Goal: Task Accomplishment & Management: Manage account settings

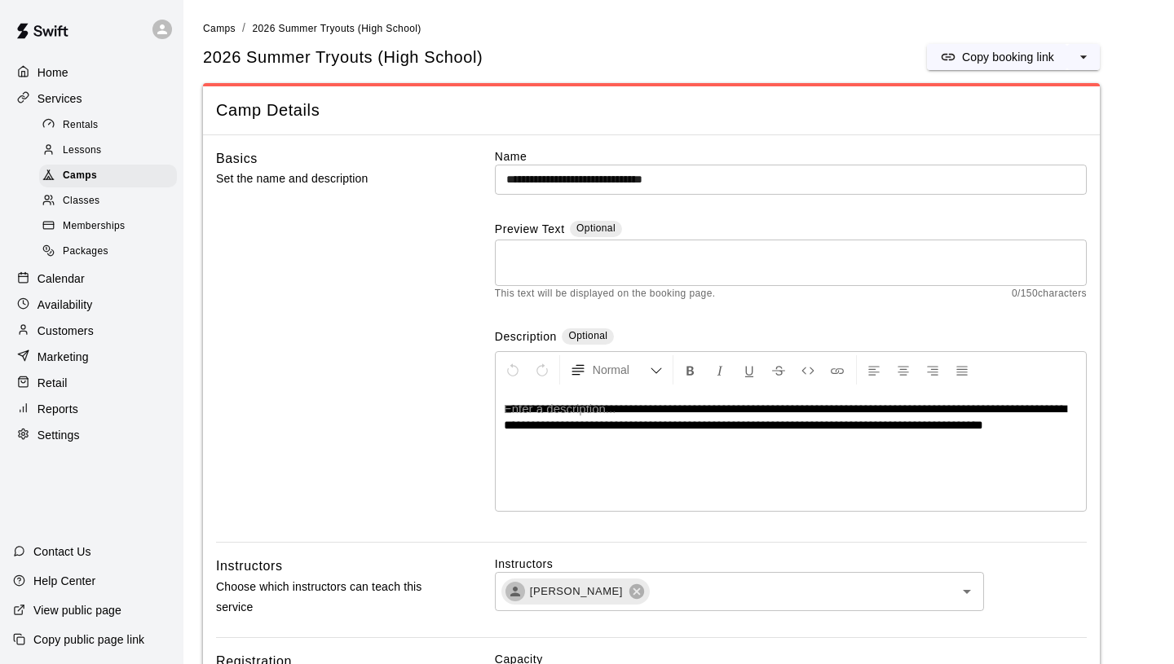
click at [73, 236] on p "Customers" at bounding box center [65, 331] width 56 height 16
click at [74, 236] on p "Customers" at bounding box center [65, 331] width 56 height 16
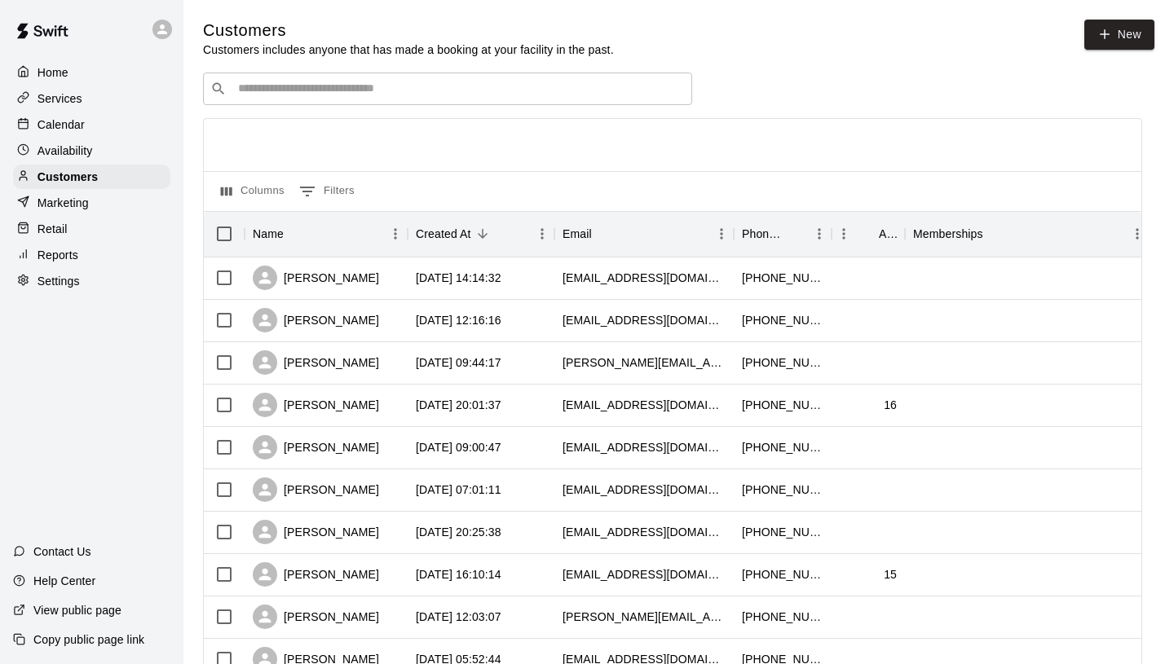
click at [364, 86] on input "Search customers by name or email" at bounding box center [459, 89] width 452 height 16
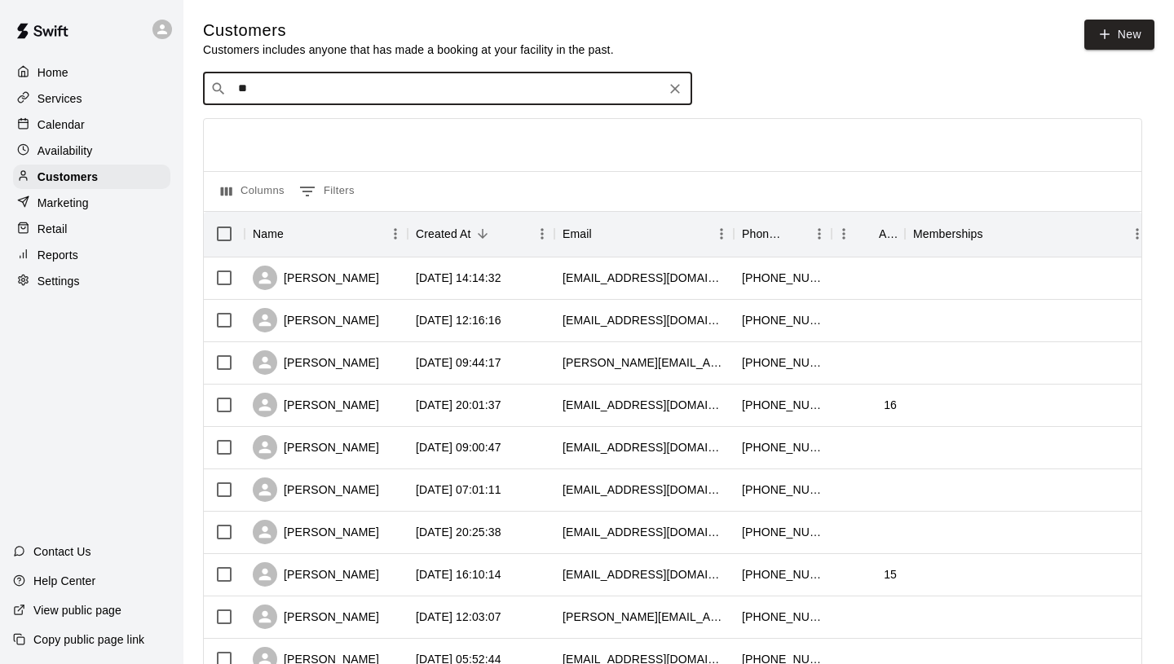
type input "*"
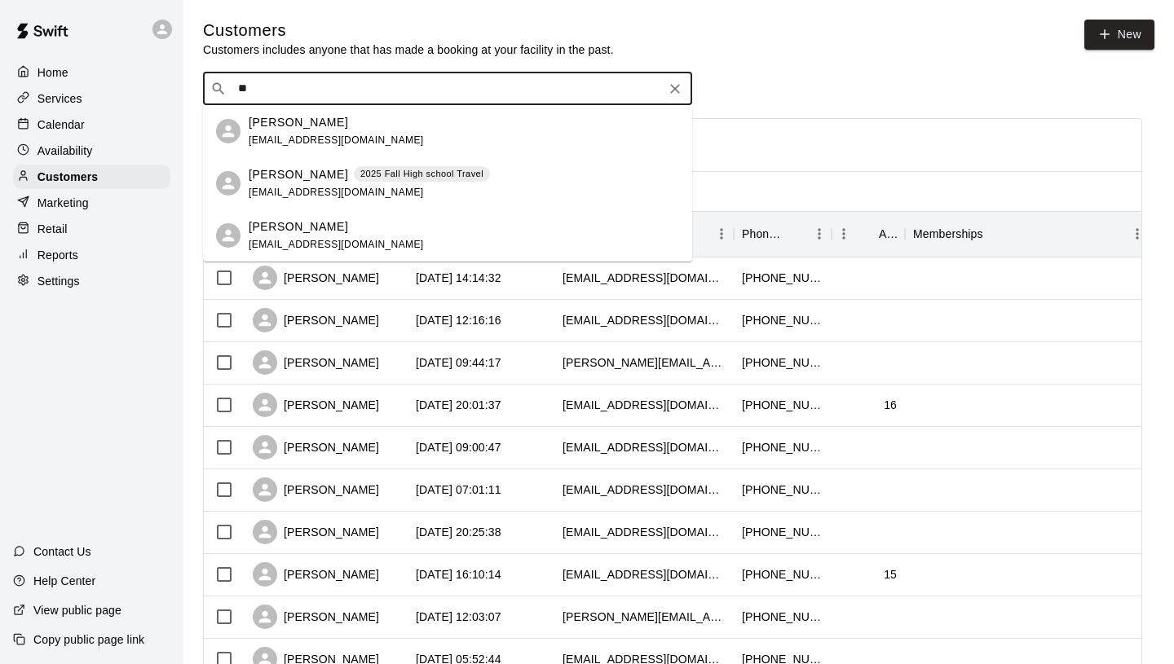
type input "*"
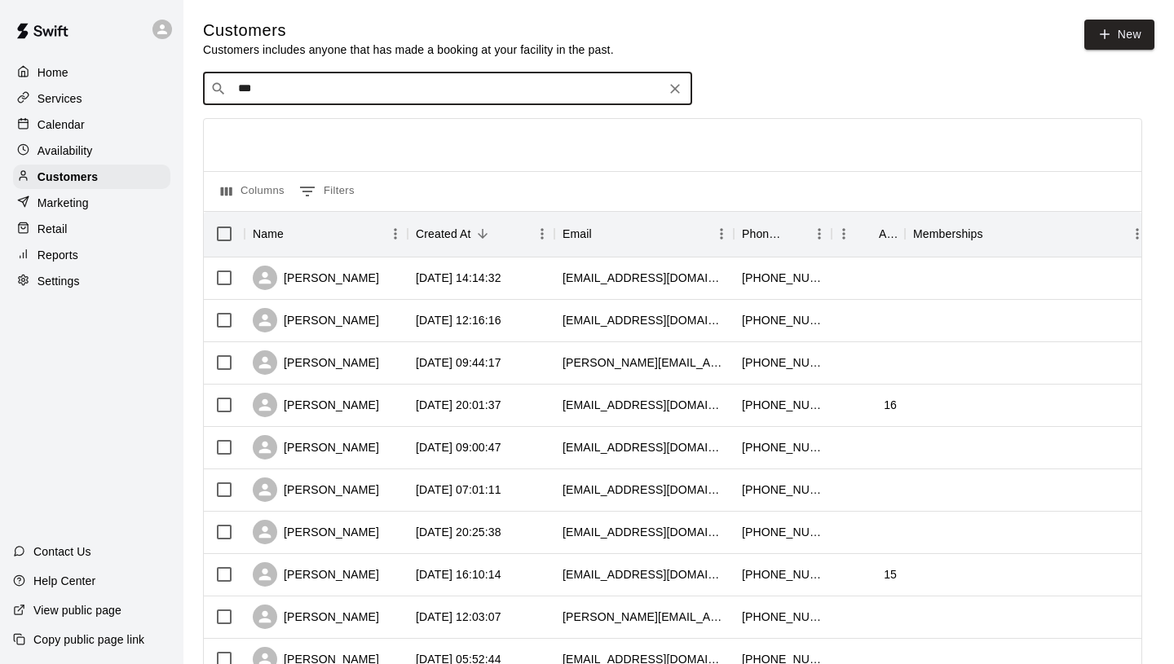
type input "****"
click at [505, 90] on icon "Clear" at bounding box center [675, 89] width 16 height 16
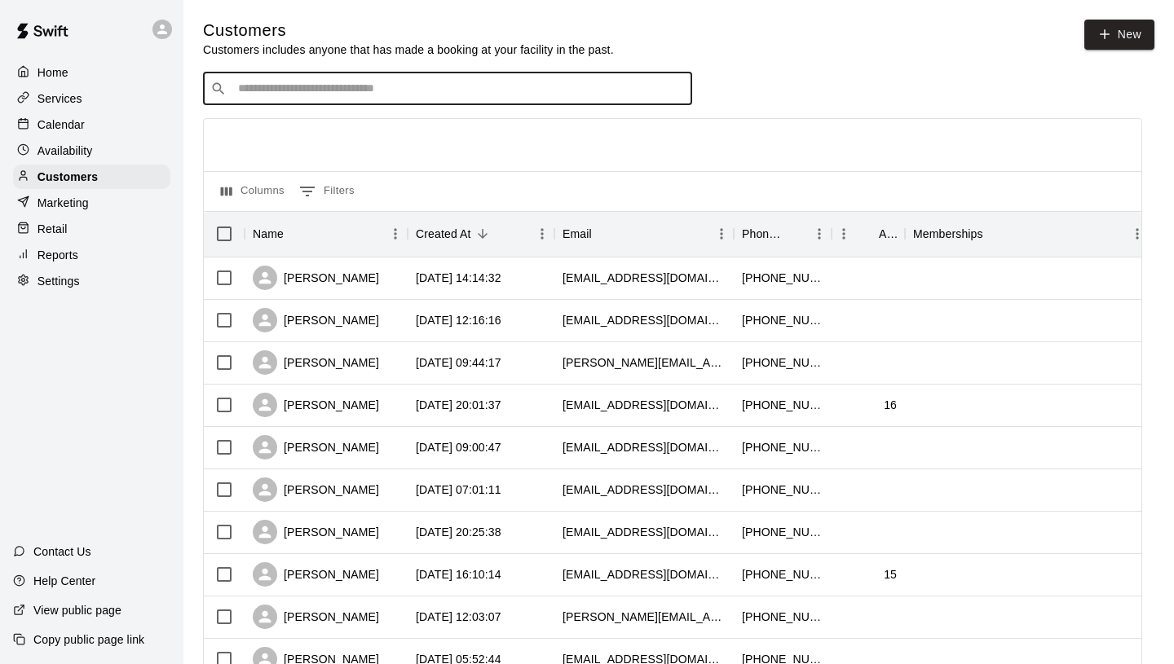
click at [566, 85] on input "Search customers by name or email" at bounding box center [459, 89] width 452 height 16
type input "*****"
click at [680, 94] on icon "Clear" at bounding box center [675, 89] width 16 height 16
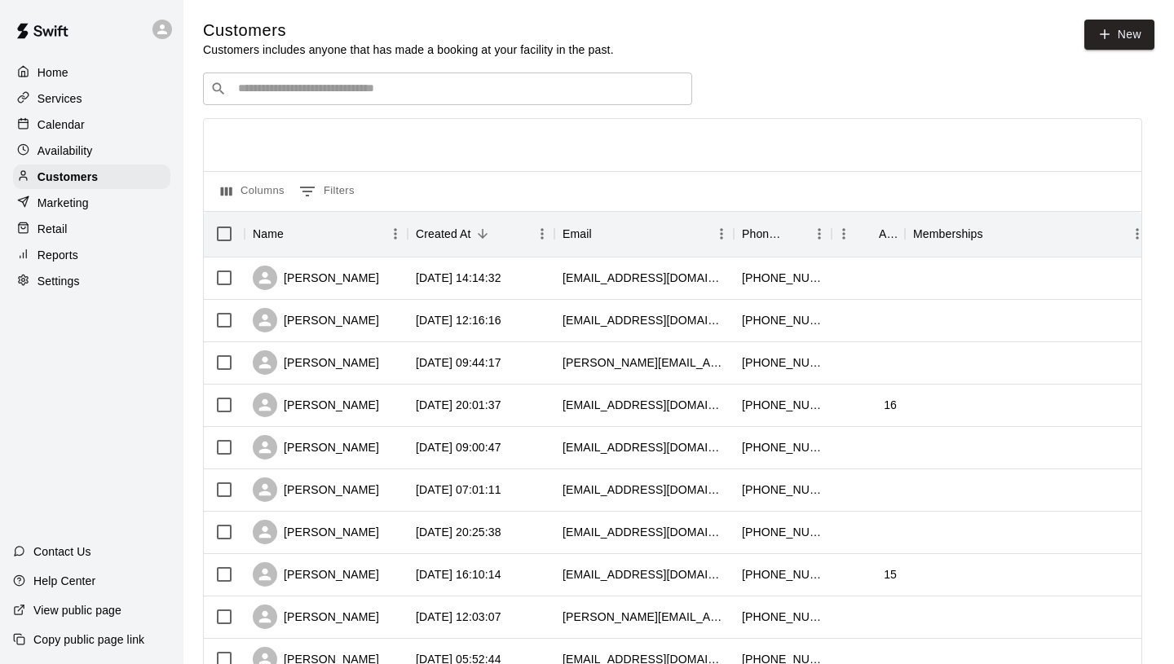
click at [730, 73] on div "​ ​" at bounding box center [672, 89] width 939 height 33
click at [93, 102] on div "Services" at bounding box center [91, 98] width 157 height 24
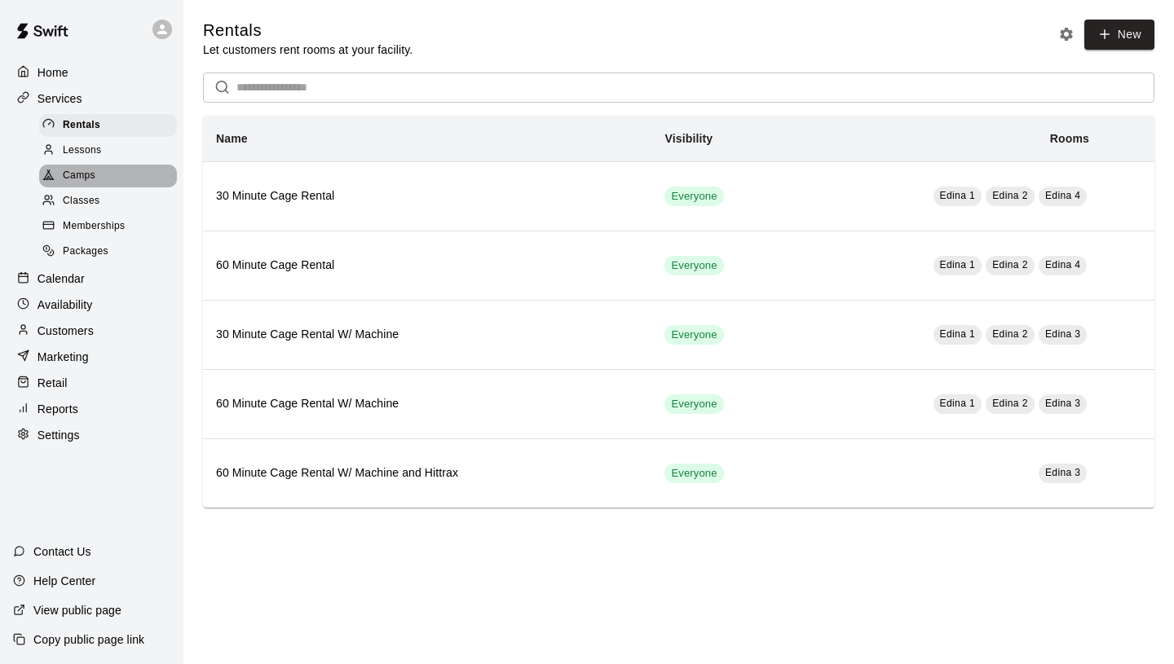
click at [105, 176] on div "Camps" at bounding box center [108, 176] width 138 height 23
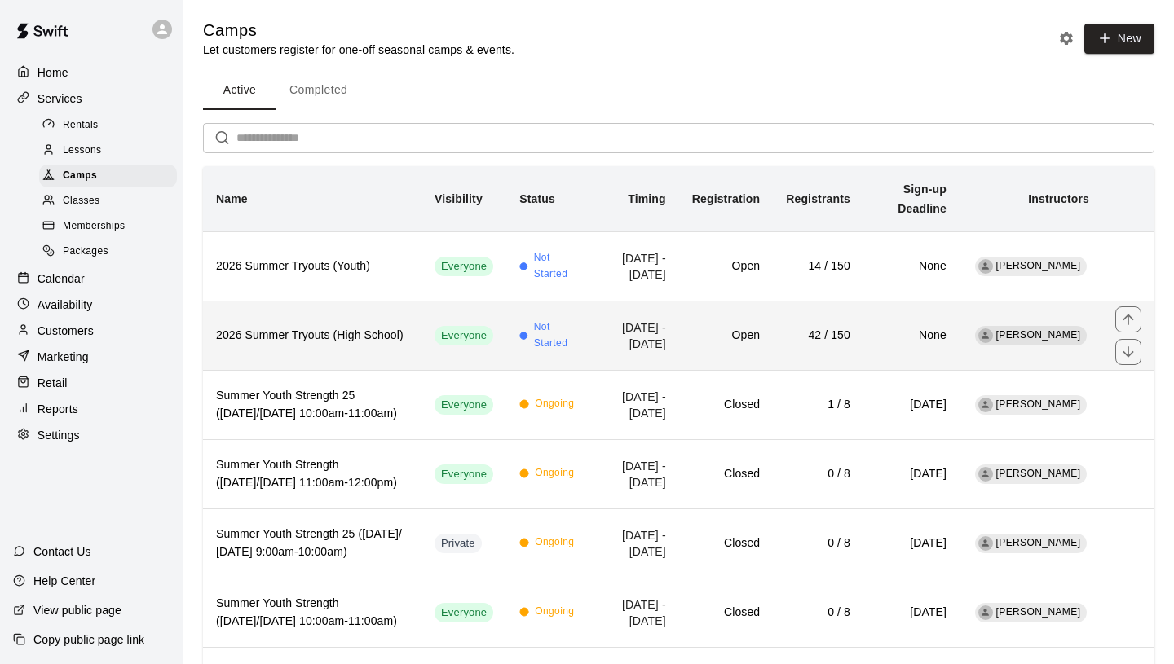
click at [717, 342] on h6 "Open" at bounding box center [726, 336] width 68 height 18
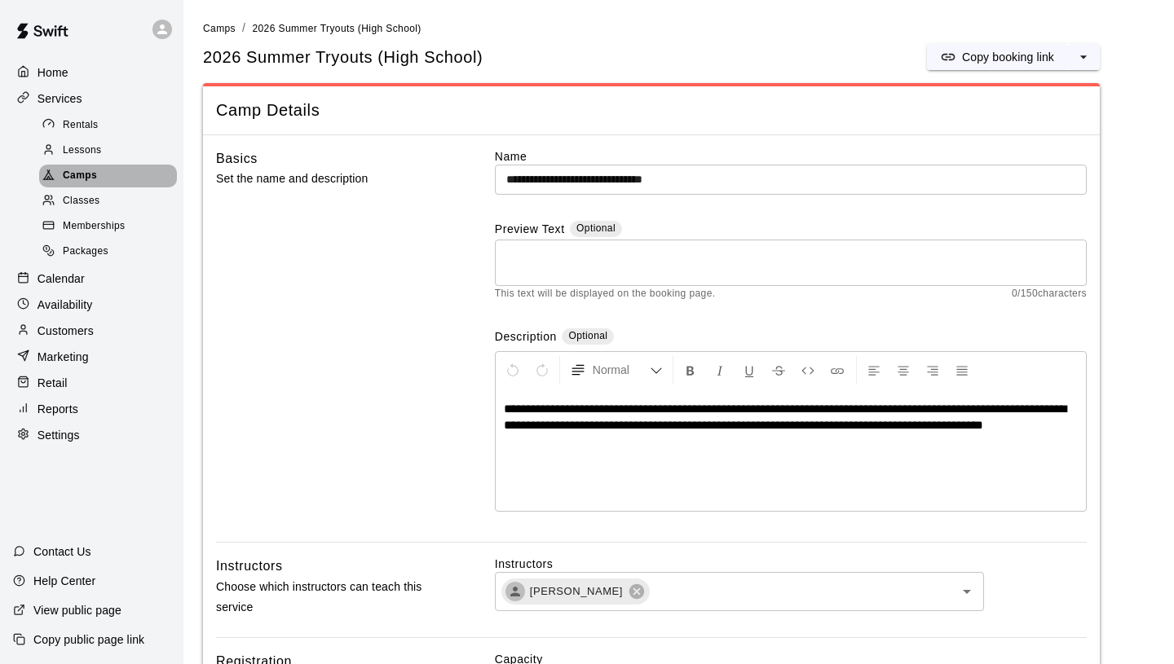
click at [112, 171] on div "Camps" at bounding box center [108, 176] width 138 height 23
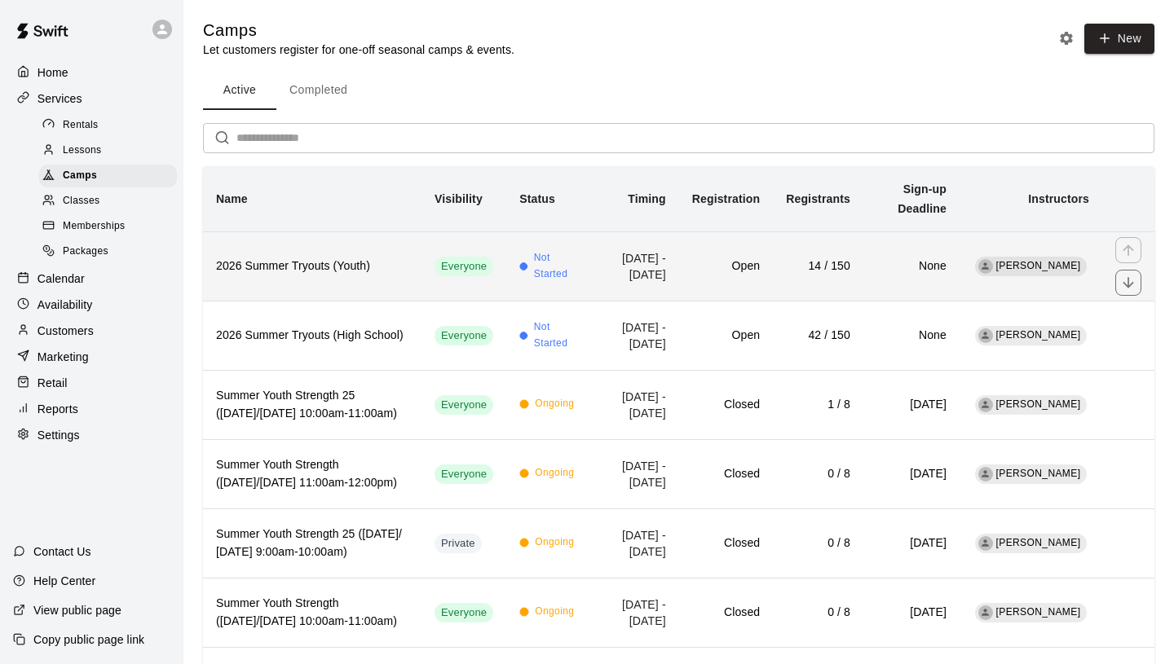
click at [364, 276] on h6 "2026 Summer Tryouts (Youth)" at bounding box center [312, 267] width 192 height 18
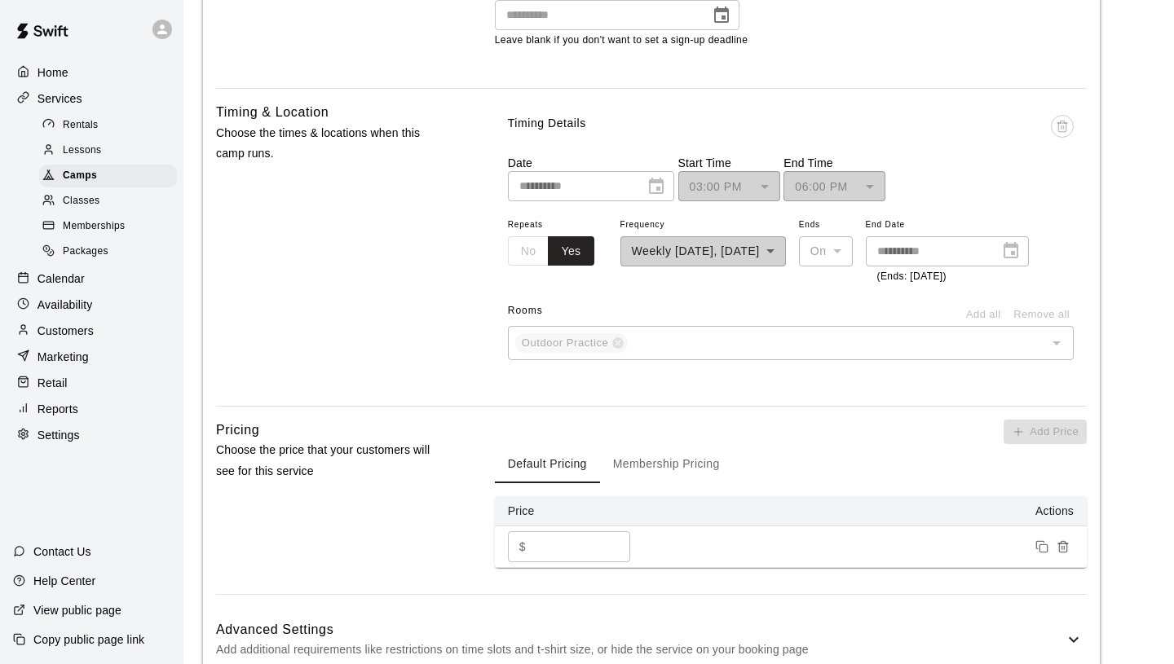
scroll to position [484, 0]
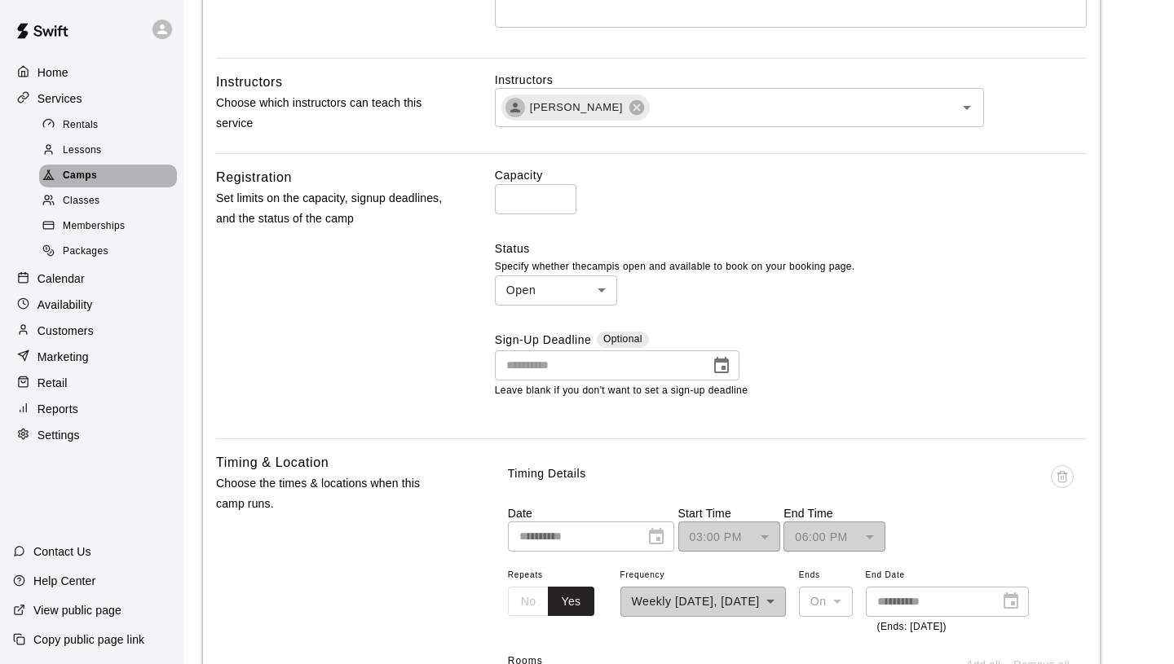
click at [165, 178] on div "Camps" at bounding box center [108, 176] width 138 height 23
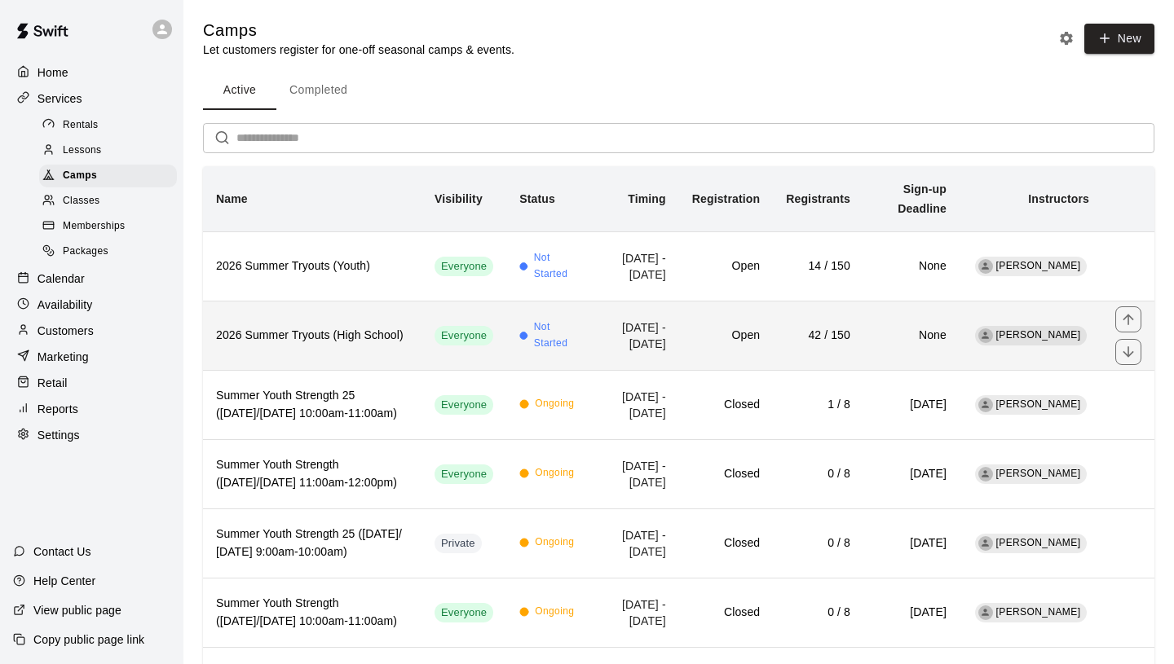
click at [342, 345] on h6 "2026 Summer Tryouts (High School)" at bounding box center [312, 336] width 192 height 18
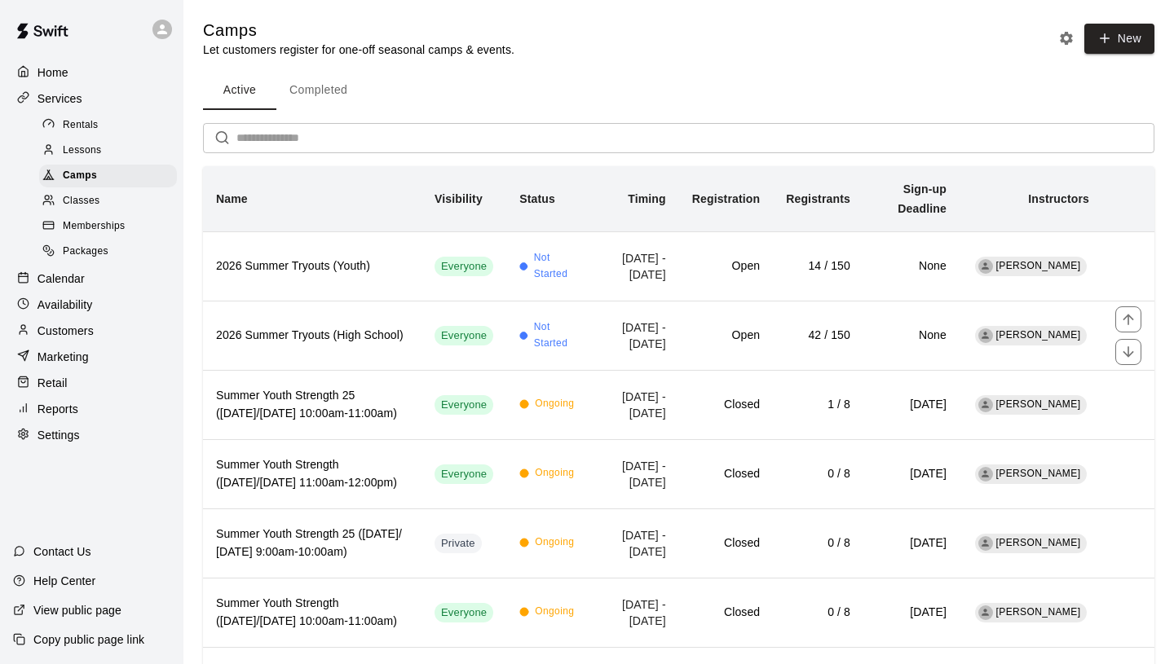
scroll to position [99, 0]
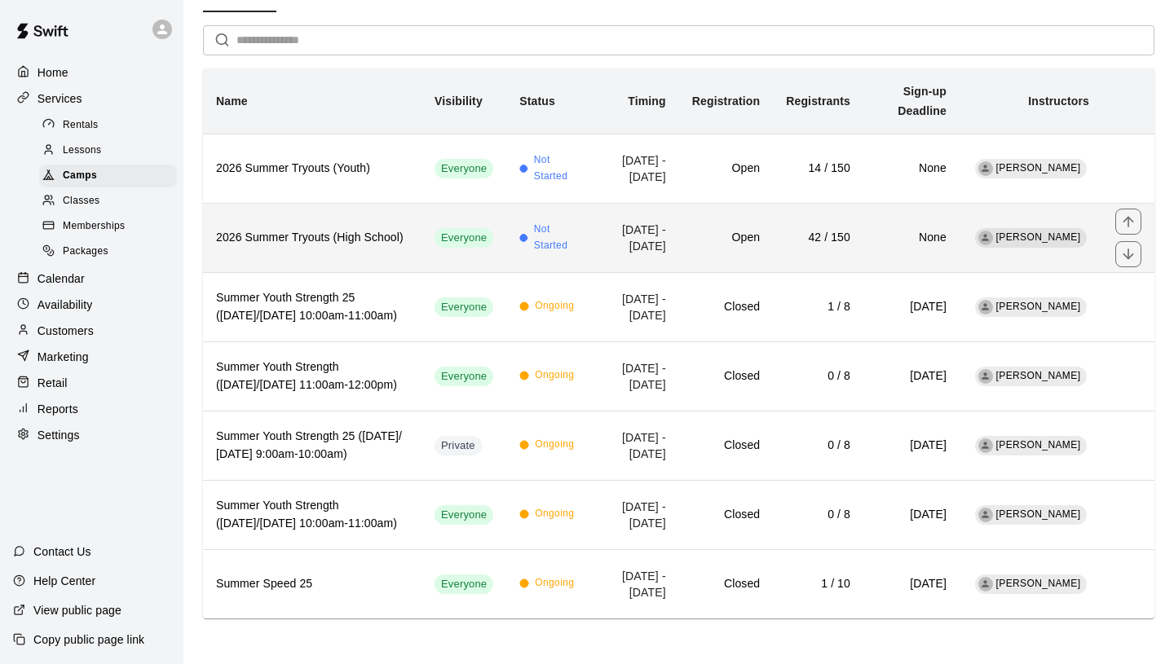
click at [345, 247] on h6 "2026 Summer Tryouts (High School)" at bounding box center [312, 238] width 192 height 18
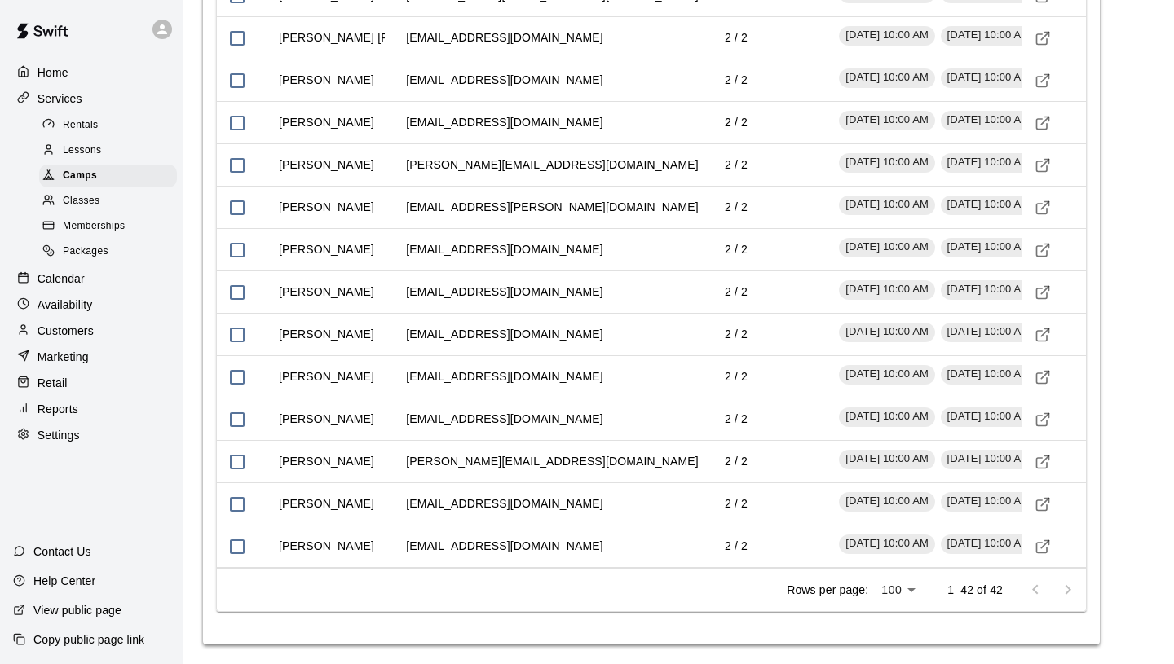
scroll to position [3056, 0]
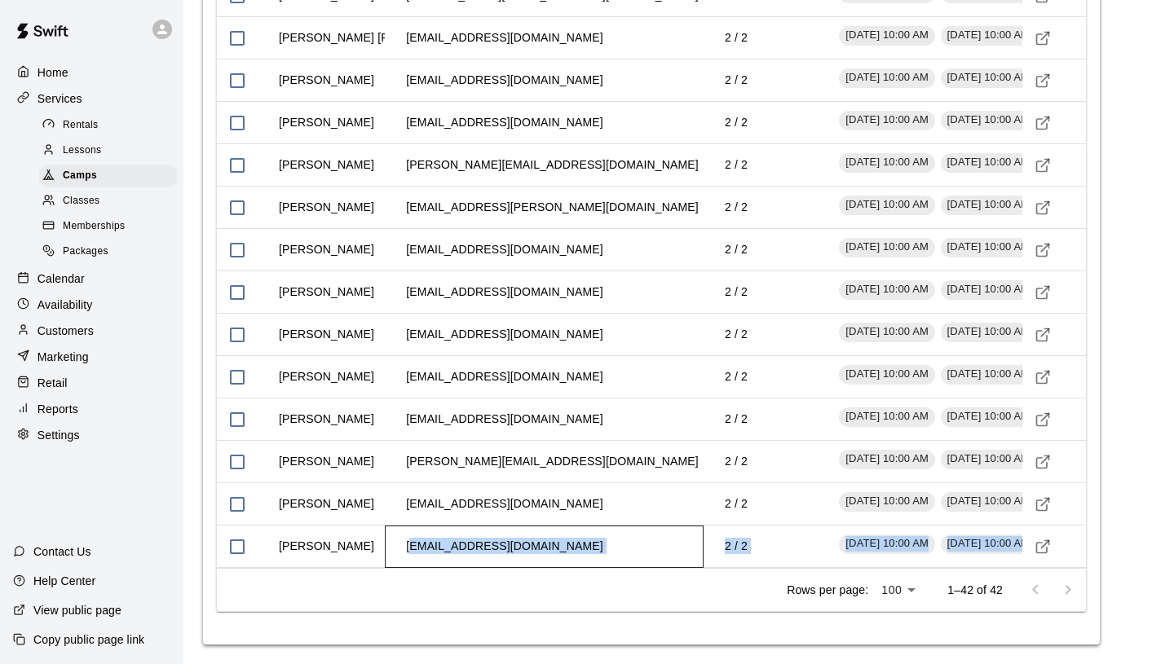
drag, startPoint x: 408, startPoint y: 580, endPoint x: 484, endPoint y: 600, distance: 79.3
click at [589, 568] on div "[EMAIL_ADDRESS][DOMAIN_NAME]" at bounding box center [544, 547] width 319 height 42
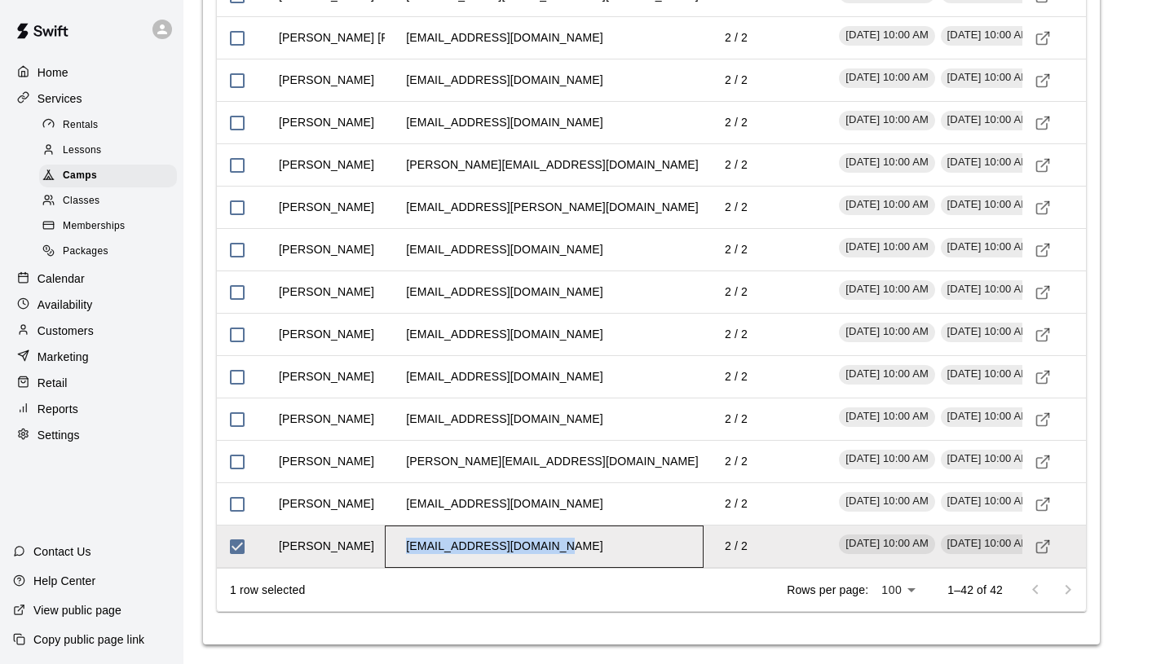
drag, startPoint x: 552, startPoint y: 578, endPoint x: 402, endPoint y: 571, distance: 150.2
click at [402, 568] on td "[EMAIL_ADDRESS][DOMAIN_NAME]" at bounding box center [504, 546] width 223 height 43
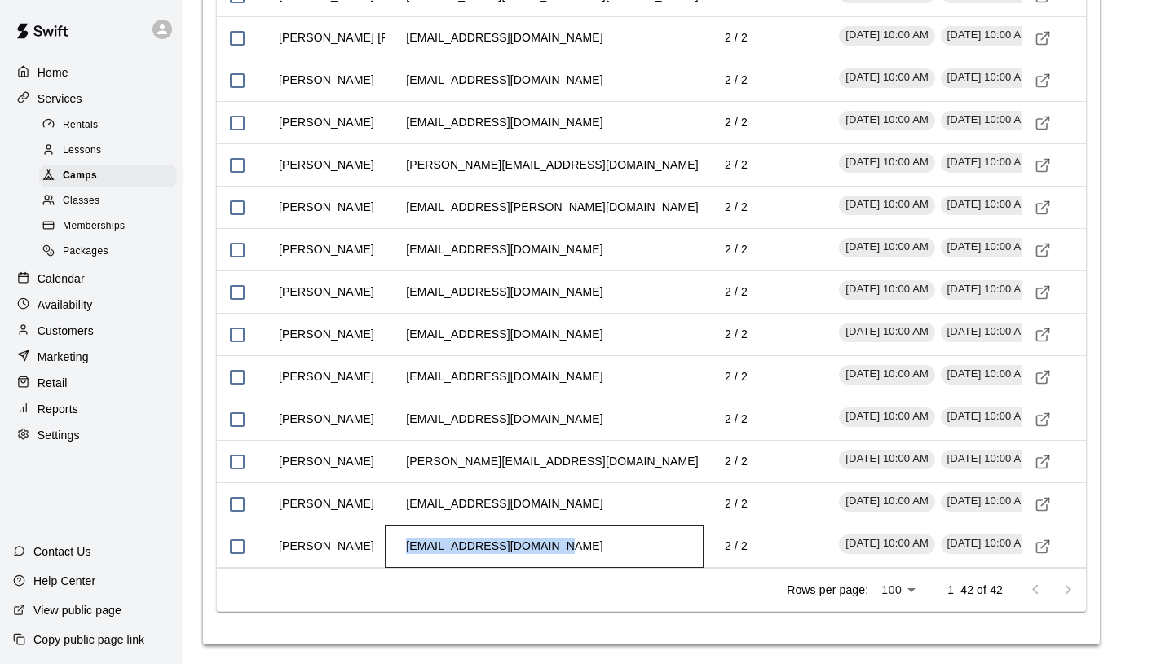
copy td "[EMAIL_ADDRESS][DOMAIN_NAME]"
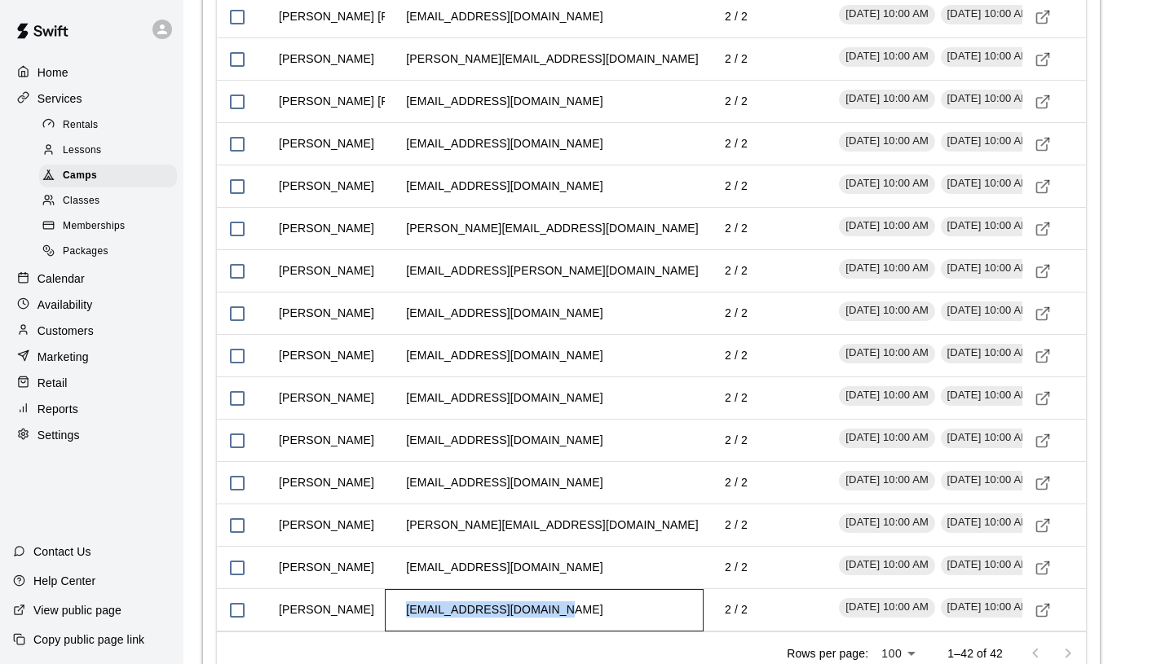
scroll to position [2958, 0]
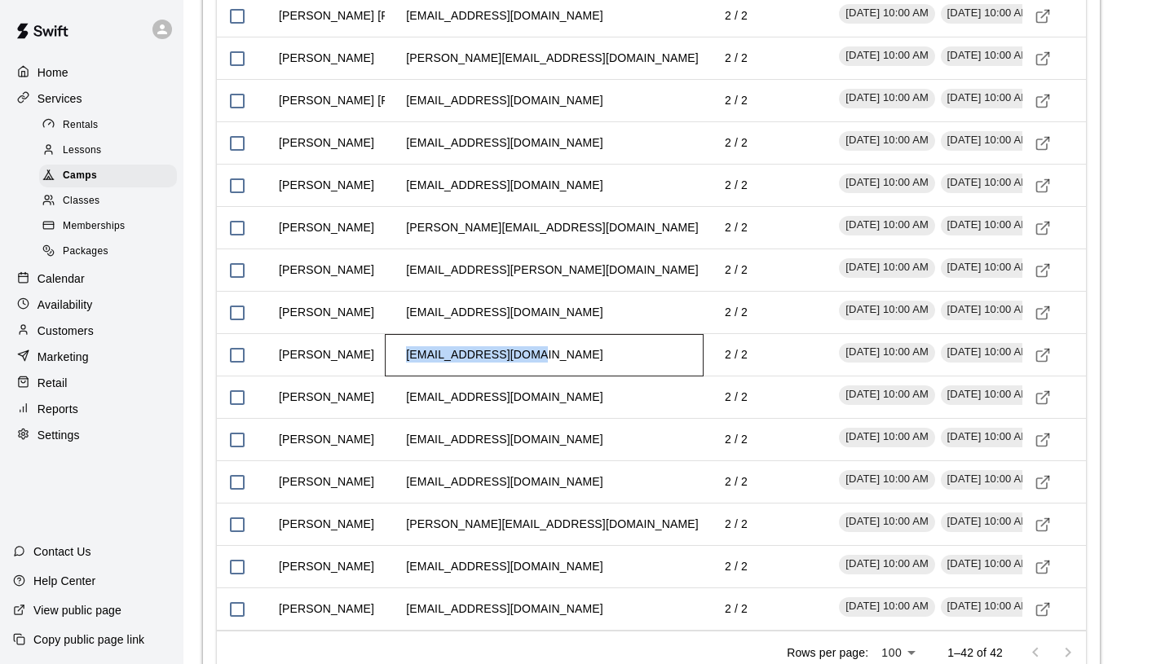
drag, startPoint x: 408, startPoint y: 421, endPoint x: 558, endPoint y: 417, distance: 150.0
click at [558, 377] on div "[EMAIL_ADDRESS][DOMAIN_NAME]" at bounding box center [544, 355] width 319 height 42
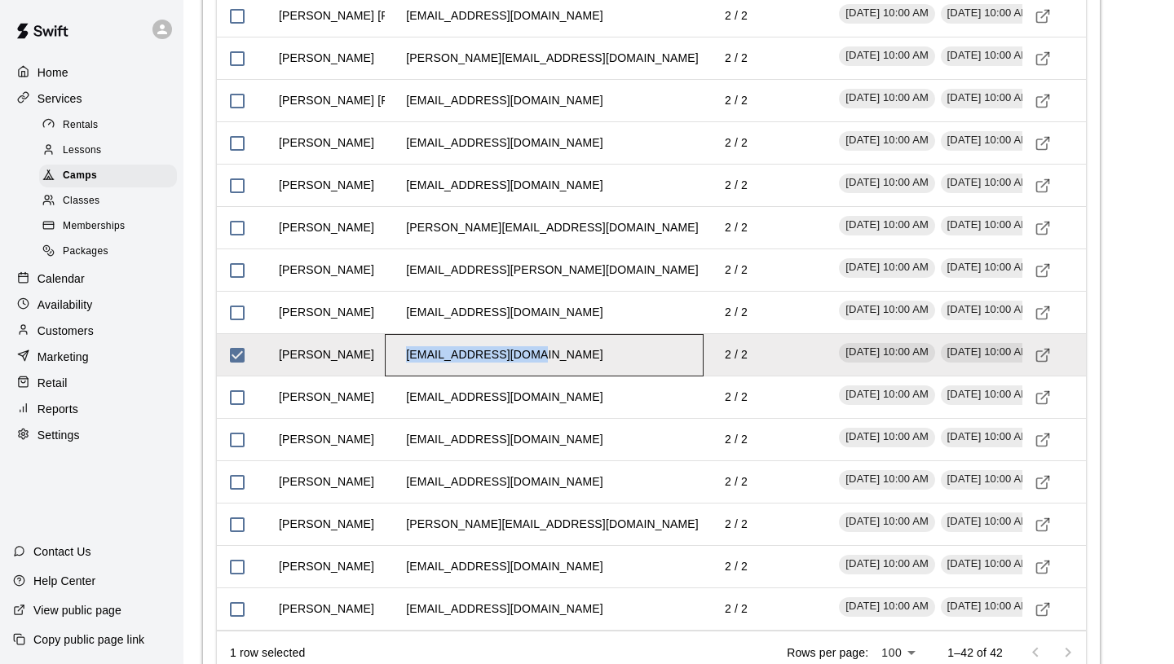
copy td "[EMAIL_ADDRESS][DOMAIN_NAME]"
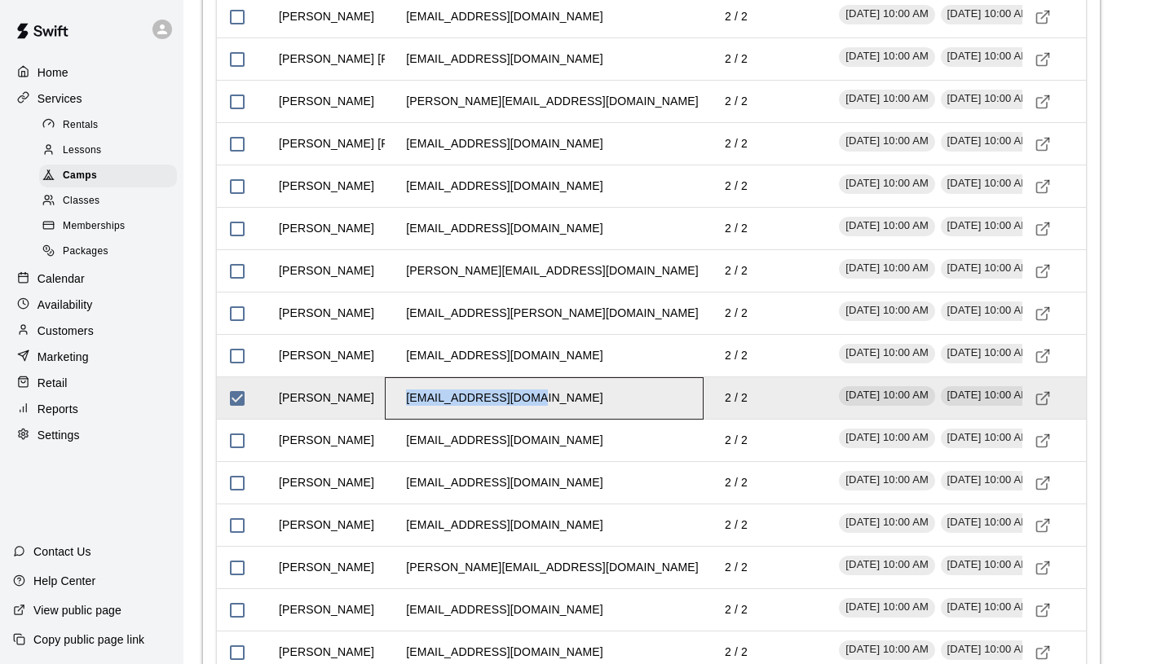
scroll to position [2916, 0]
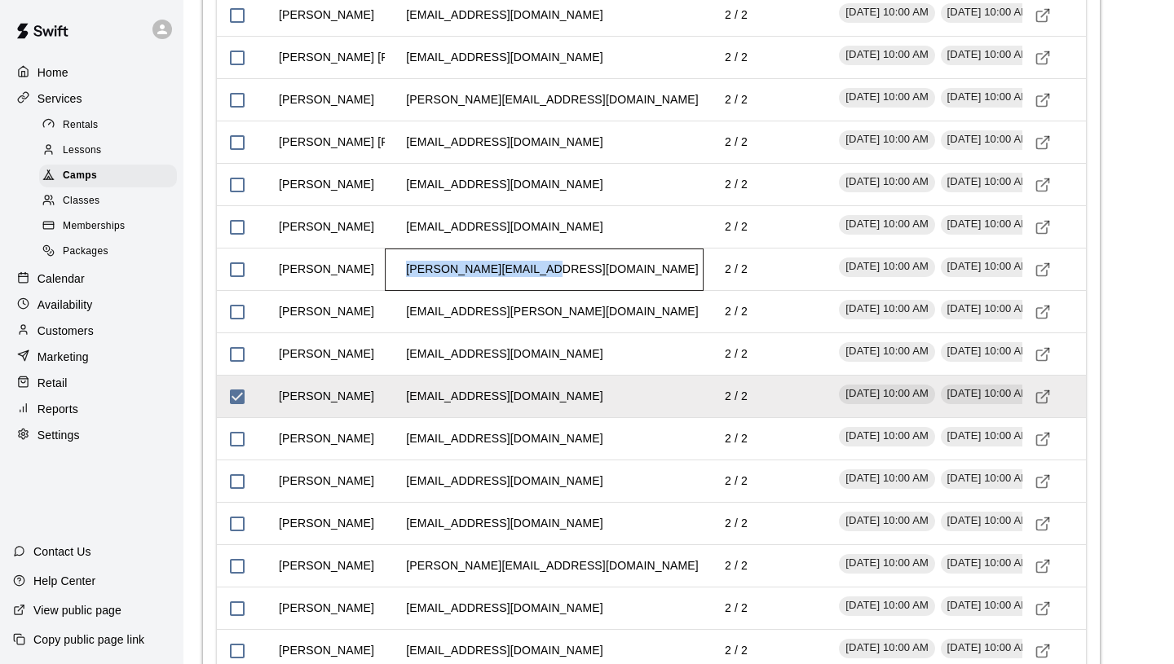
drag, startPoint x: 407, startPoint y: 333, endPoint x: 550, endPoint y: 337, distance: 143.5
click at [550, 291] on div "[PERSON_NAME][EMAIL_ADDRESS][DOMAIN_NAME]" at bounding box center [544, 270] width 319 height 42
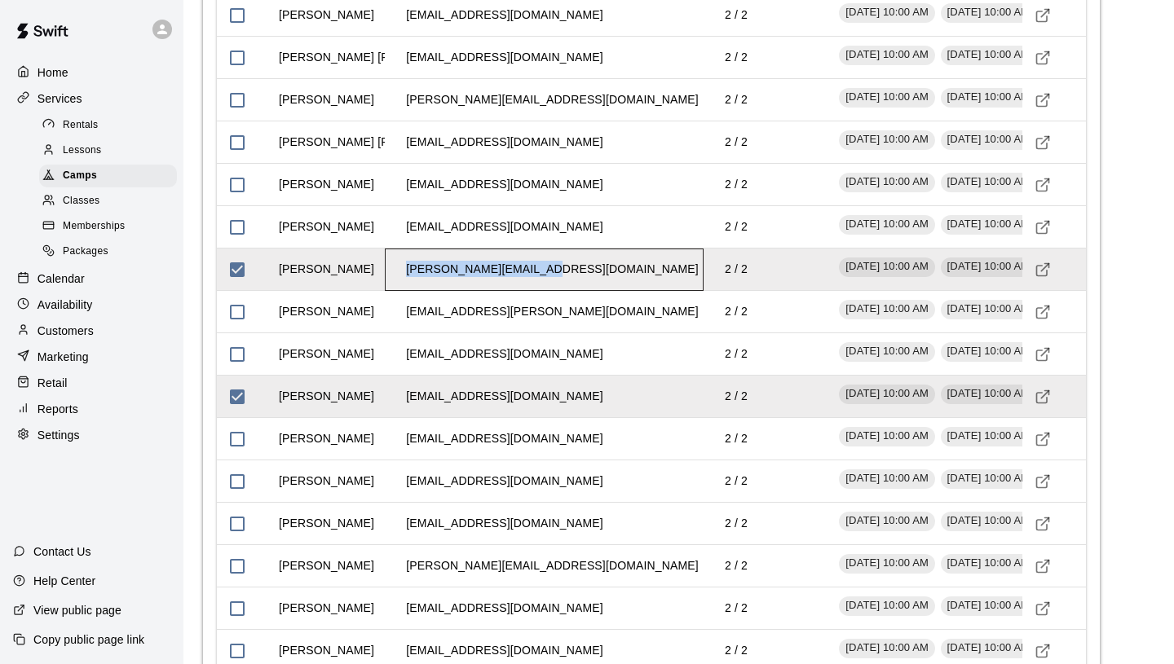
copy td "[PERSON_NAME][EMAIL_ADDRESS][DOMAIN_NAME]"
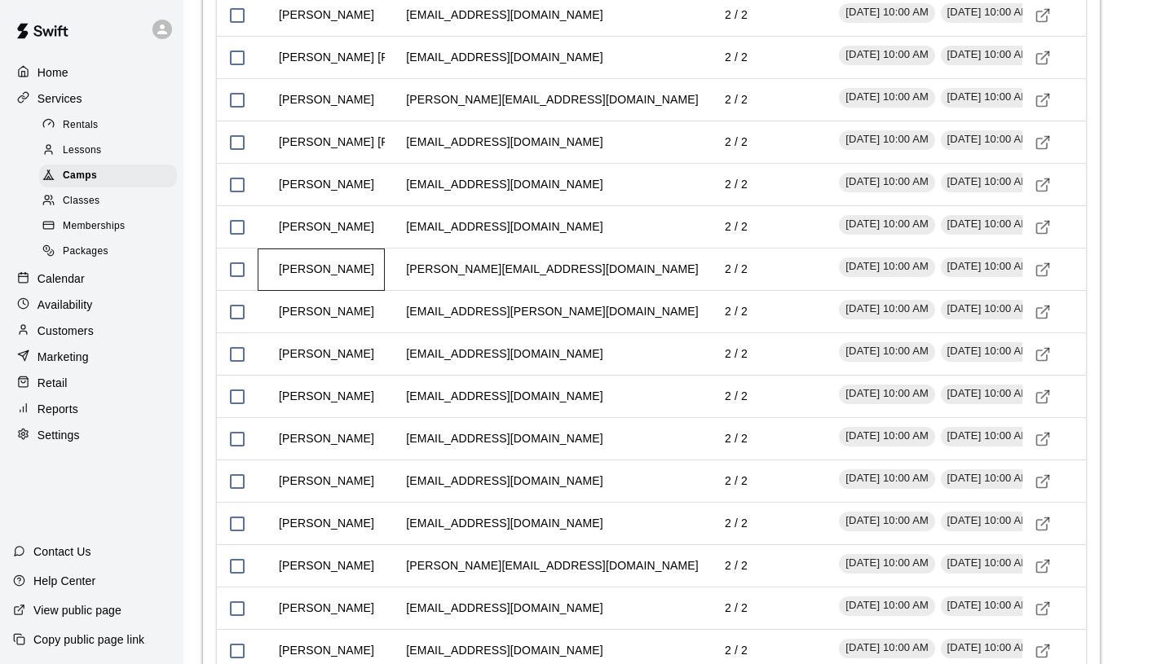
click at [362, 291] on div "[PERSON_NAME]" at bounding box center [321, 270] width 127 height 42
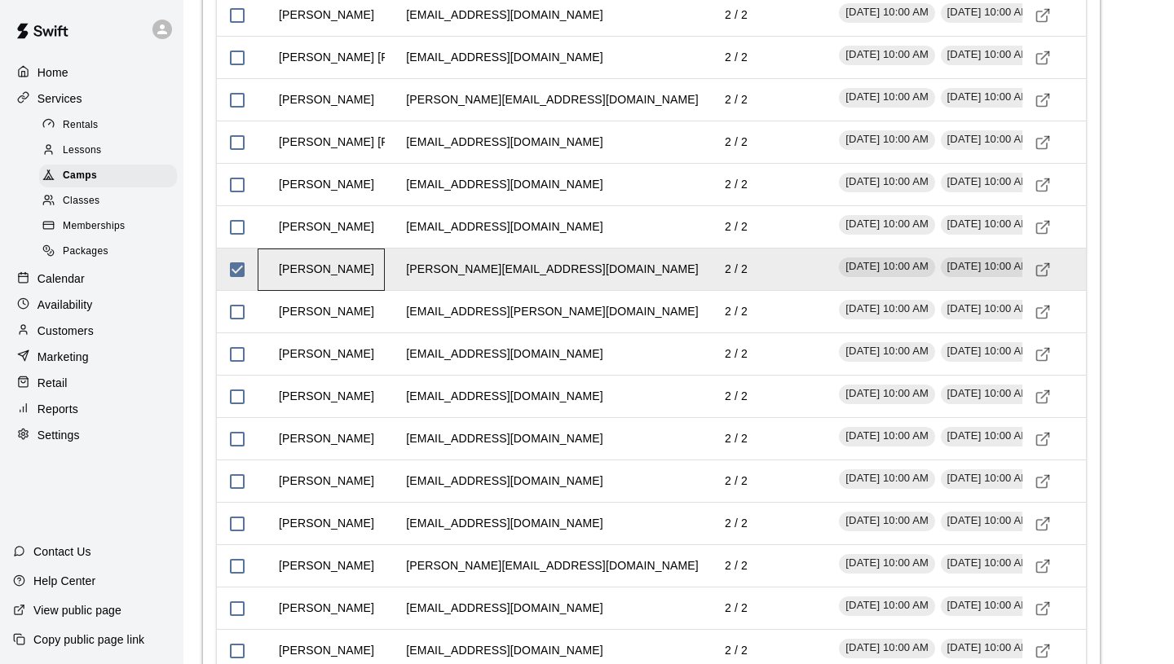
click at [367, 291] on div "[PERSON_NAME]" at bounding box center [321, 270] width 127 height 42
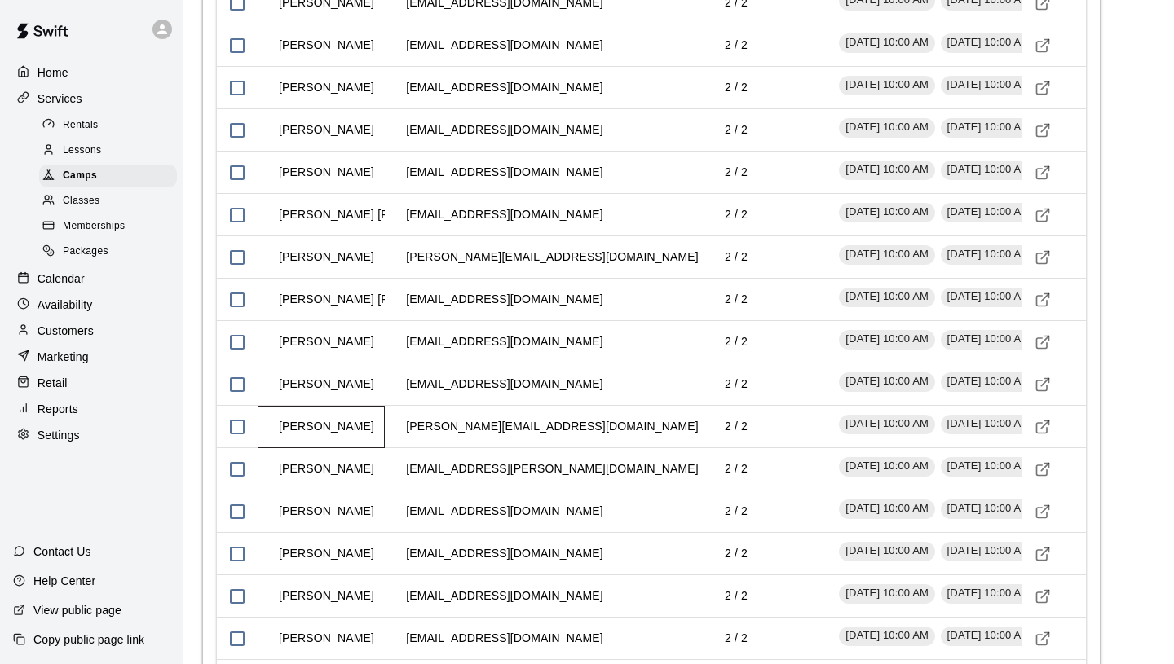
scroll to position [2758, 0]
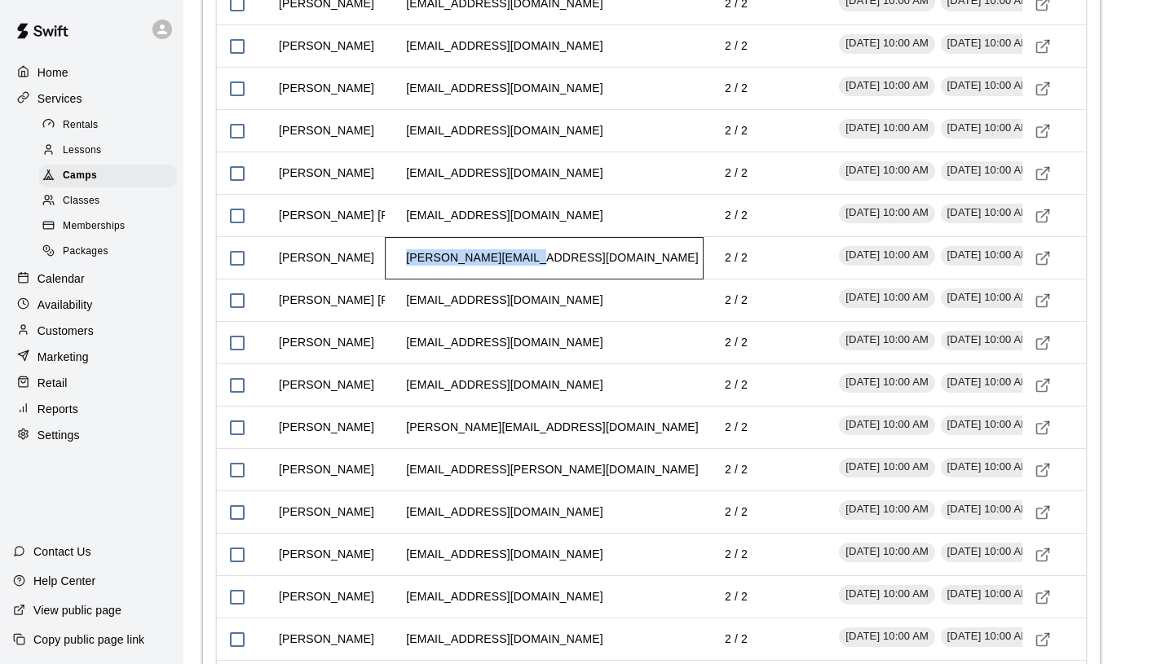
drag, startPoint x: 408, startPoint y: 320, endPoint x: 548, endPoint y: 329, distance: 139.7
click at [548, 280] on div "[PERSON_NAME][EMAIL_ADDRESS][DOMAIN_NAME]" at bounding box center [544, 258] width 319 height 42
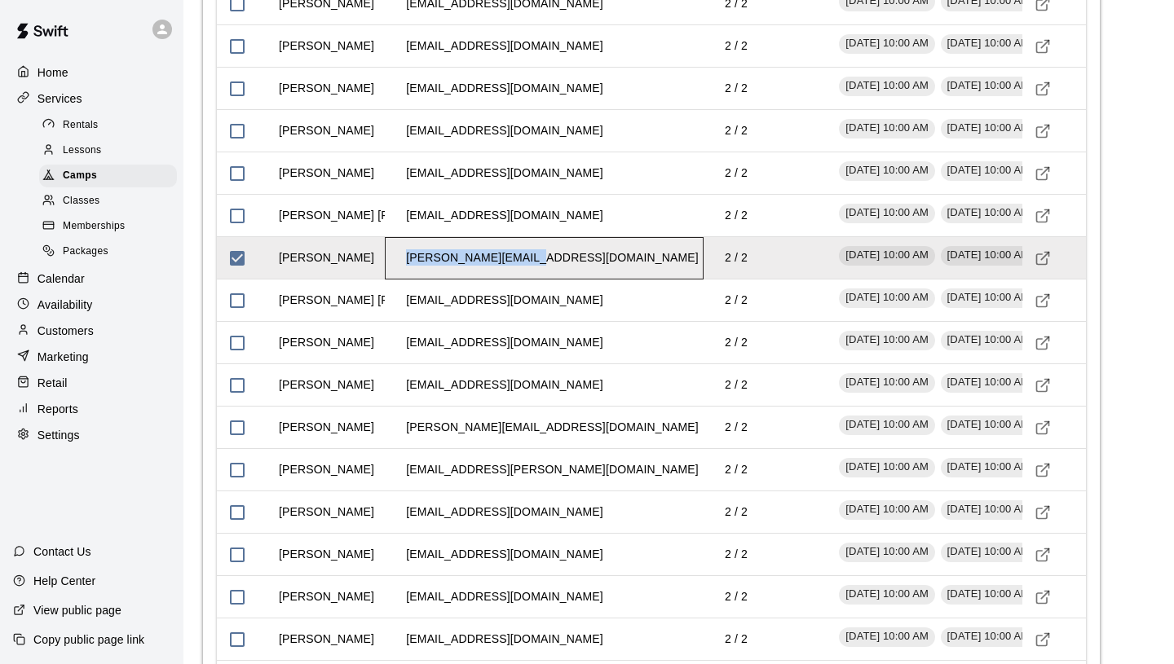
copy td "[PERSON_NAME][EMAIL_ADDRESS][DOMAIN_NAME]"
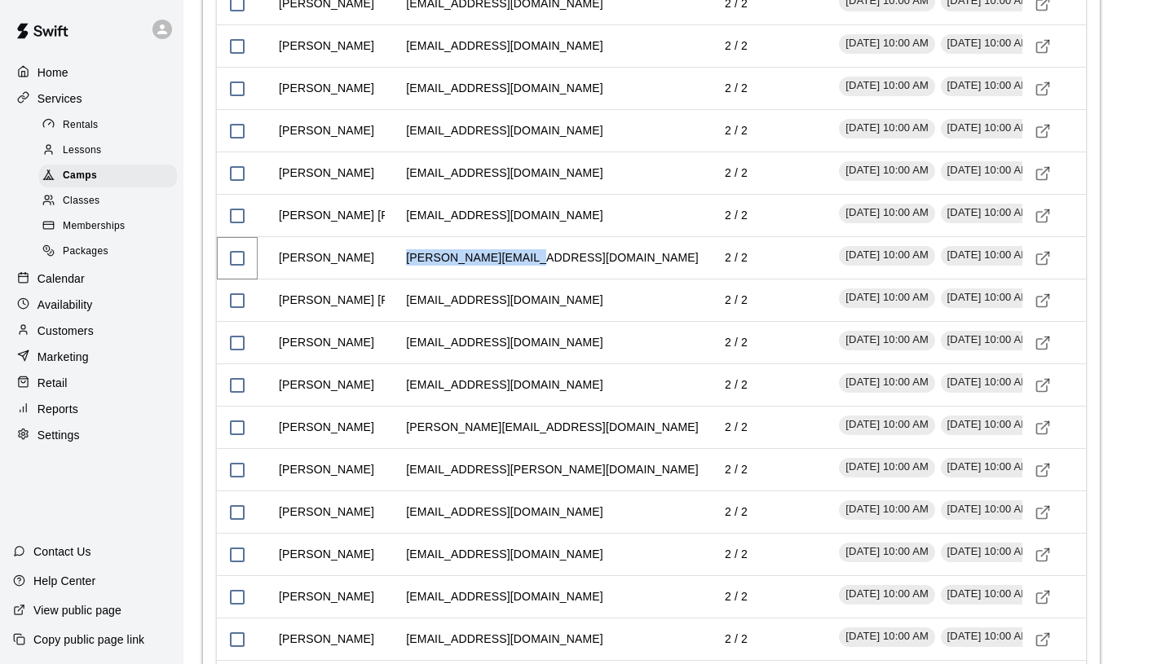
scroll to position [2651, 0]
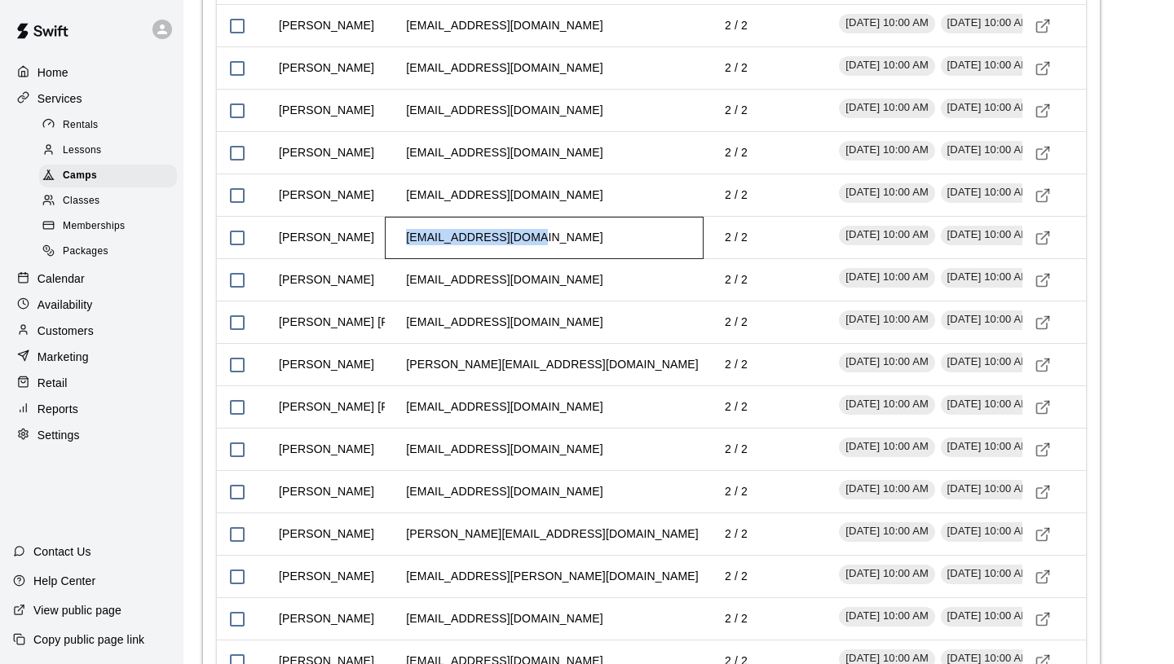
drag, startPoint x: 403, startPoint y: 300, endPoint x: 554, endPoint y: 306, distance: 150.9
click at [554, 259] on div "[EMAIL_ADDRESS][DOMAIN_NAME]" at bounding box center [544, 238] width 319 height 42
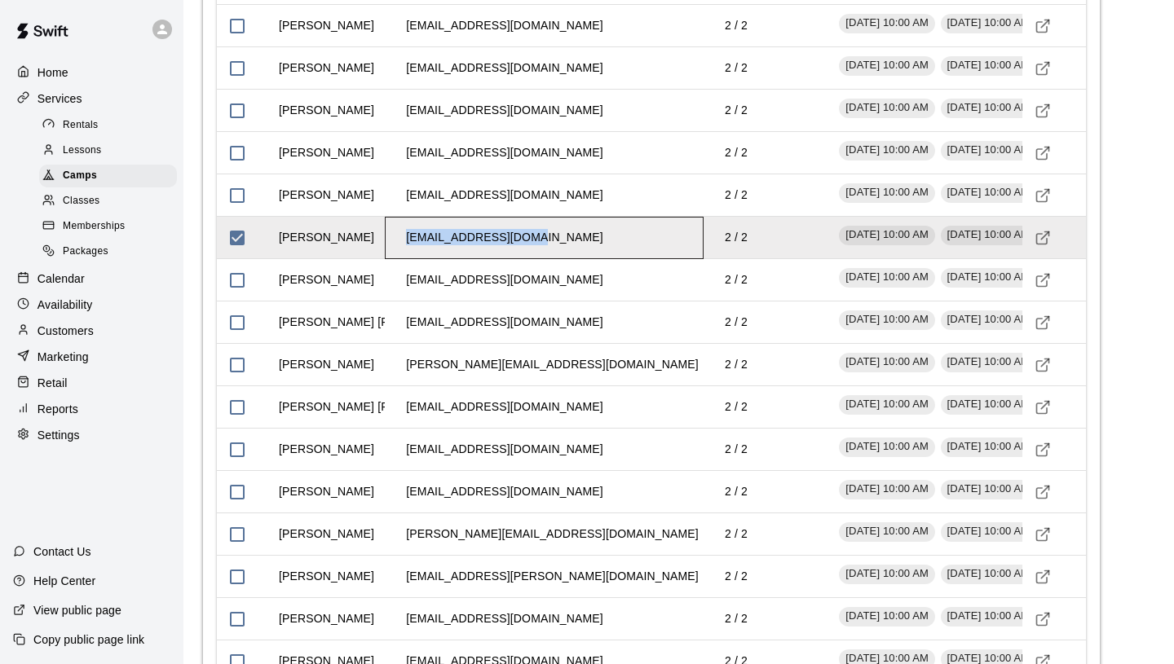
copy td "[EMAIL_ADDRESS][DOMAIN_NAME]"
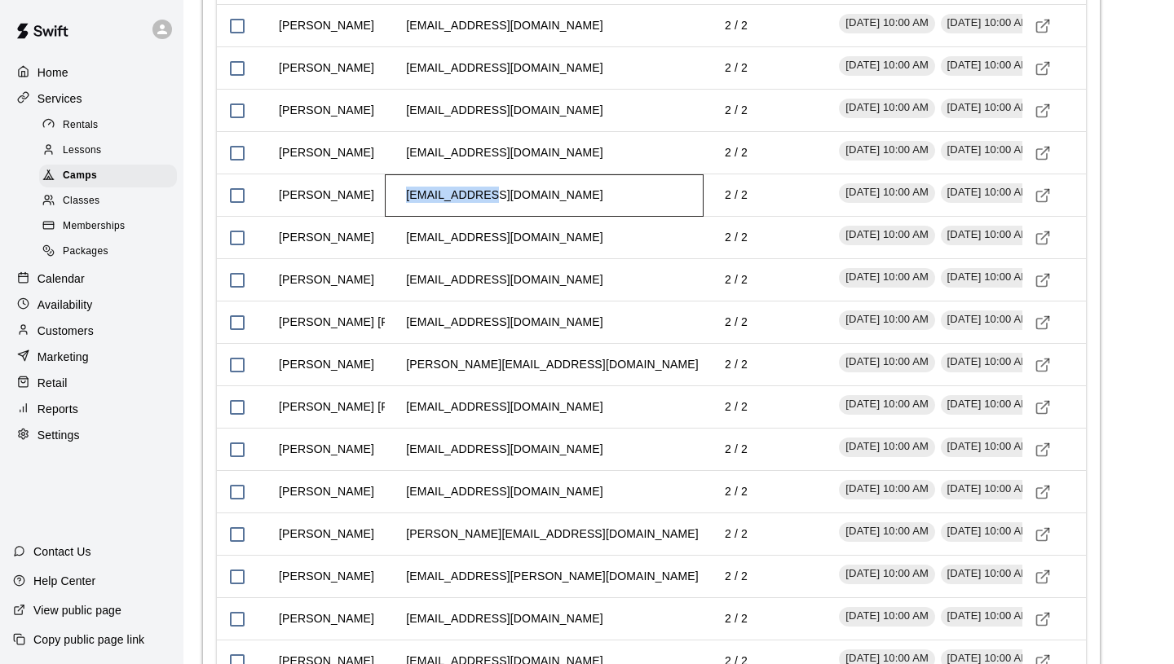
drag, startPoint x: 406, startPoint y: 261, endPoint x: 496, endPoint y: 265, distance: 90.6
click at [494, 217] on td "[EMAIL_ADDRESS][DOMAIN_NAME]" at bounding box center [504, 195] width 223 height 43
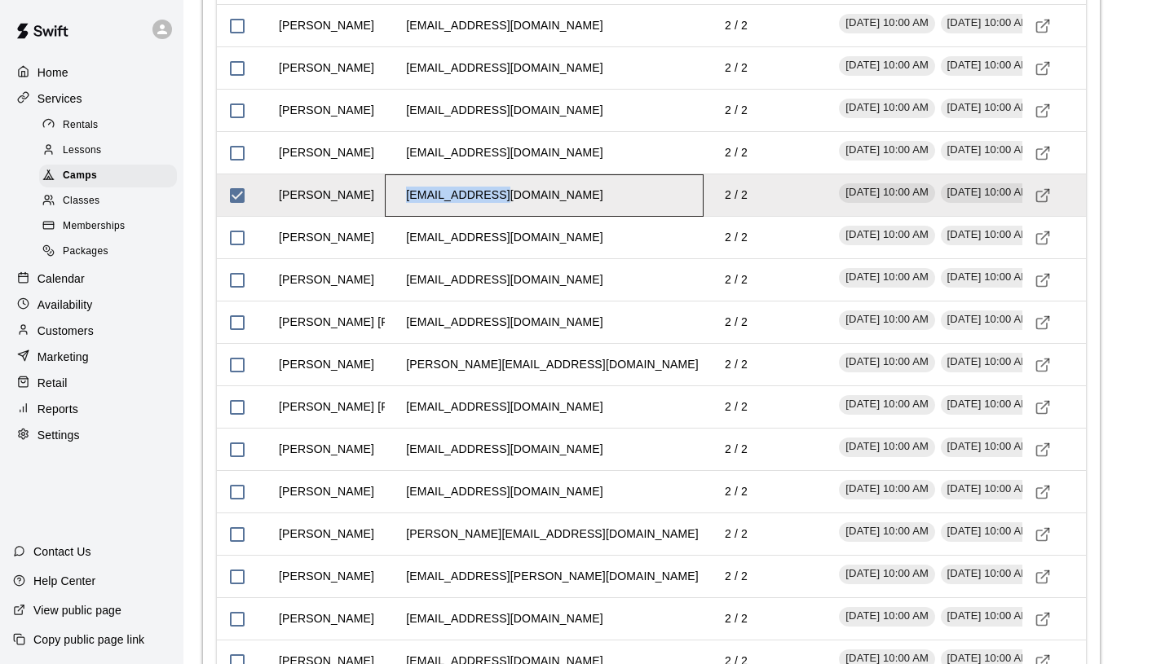
click at [496, 217] on td "[EMAIL_ADDRESS][DOMAIN_NAME]" at bounding box center [504, 195] width 223 height 43
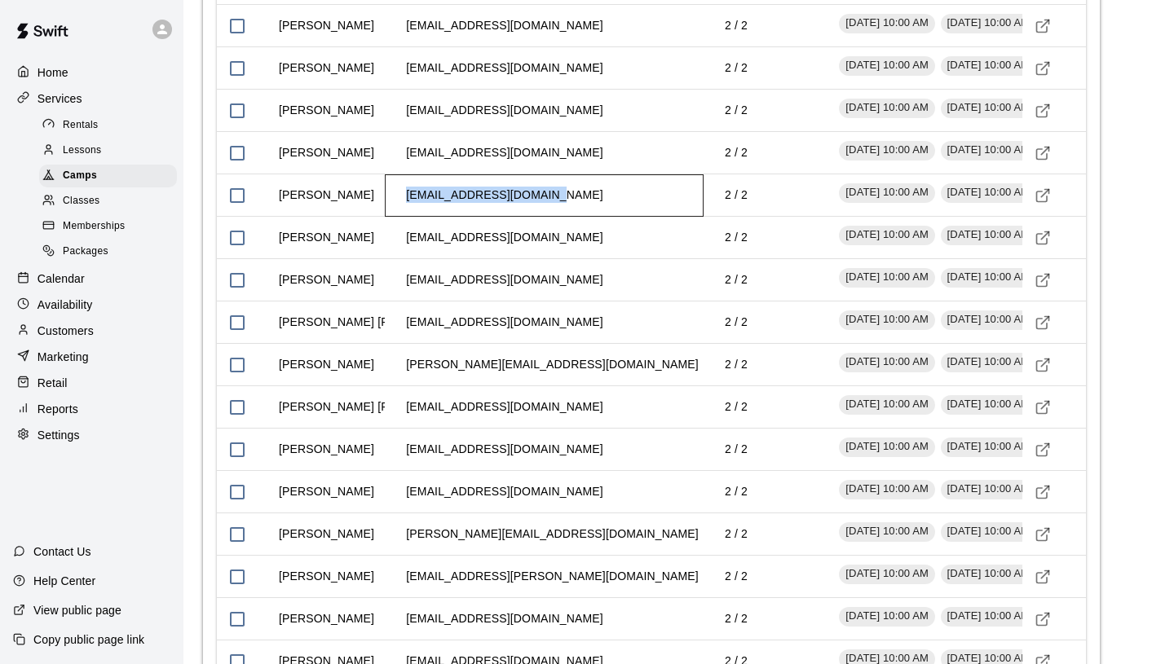
drag, startPoint x: 406, startPoint y: 261, endPoint x: 550, endPoint y: 271, distance: 144.7
click at [550, 217] on td "[EMAIL_ADDRESS][DOMAIN_NAME]" at bounding box center [504, 195] width 223 height 43
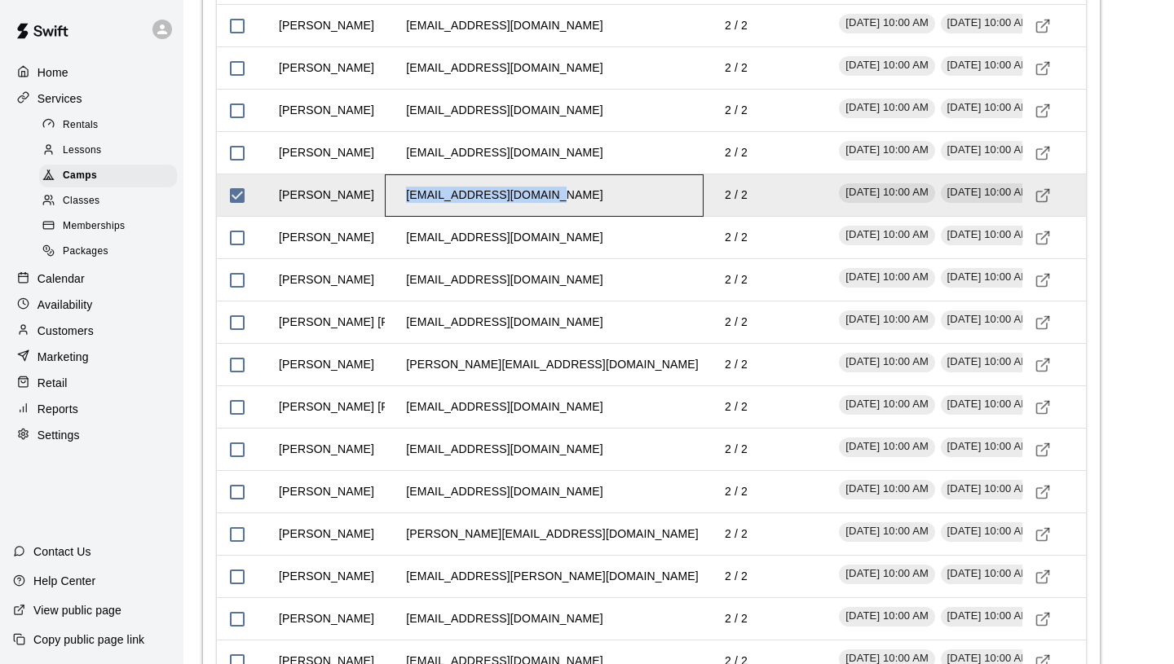
copy td "[EMAIL_ADDRESS][DOMAIN_NAME]"
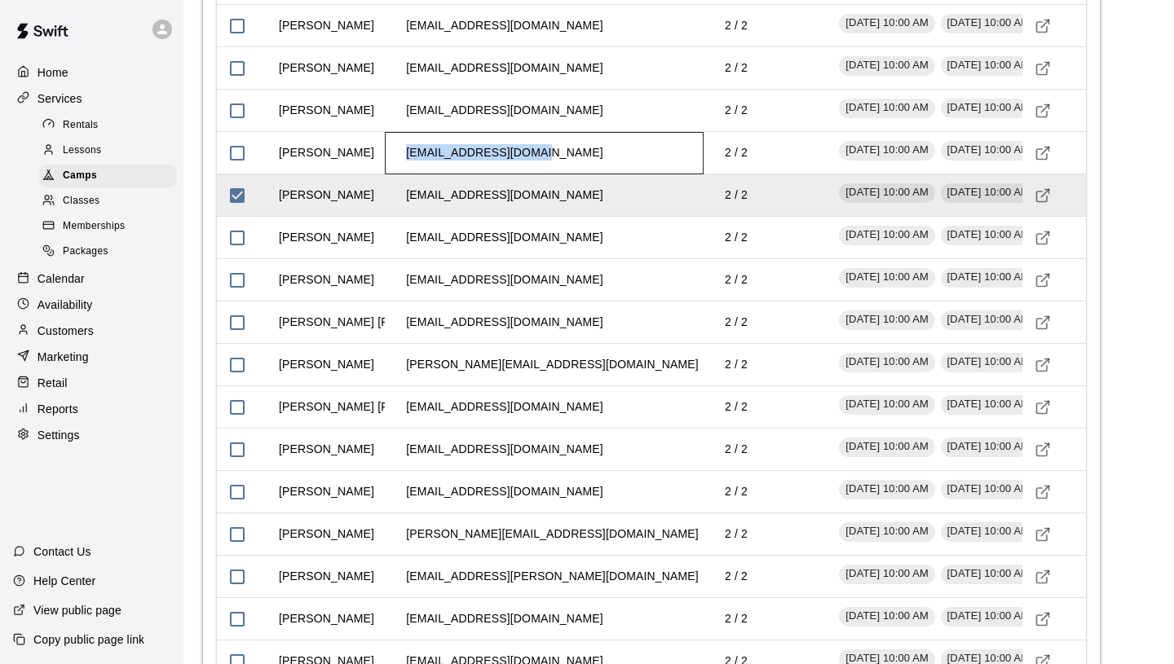
drag, startPoint x: 406, startPoint y: 220, endPoint x: 533, endPoint y: 218, distance: 127.2
click at [533, 174] on td "[EMAIL_ADDRESS][DOMAIN_NAME]" at bounding box center [504, 152] width 223 height 43
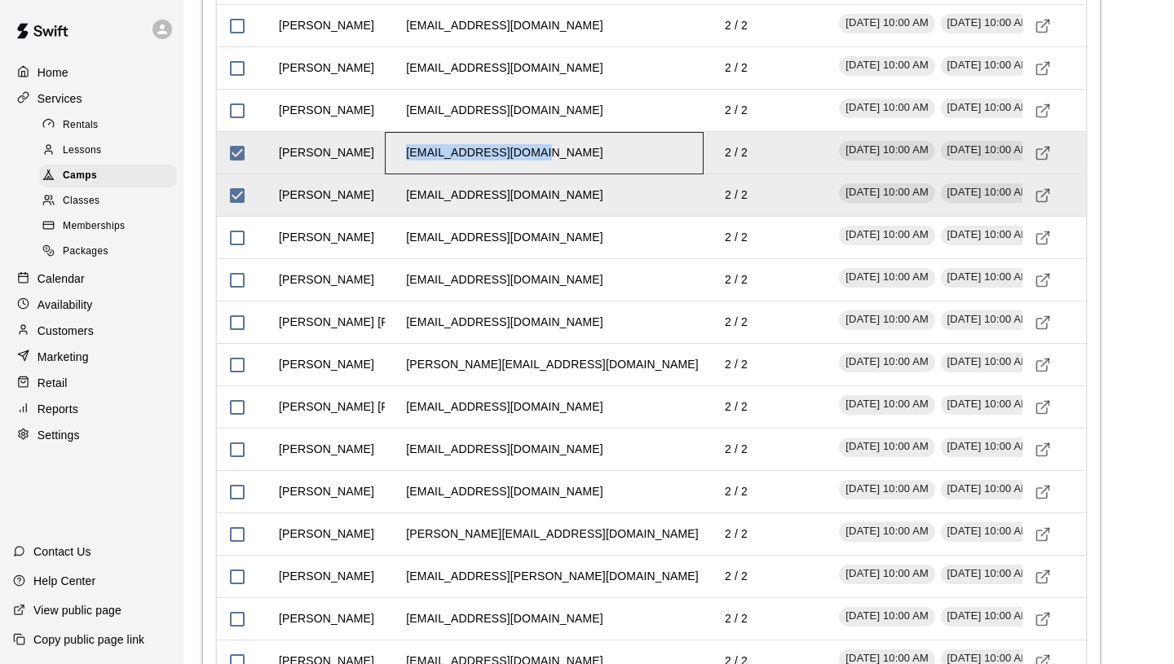
click at [510, 174] on td "[EMAIL_ADDRESS][DOMAIN_NAME]" at bounding box center [504, 152] width 223 height 43
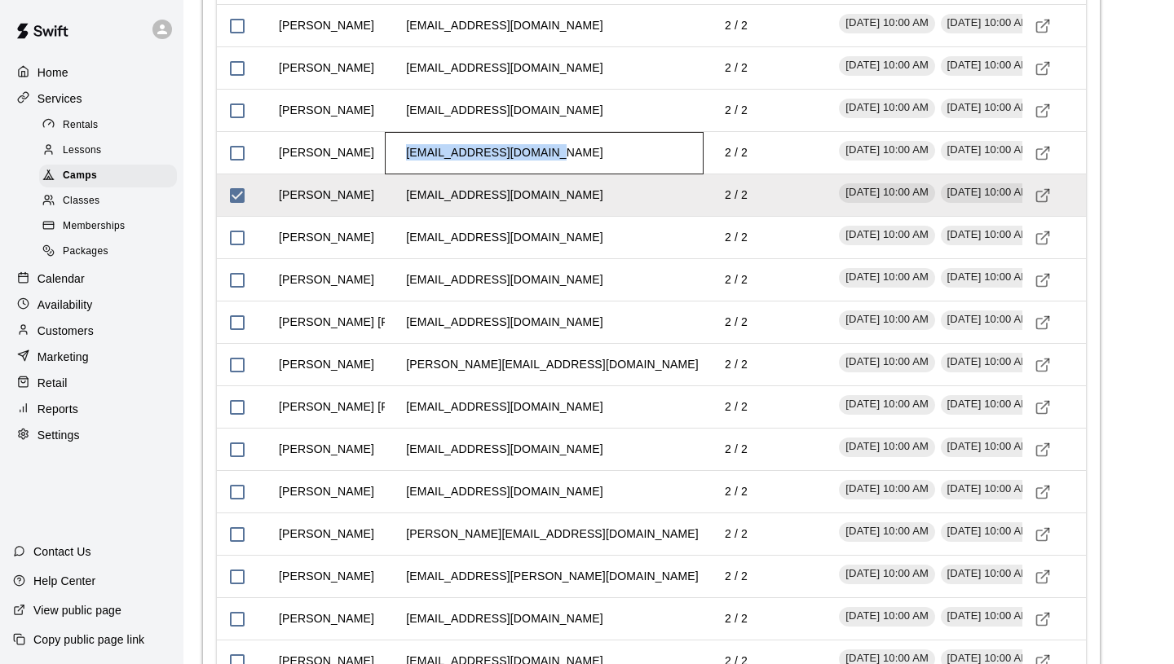
drag, startPoint x: 406, startPoint y: 217, endPoint x: 561, endPoint y: 218, distance: 154.9
click at [562, 174] on div "[EMAIL_ADDRESS][DOMAIN_NAME]" at bounding box center [544, 153] width 319 height 42
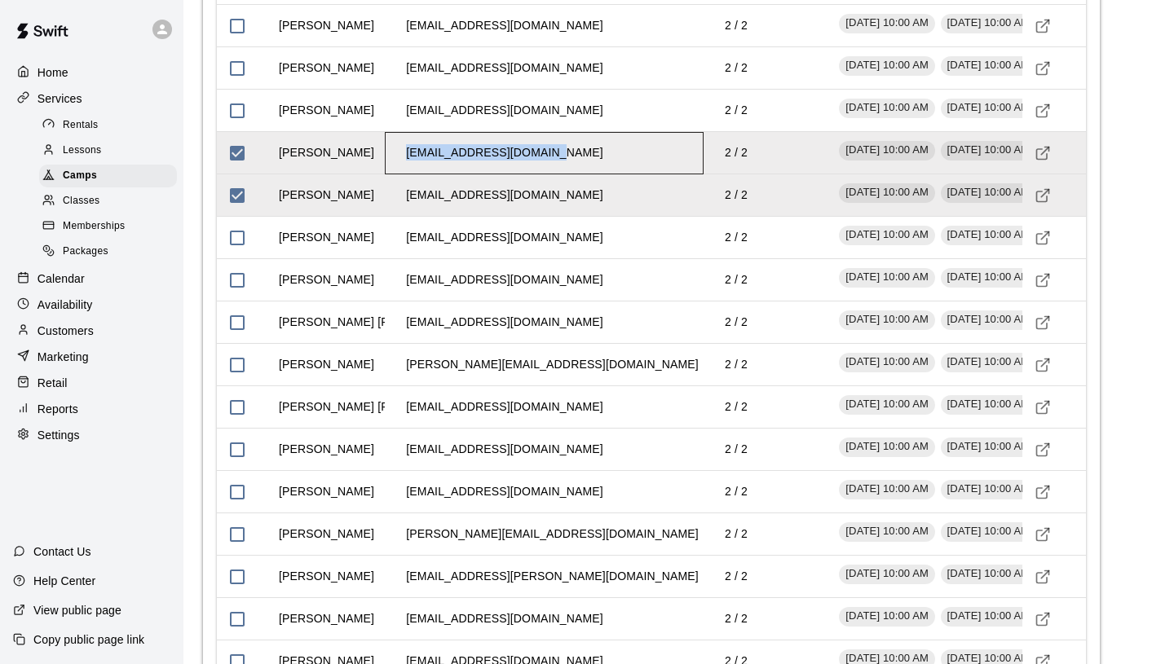
copy td "[EMAIL_ADDRESS][DOMAIN_NAME]"
click at [347, 174] on td "[PERSON_NAME]" at bounding box center [326, 152] width 121 height 43
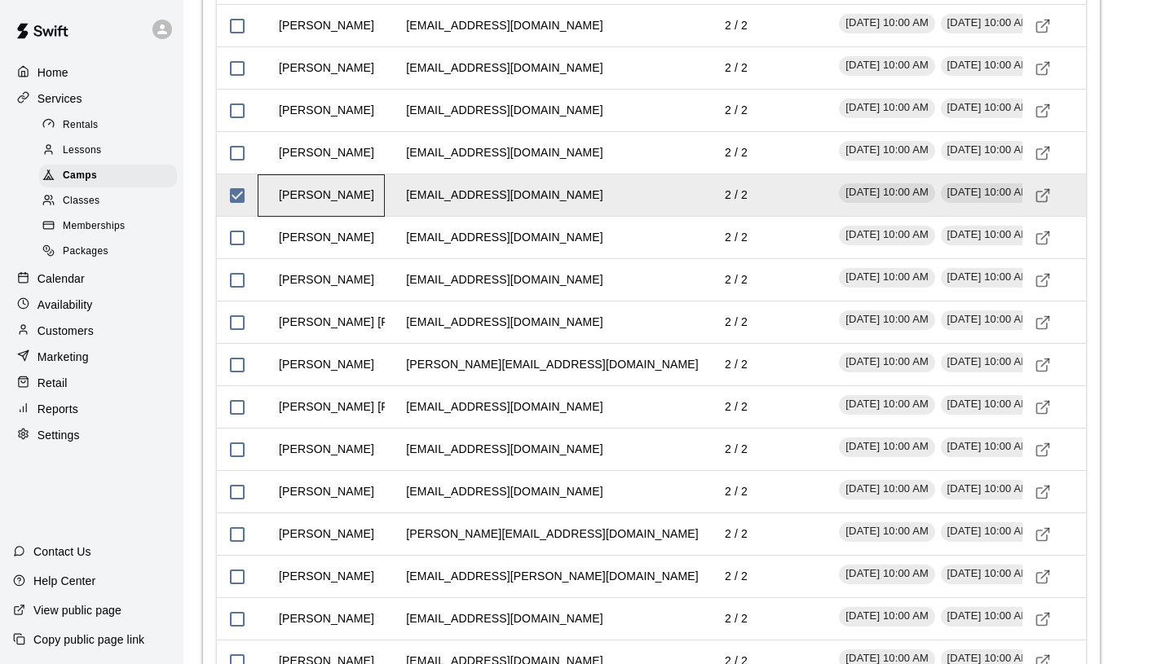
click at [352, 217] on td "[PERSON_NAME]" at bounding box center [326, 195] width 121 height 43
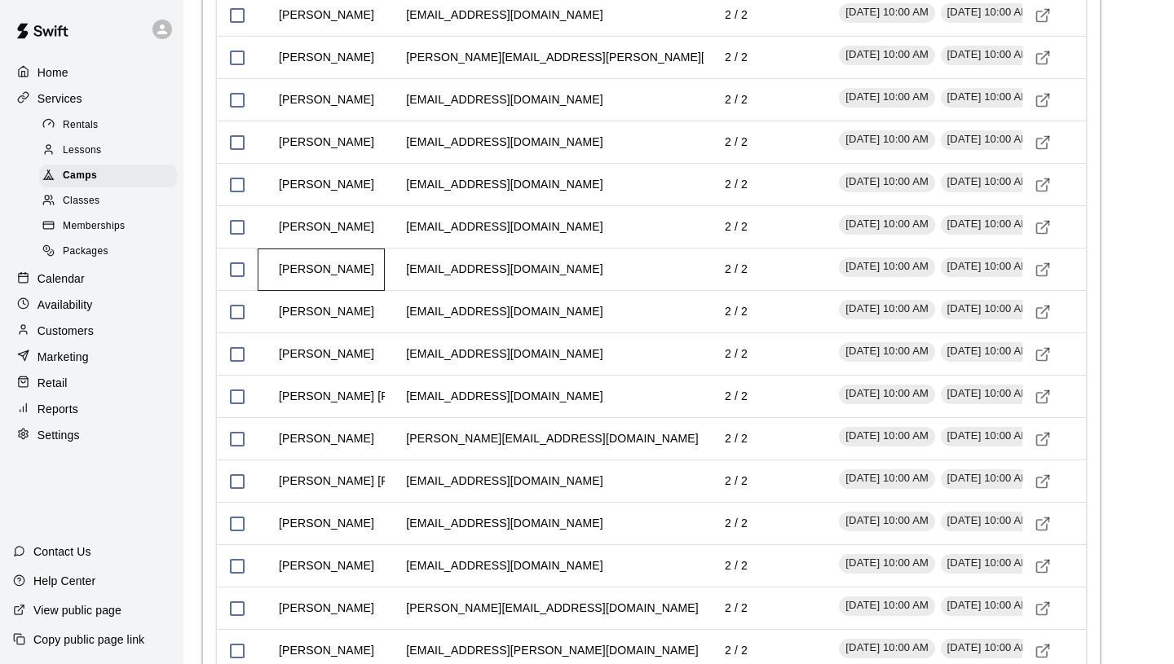
scroll to position [2576, 0]
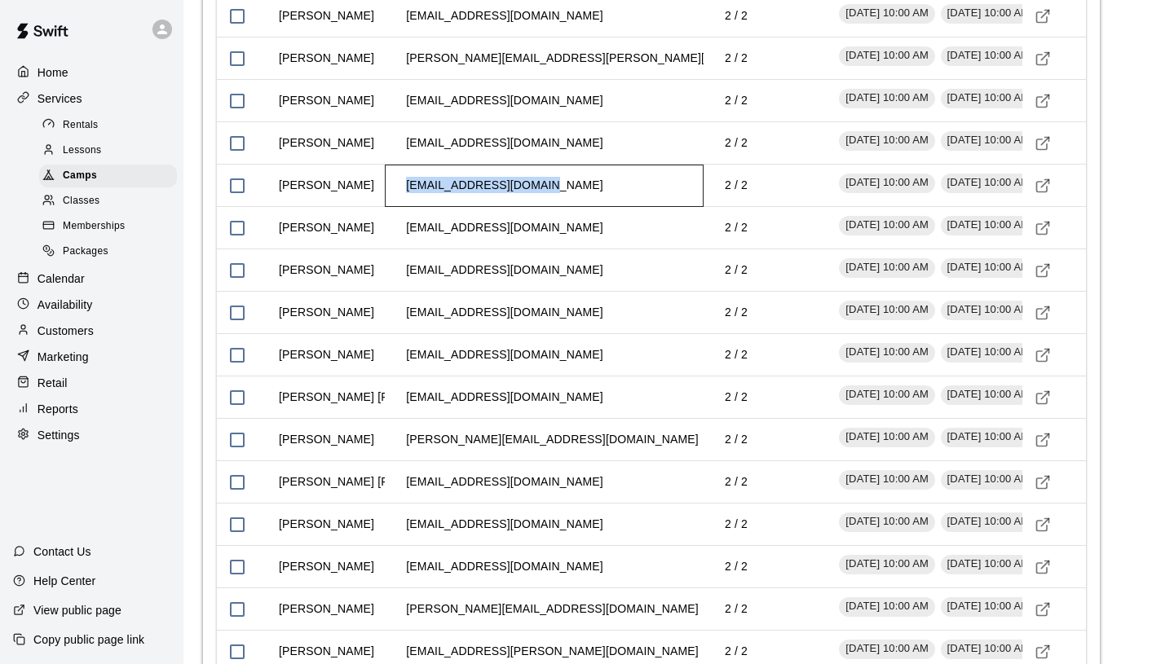
drag, startPoint x: 406, startPoint y: 254, endPoint x: 542, endPoint y: 247, distance: 136.3
click at [542, 207] on td "[EMAIL_ADDRESS][DOMAIN_NAME]" at bounding box center [504, 185] width 223 height 43
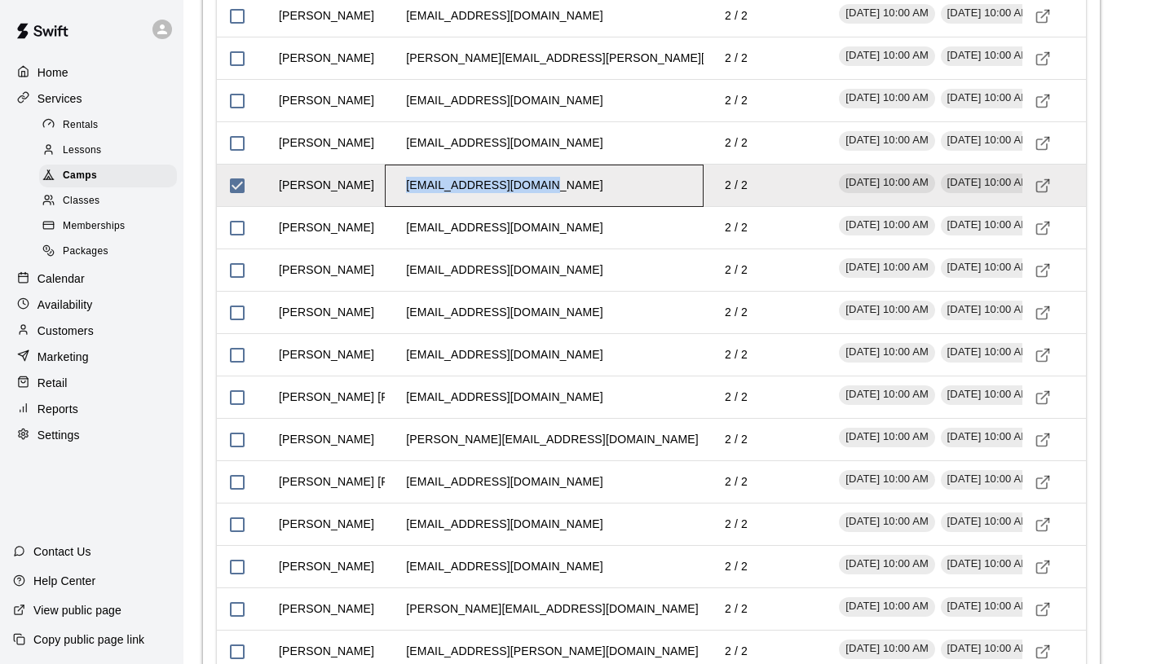
copy td "[EMAIL_ADDRESS][DOMAIN_NAME]"
click at [466, 207] on td "[EMAIL_ADDRESS][DOMAIN_NAME]" at bounding box center [504, 185] width 223 height 43
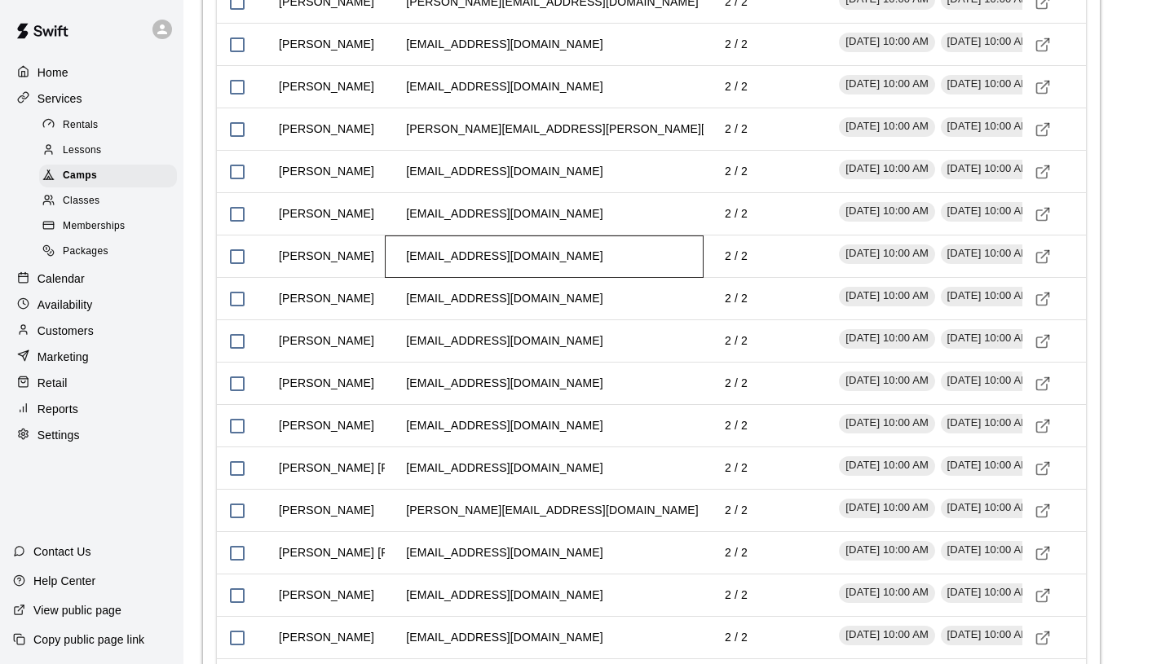
scroll to position [2494, 0]
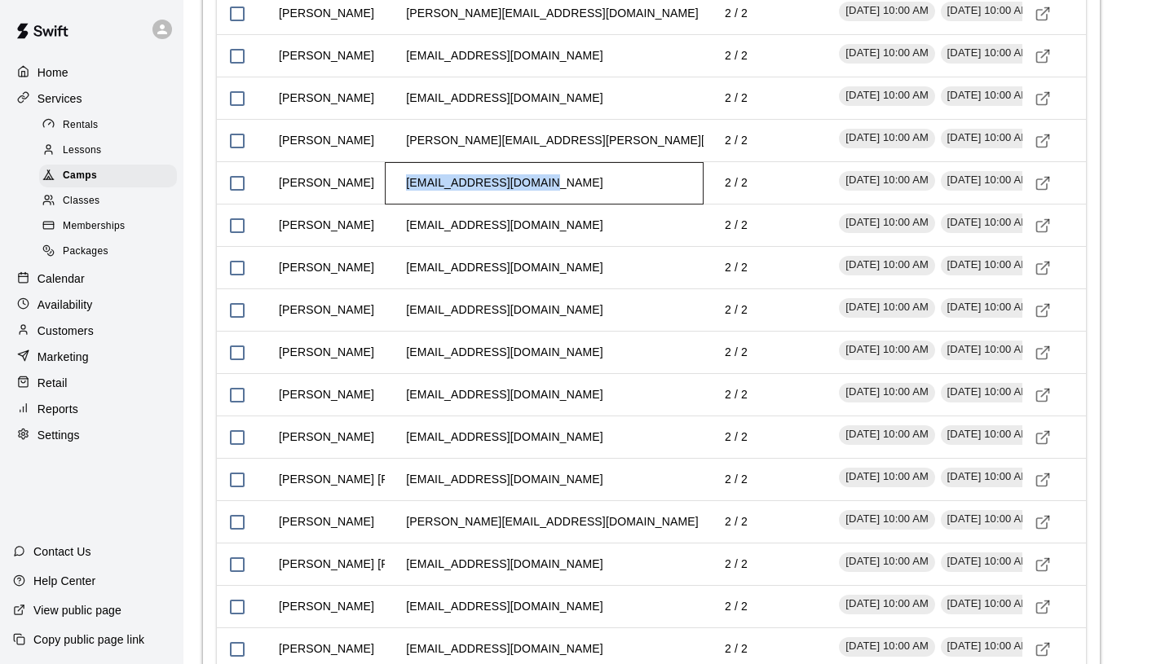
drag, startPoint x: 537, startPoint y: 248, endPoint x: 398, endPoint y: 243, distance: 139.5
click at [398, 205] on td "[EMAIL_ADDRESS][DOMAIN_NAME]" at bounding box center [504, 182] width 223 height 43
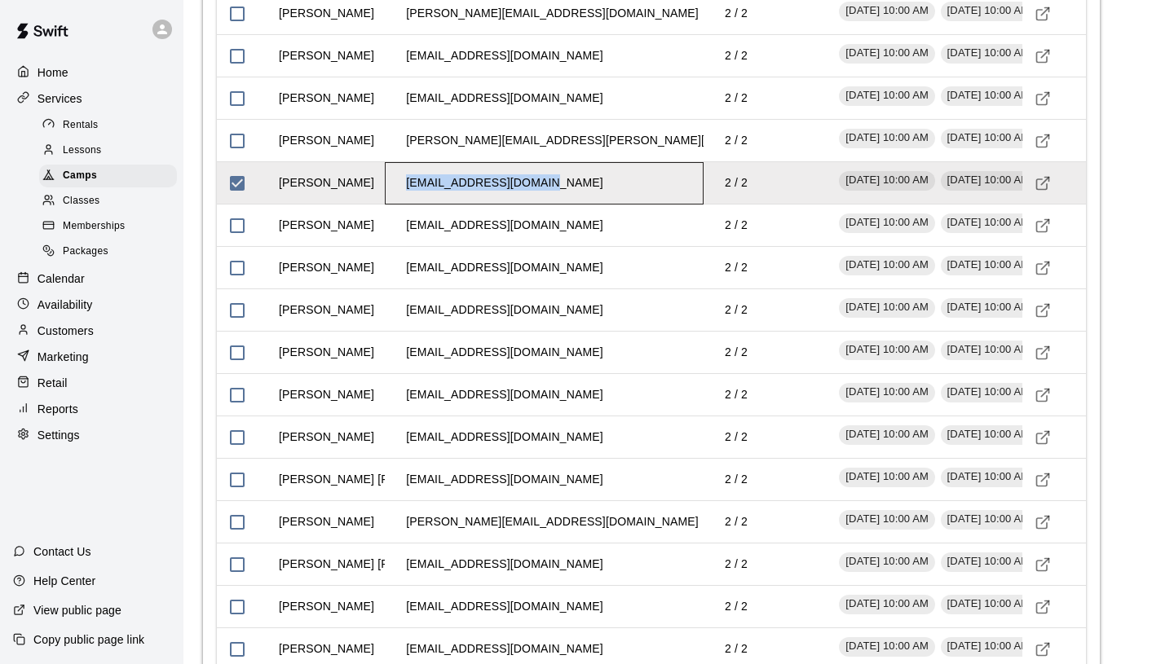
copy td "[EMAIL_ADDRESS][DOMAIN_NAME]"
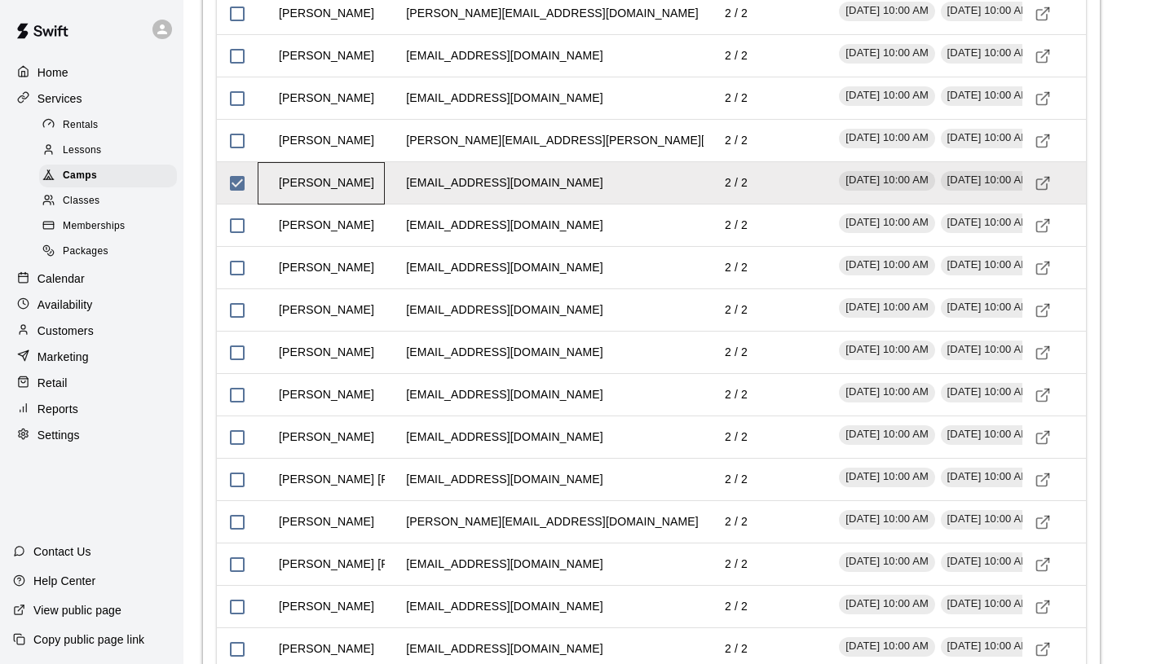
click at [324, 205] on td "[PERSON_NAME]" at bounding box center [326, 182] width 121 height 43
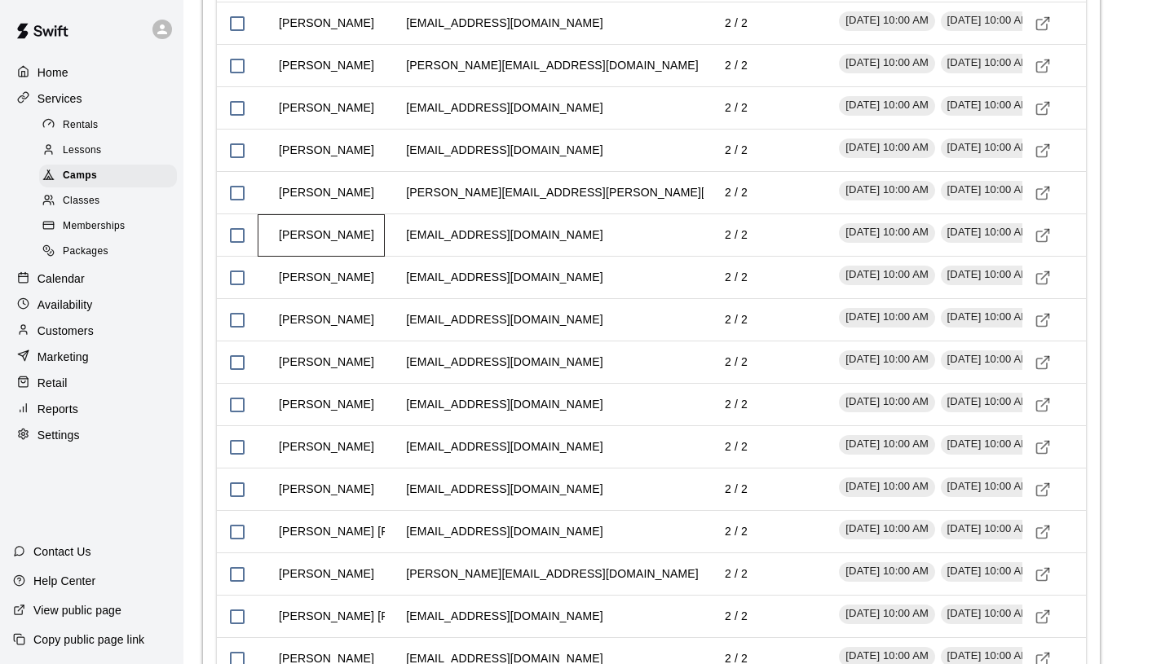
scroll to position [2439, 0]
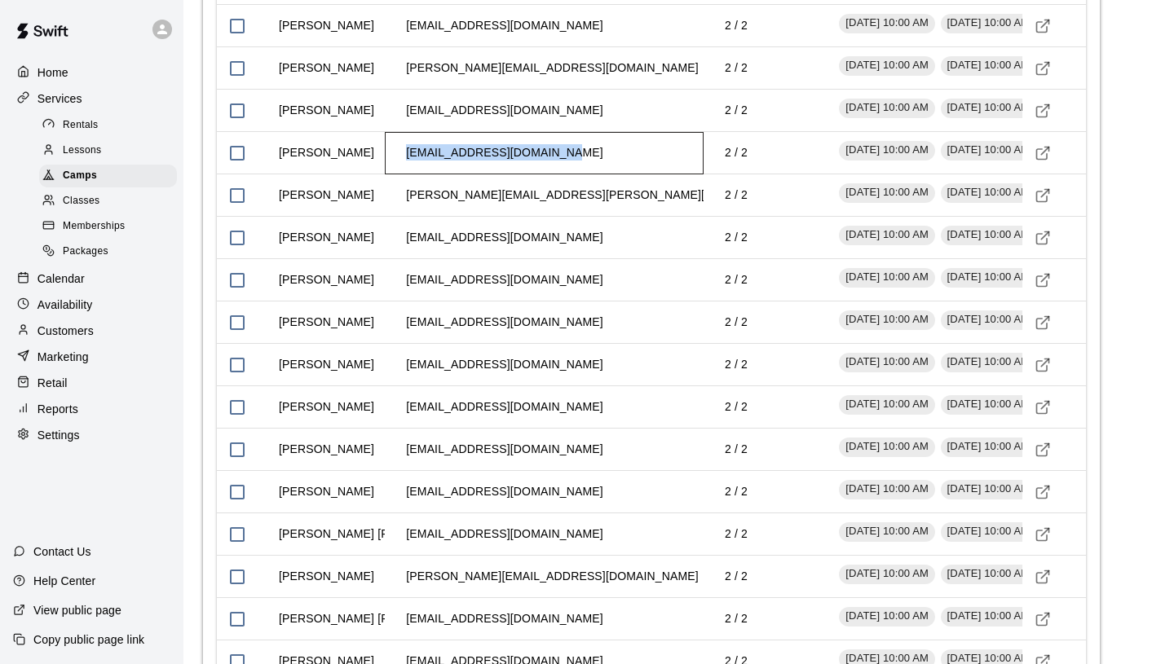
drag, startPoint x: 406, startPoint y: 217, endPoint x: 556, endPoint y: 217, distance: 150.0
click at [556, 174] on td "[EMAIL_ADDRESS][DOMAIN_NAME]" at bounding box center [504, 152] width 223 height 43
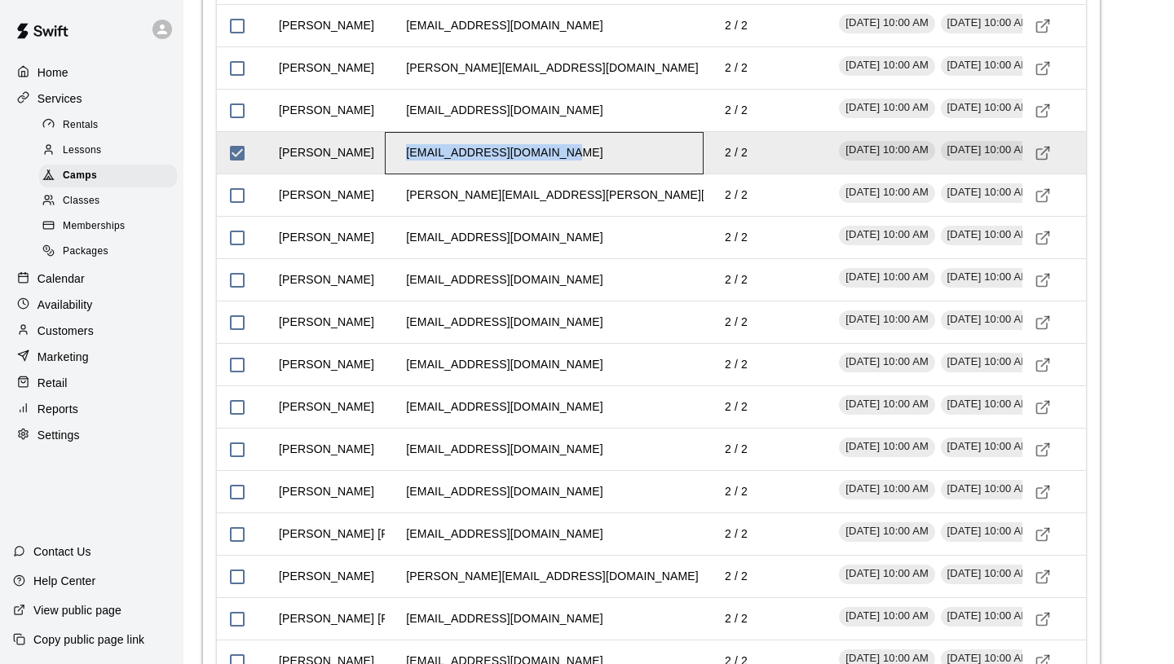
copy td "[EMAIL_ADDRESS][DOMAIN_NAME]"
click at [341, 174] on td "[PERSON_NAME]" at bounding box center [326, 152] width 121 height 43
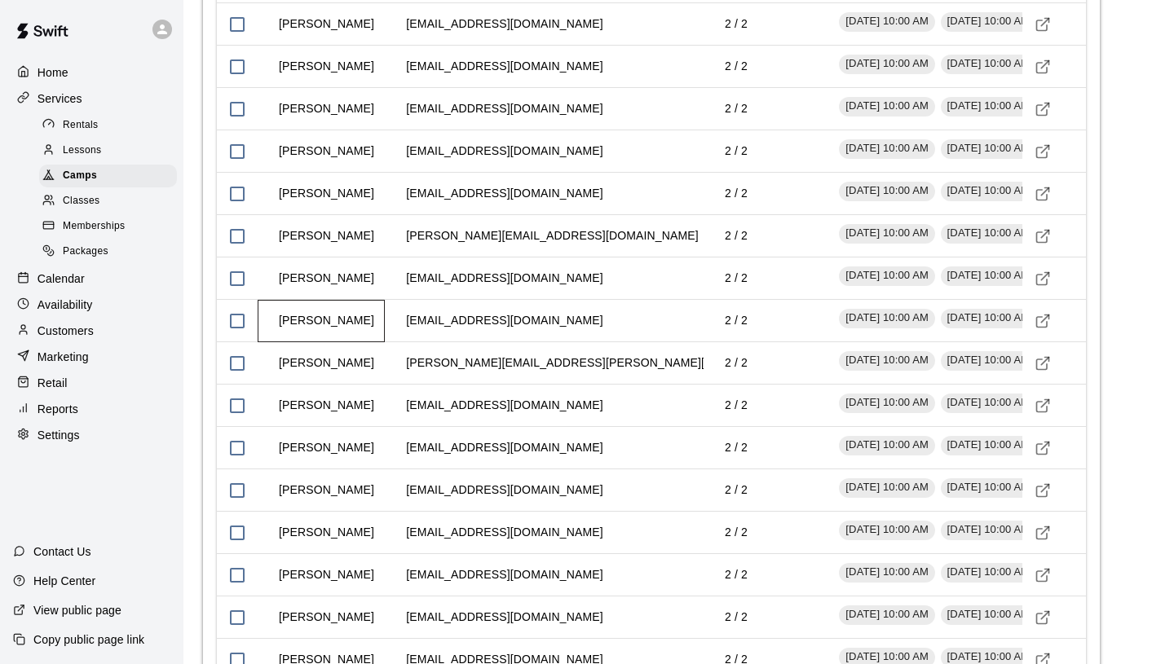
scroll to position [2262, 0]
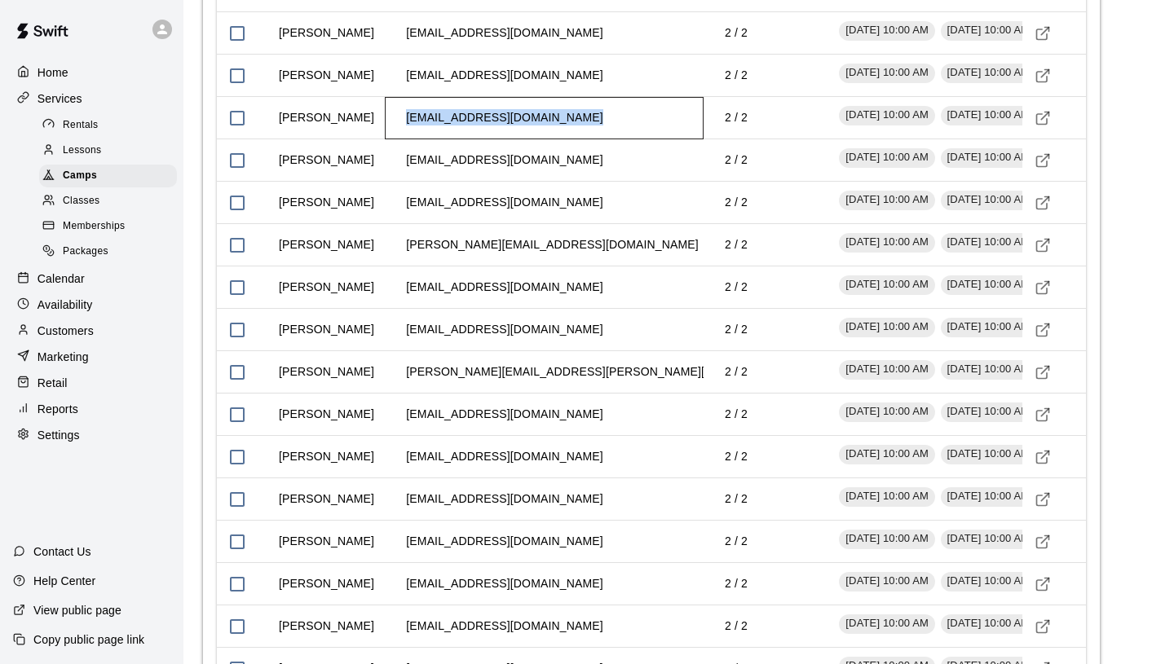
drag, startPoint x: 408, startPoint y: 179, endPoint x: 585, endPoint y: 189, distance: 177.2
click at [585, 139] on td "[EMAIL_ADDRESS][DOMAIN_NAME]" at bounding box center [504, 117] width 223 height 43
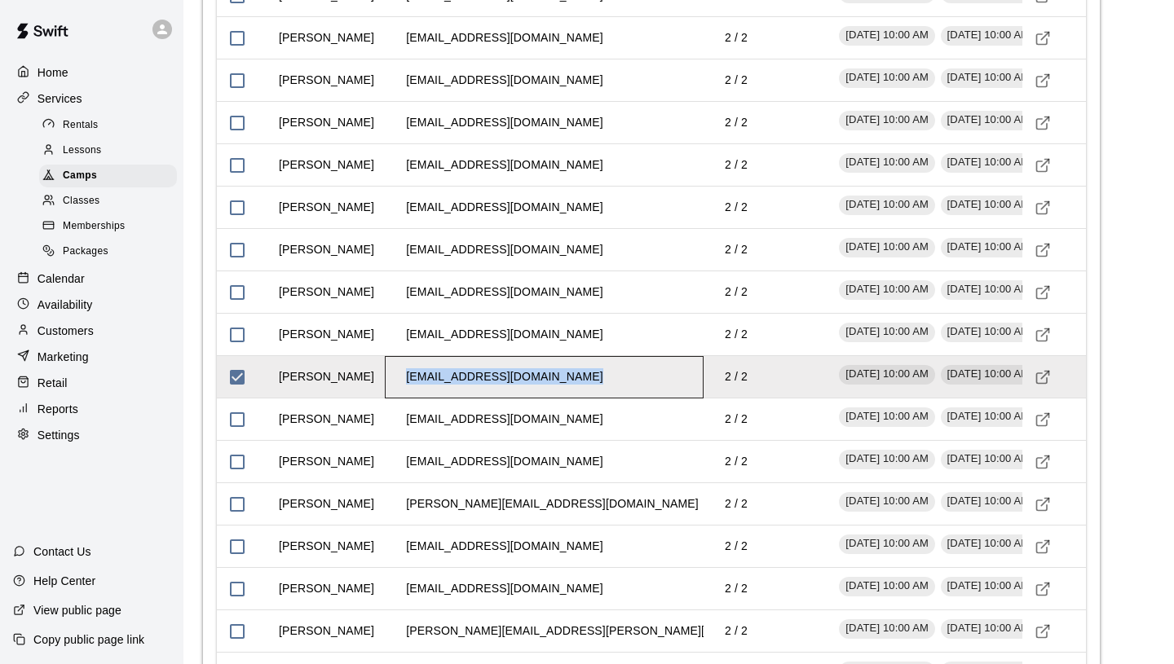
scroll to position [1969, 0]
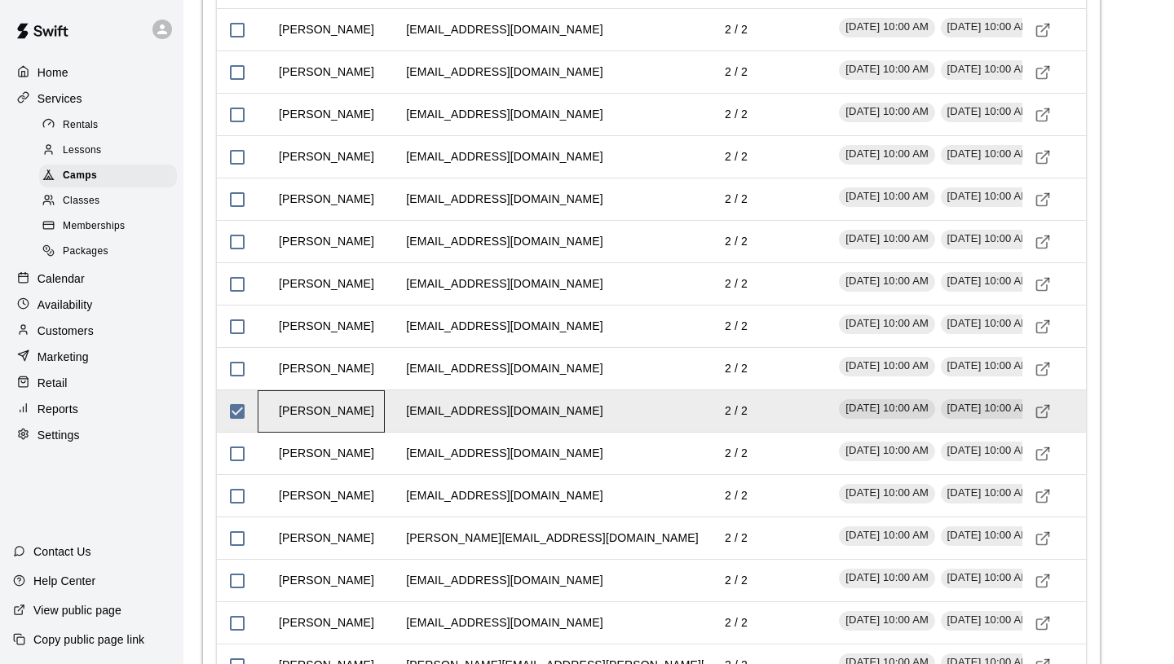
click at [342, 433] on td "[PERSON_NAME]" at bounding box center [326, 411] width 121 height 43
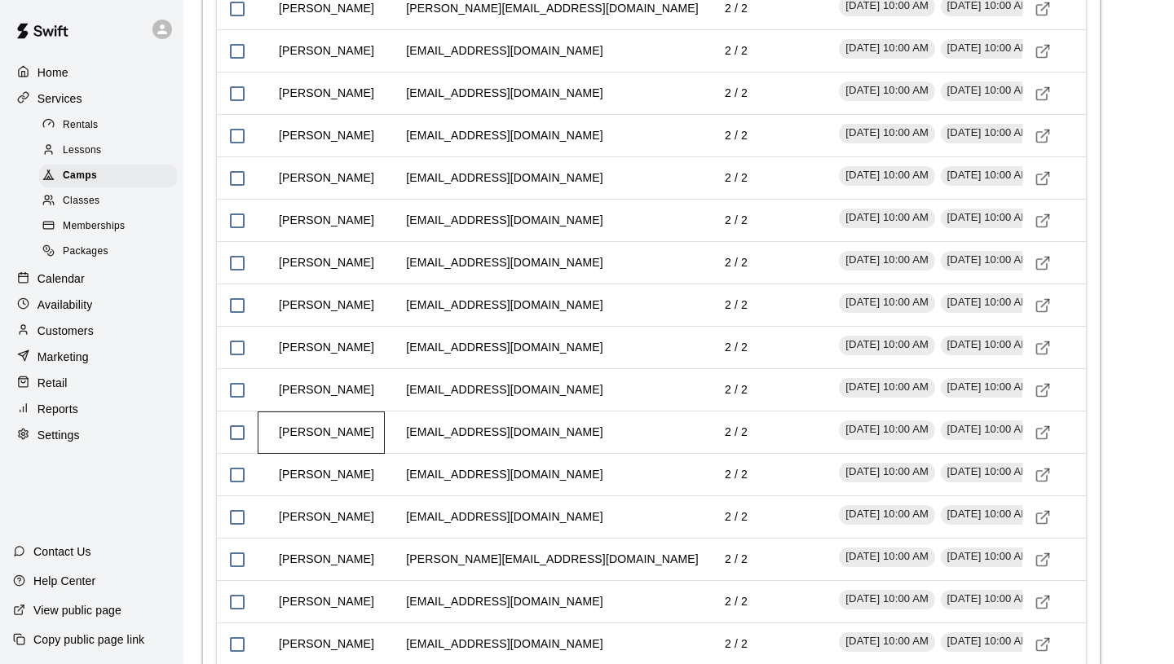
scroll to position [1945, 0]
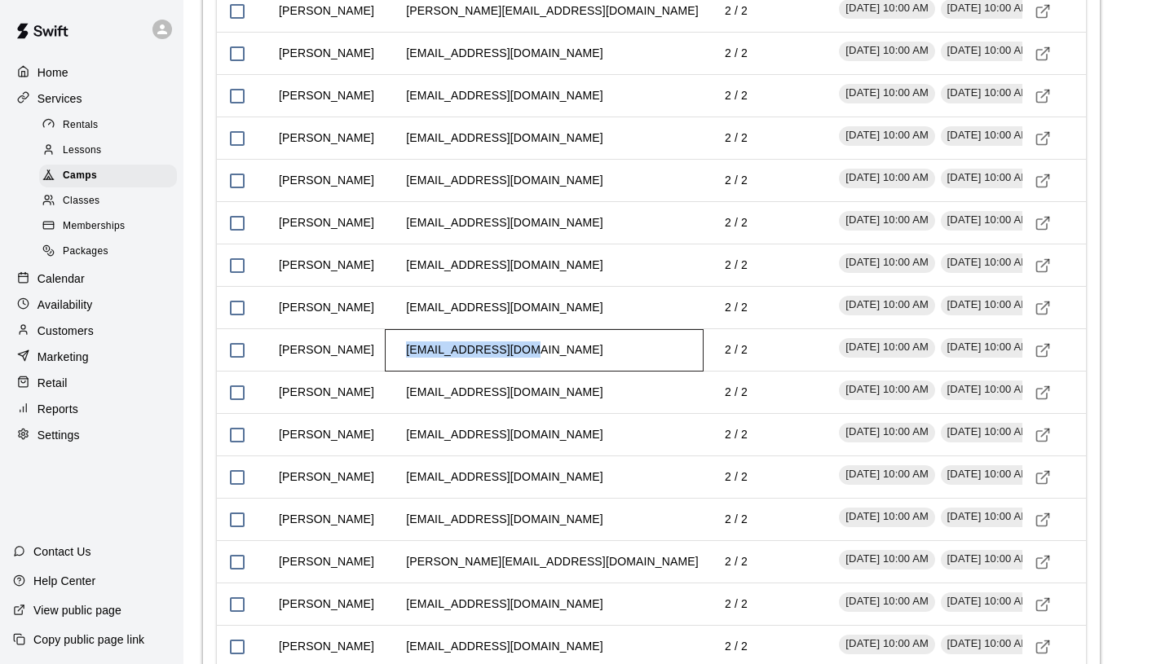
drag, startPoint x: 407, startPoint y: 411, endPoint x: 524, endPoint y: 409, distance: 117.4
click at [524, 372] on td "[EMAIL_ADDRESS][DOMAIN_NAME]" at bounding box center [504, 350] width 223 height 43
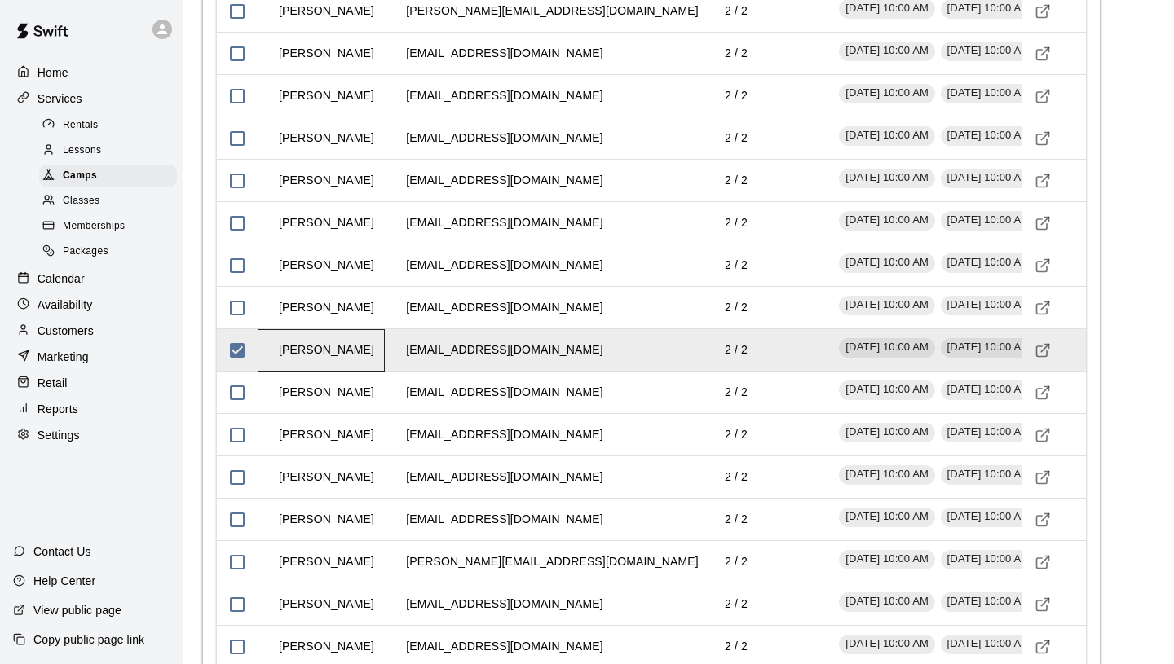
click at [293, 372] on td "[PERSON_NAME]" at bounding box center [326, 350] width 121 height 43
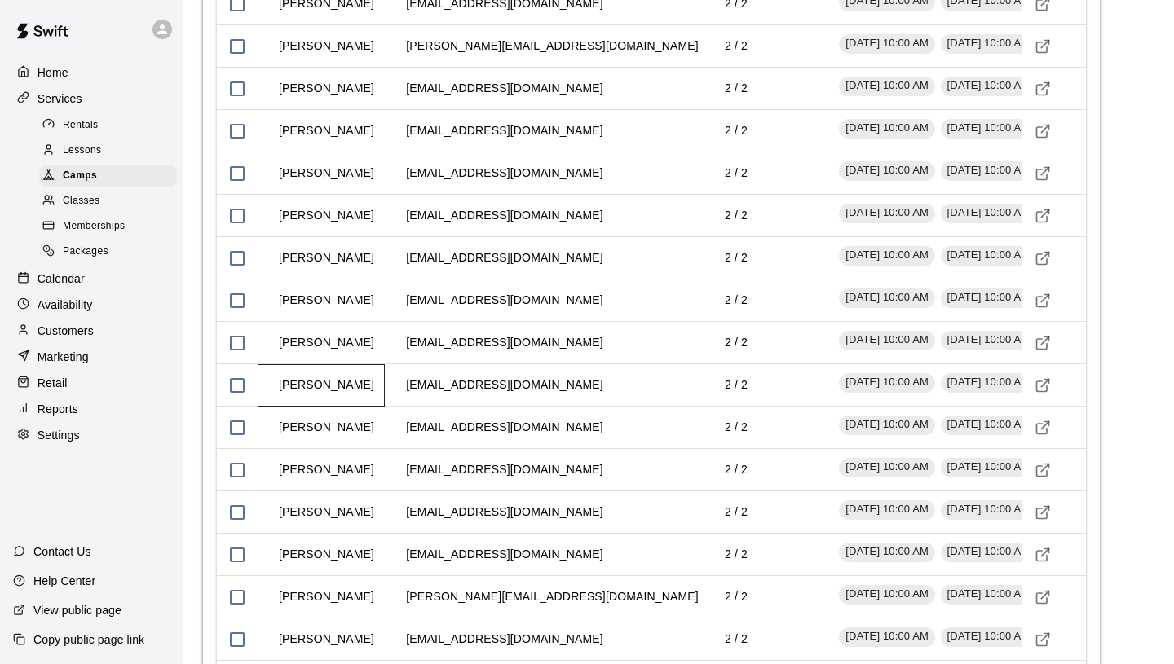
scroll to position [1896, 0]
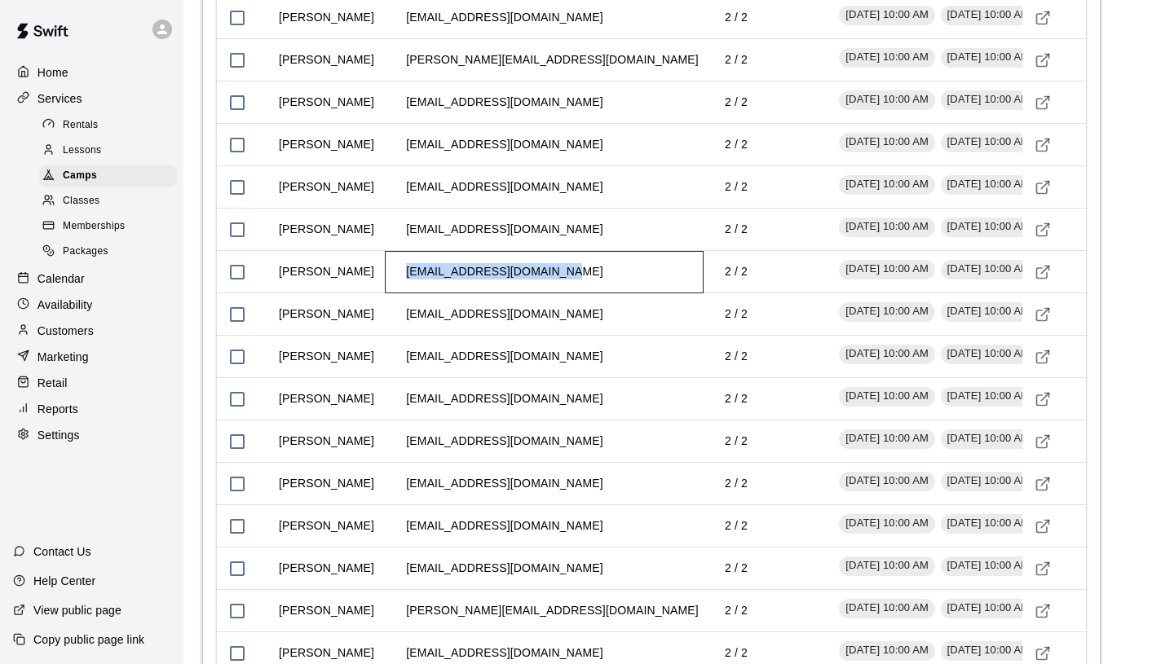
drag, startPoint x: 408, startPoint y: 335, endPoint x: 589, endPoint y: 346, distance: 182.1
click at [589, 293] on div "[EMAIL_ADDRESS][DOMAIN_NAME]" at bounding box center [544, 272] width 319 height 42
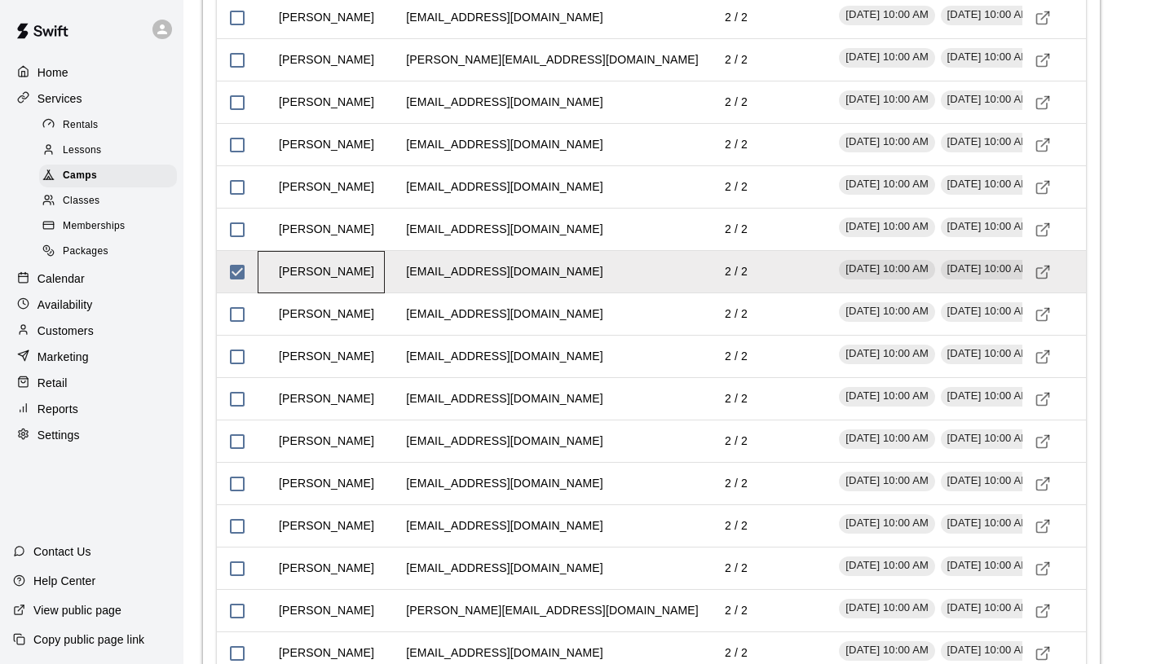
click at [358, 293] on td "[PERSON_NAME]" at bounding box center [326, 271] width 121 height 43
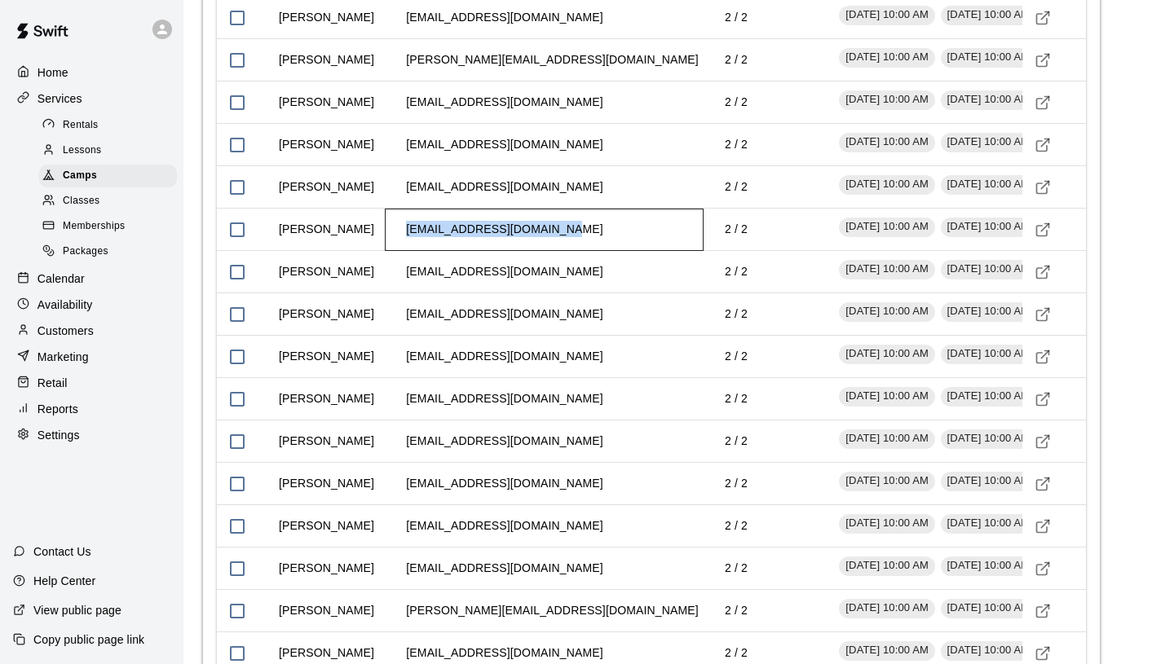
drag, startPoint x: 406, startPoint y: 296, endPoint x: 604, endPoint y: 294, distance: 198.1
click at [604, 251] on div "[EMAIL_ADDRESS][DOMAIN_NAME]" at bounding box center [544, 230] width 319 height 42
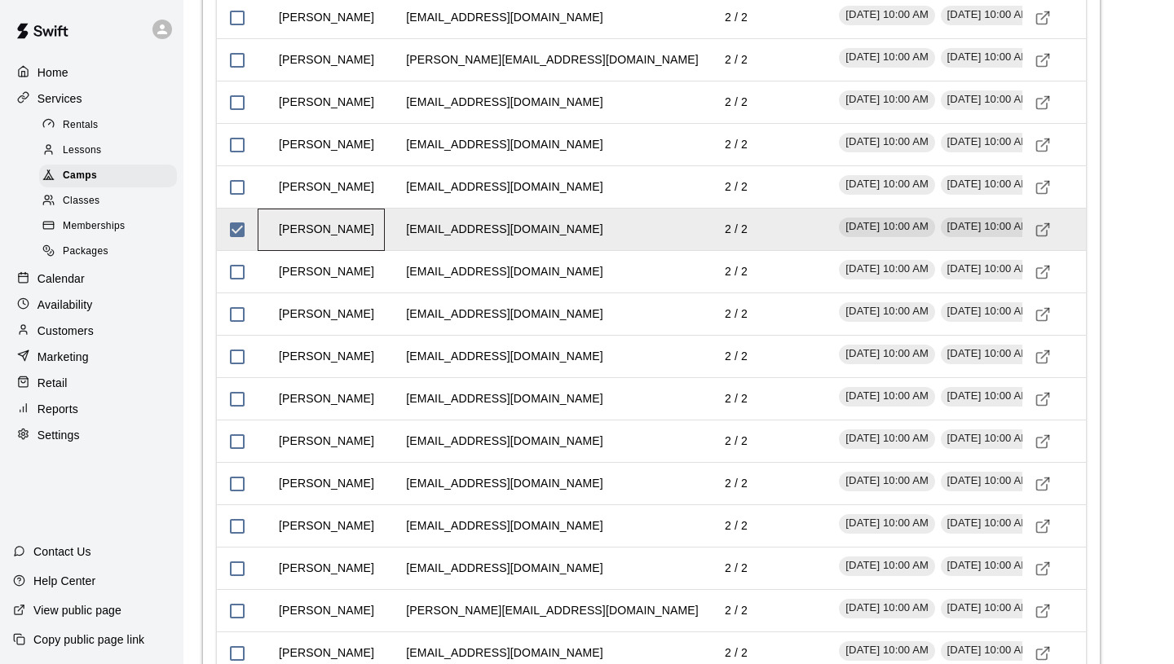
click at [366, 251] on td "[PERSON_NAME]" at bounding box center [326, 229] width 121 height 43
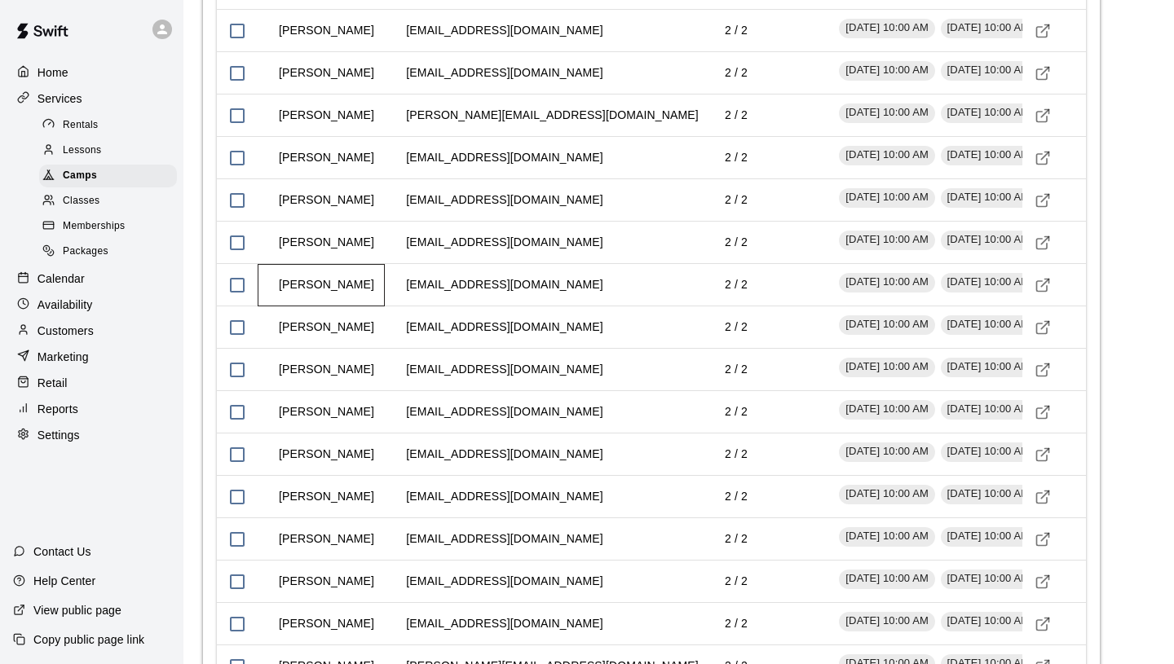
scroll to position [1839, 0]
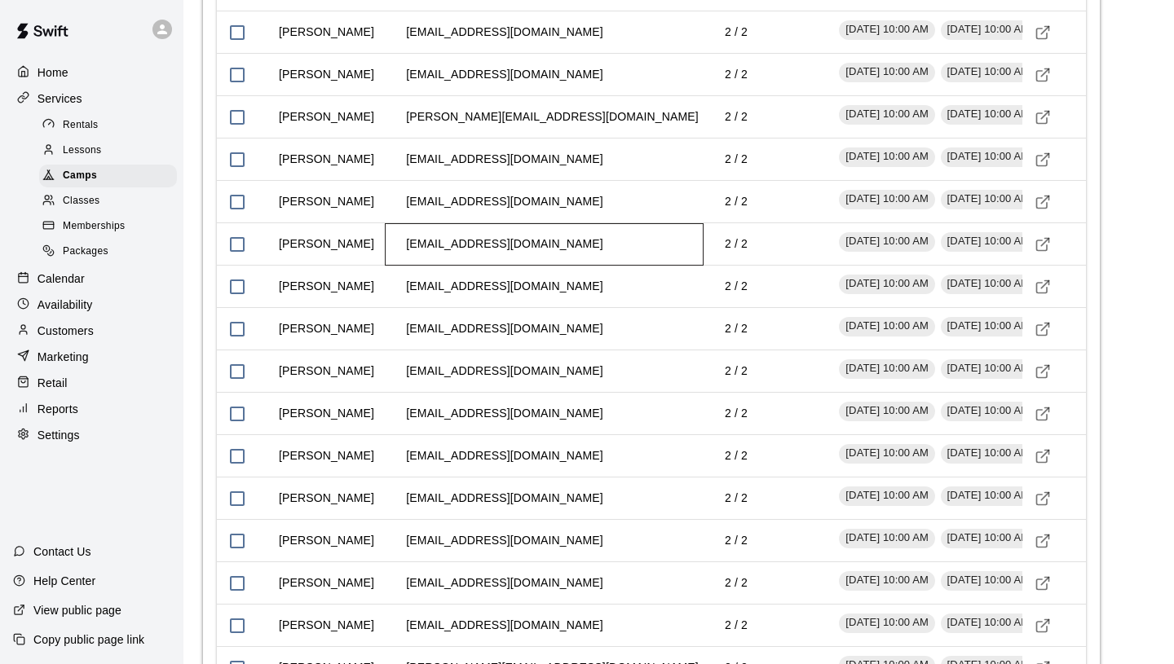
drag, startPoint x: 408, startPoint y: 309, endPoint x: 502, endPoint y: 313, distance: 94.7
click at [502, 266] on td "[EMAIL_ADDRESS][DOMAIN_NAME]" at bounding box center [504, 244] width 223 height 43
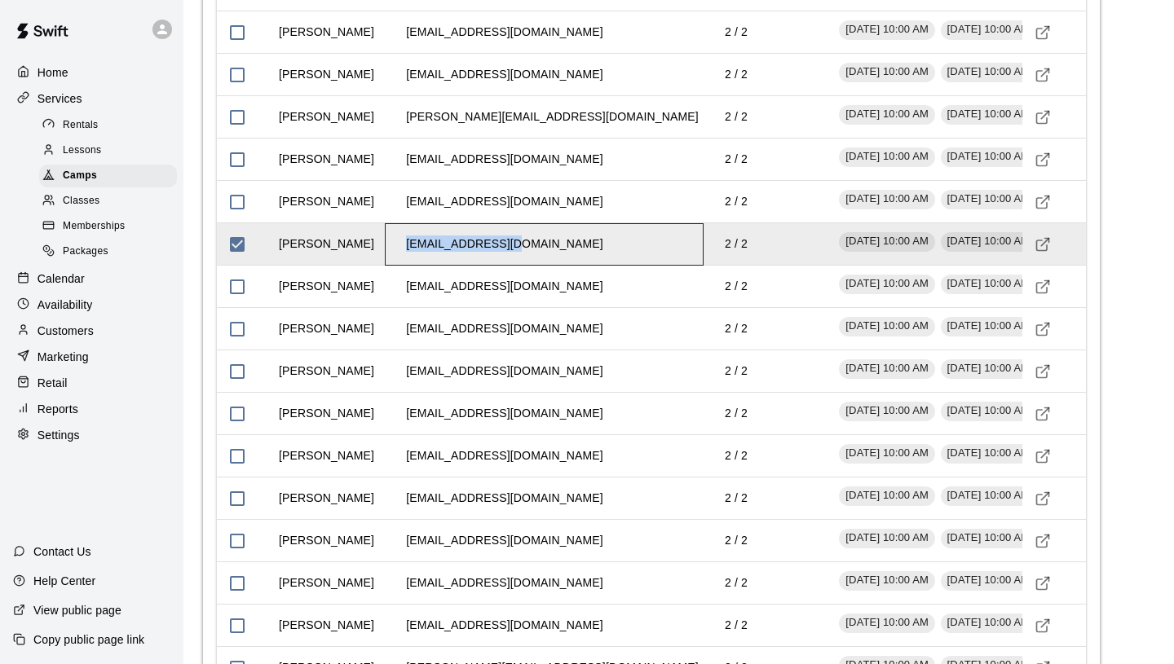
drag, startPoint x: 518, startPoint y: 306, endPoint x: 428, endPoint y: 293, distance: 91.4
click at [428, 266] on td "[EMAIL_ADDRESS][DOMAIN_NAME]" at bounding box center [504, 244] width 223 height 43
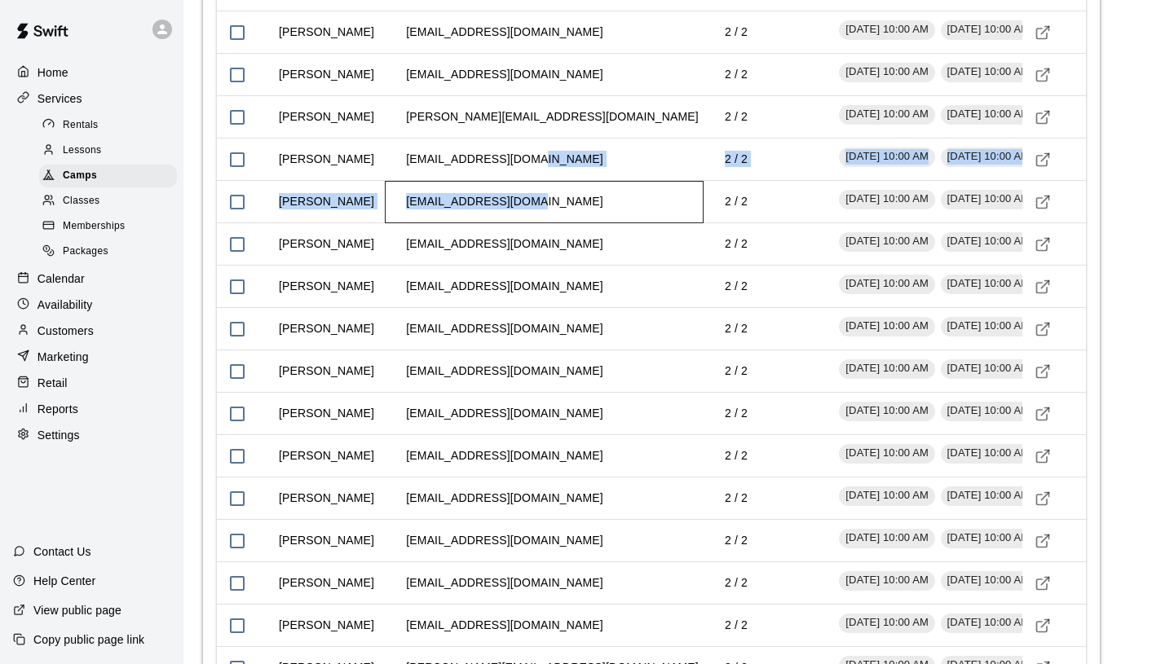
drag, startPoint x: 525, startPoint y: 267, endPoint x: 414, endPoint y: 244, distance: 113.2
click at [477, 223] on td "[EMAIL_ADDRESS][DOMAIN_NAME]" at bounding box center [504, 201] width 223 height 43
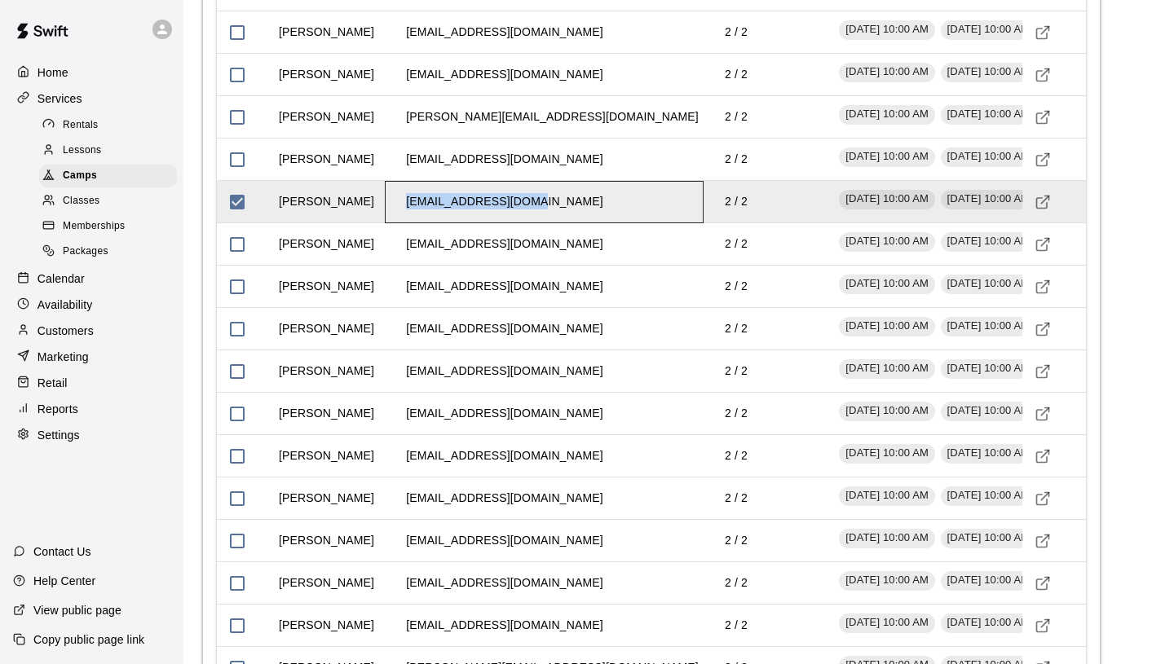
drag, startPoint x: 525, startPoint y: 266, endPoint x: 408, endPoint y: 254, distance: 117.2
click at [408, 223] on td "[EMAIL_ADDRESS][DOMAIN_NAME]" at bounding box center [504, 201] width 223 height 43
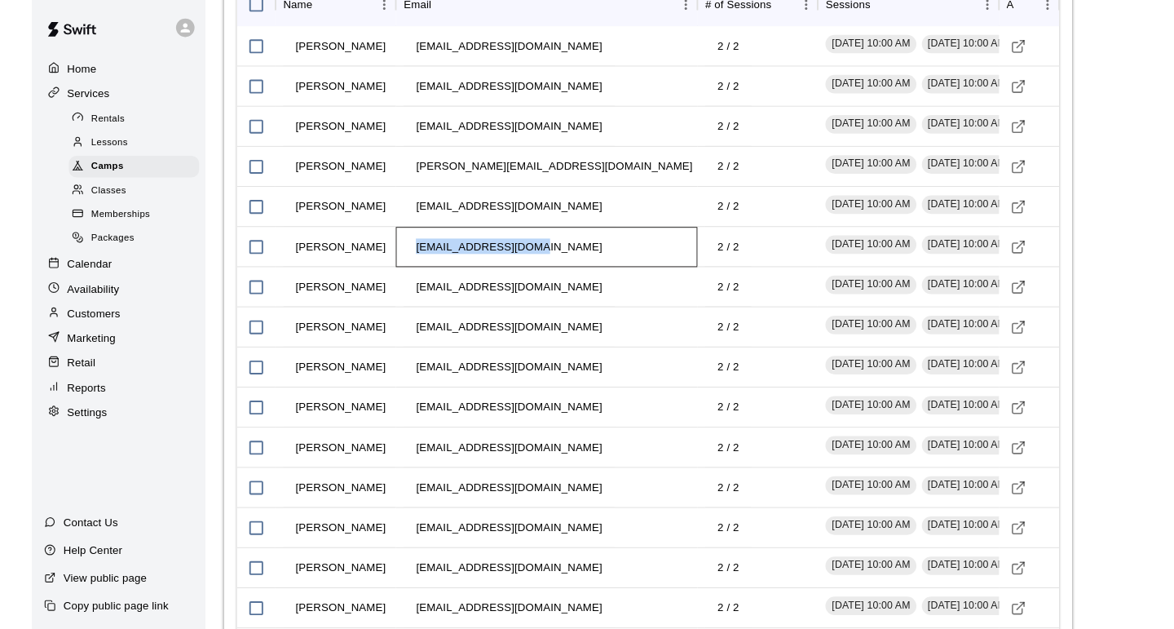
scroll to position [1647, 0]
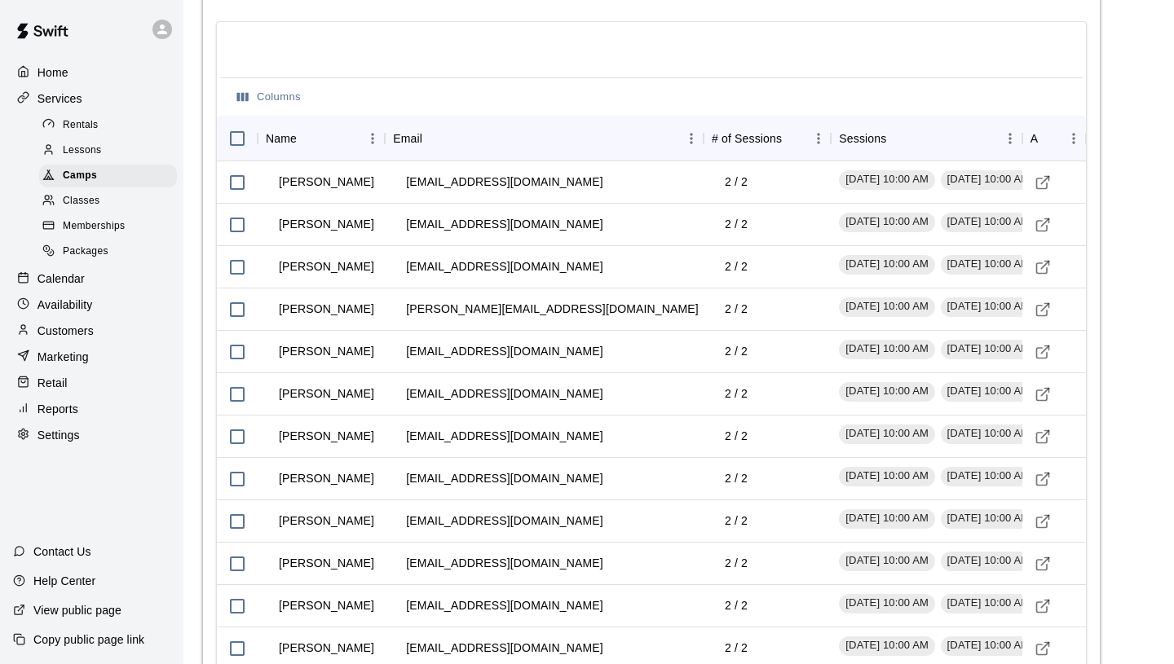
click at [468, 77] on div at bounding box center [651, 51] width 862 height 52
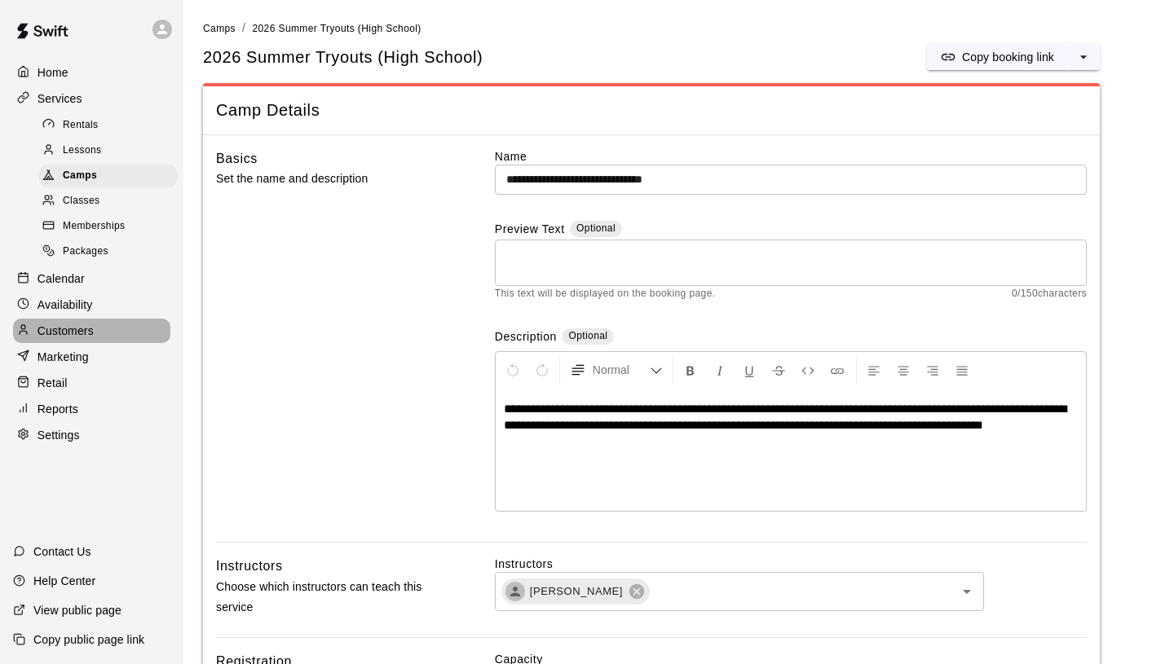
click at [72, 324] on p "Customers" at bounding box center [65, 331] width 56 height 16
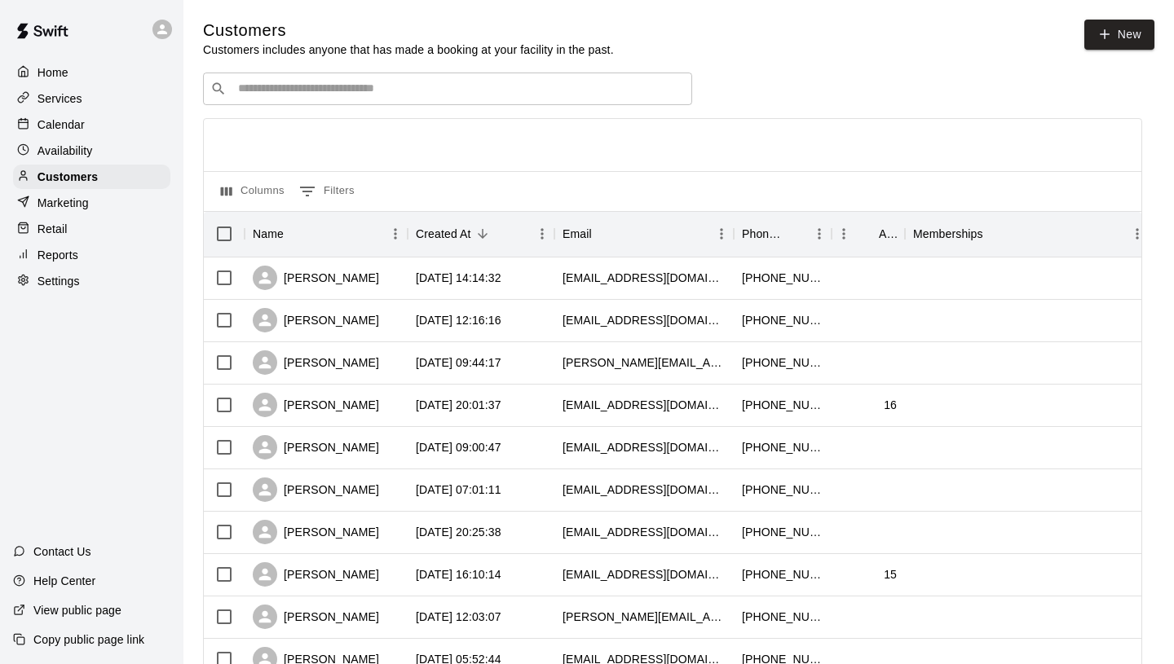
click at [1121, 53] on span "New" at bounding box center [1119, 39] width 70 height 38
click at [1118, 36] on link "New" at bounding box center [1119, 35] width 70 height 30
select select "**"
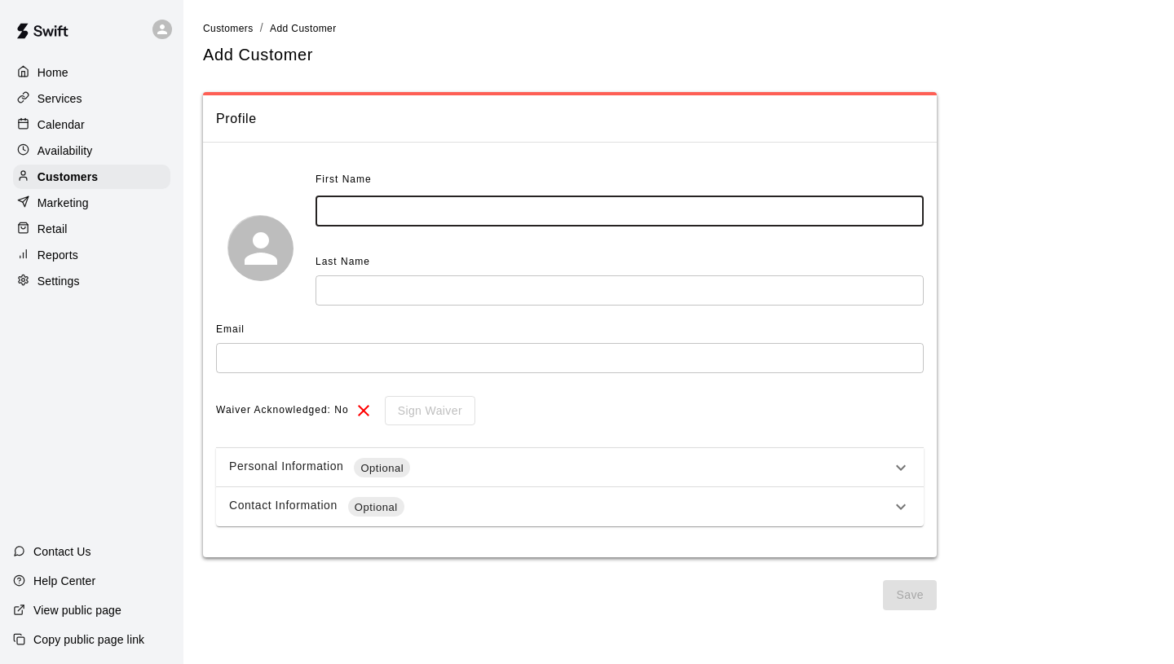
click at [395, 214] on input "text" at bounding box center [619, 211] width 608 height 30
type input "******"
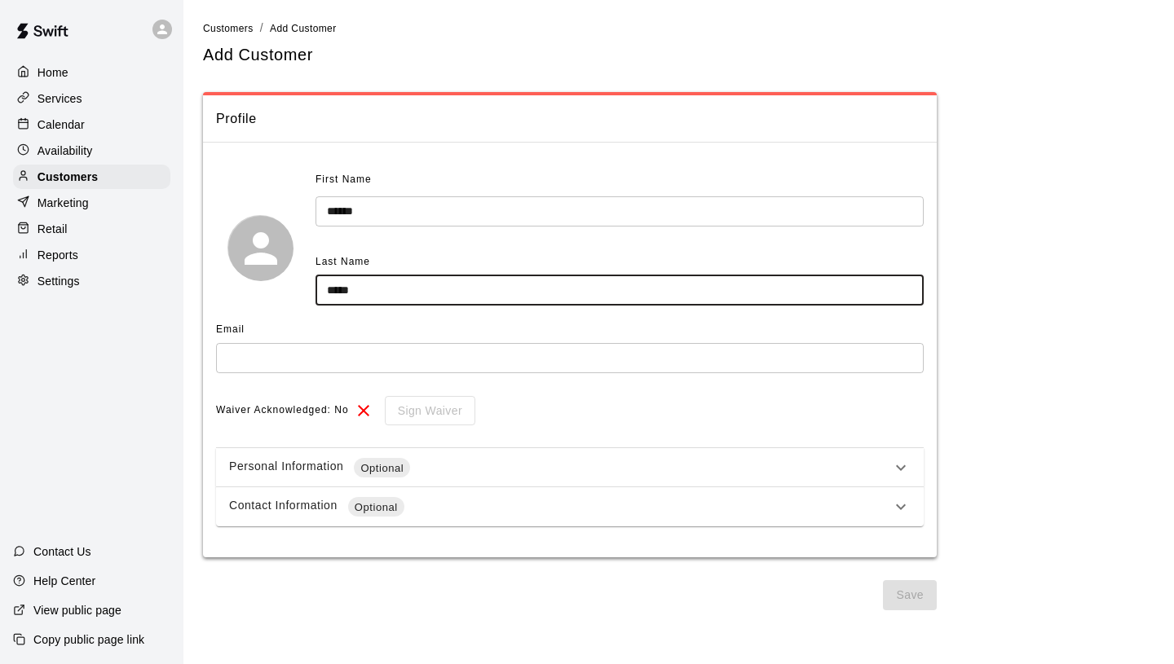
type input "*****"
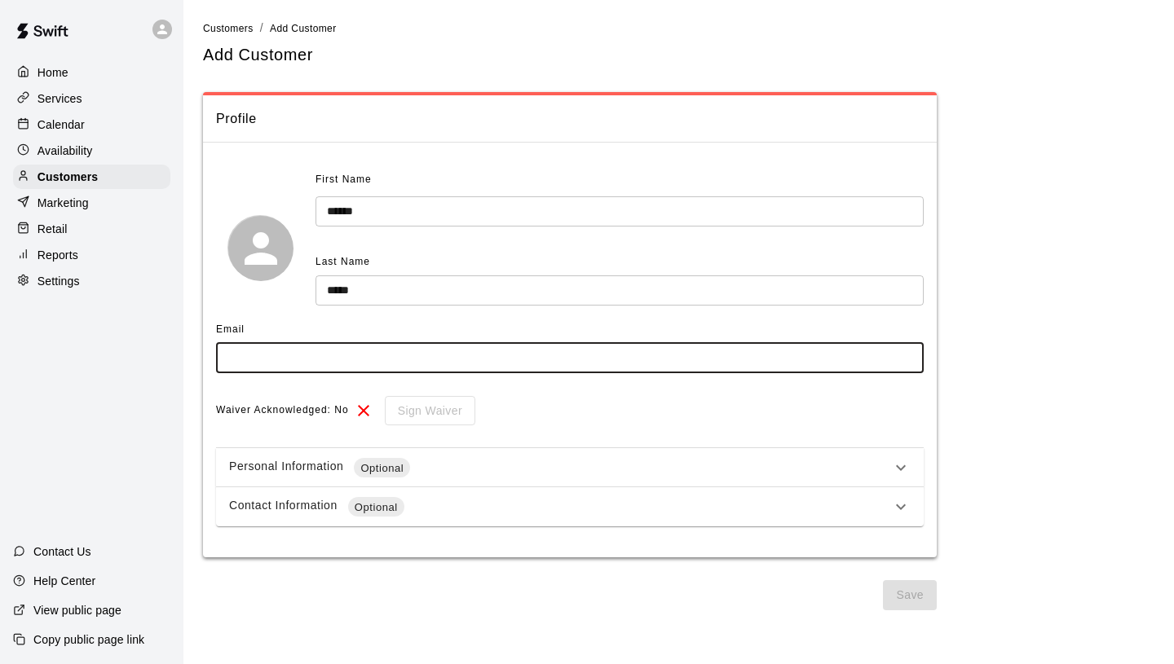
click at [348, 353] on input "text" at bounding box center [570, 358] width 708 height 30
paste input "**********"
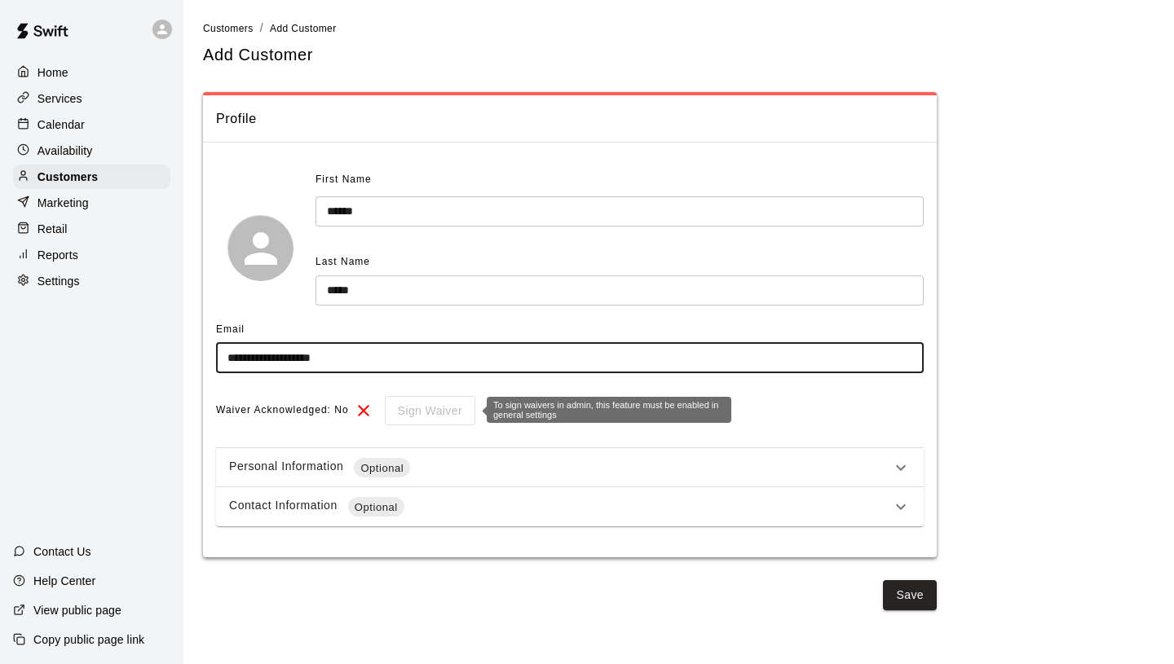
type input "**********"
click at [457, 414] on div "Sign Waiver" at bounding box center [424, 411] width 102 height 30
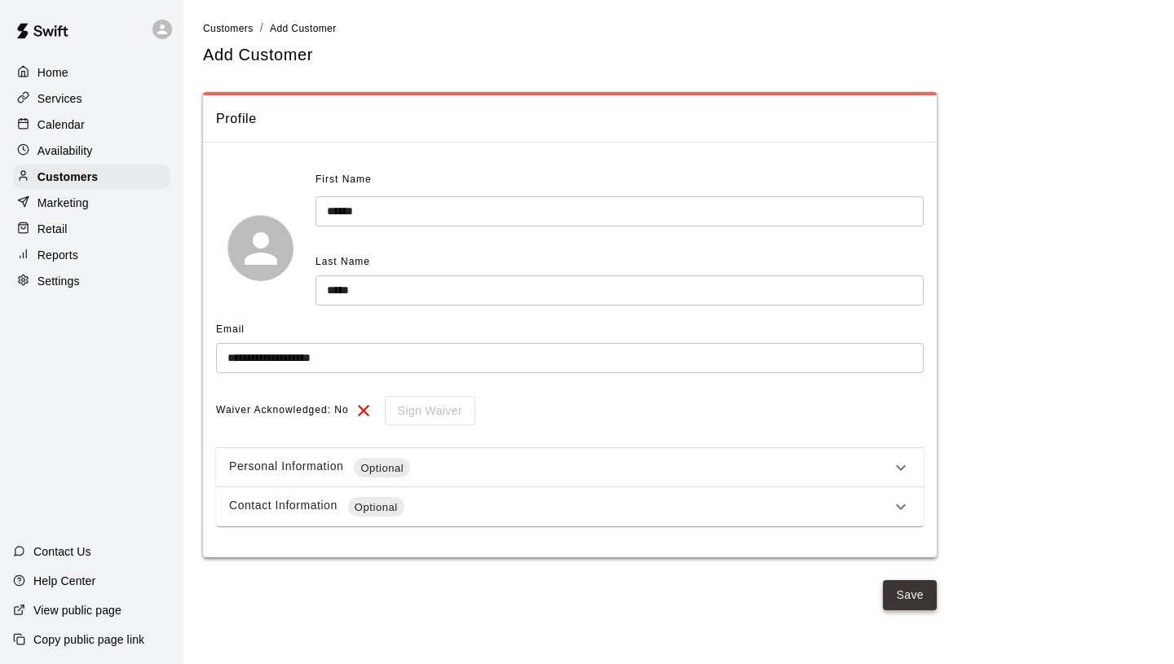
click at [918, 589] on button "Save" at bounding box center [910, 595] width 54 height 30
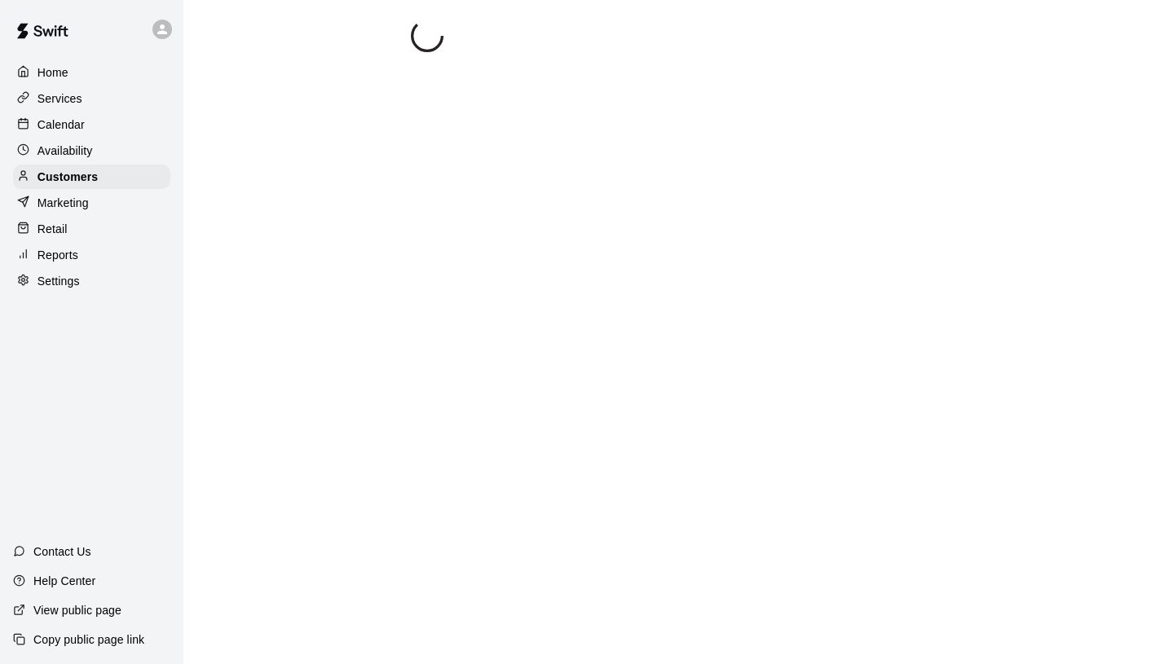
select select "**"
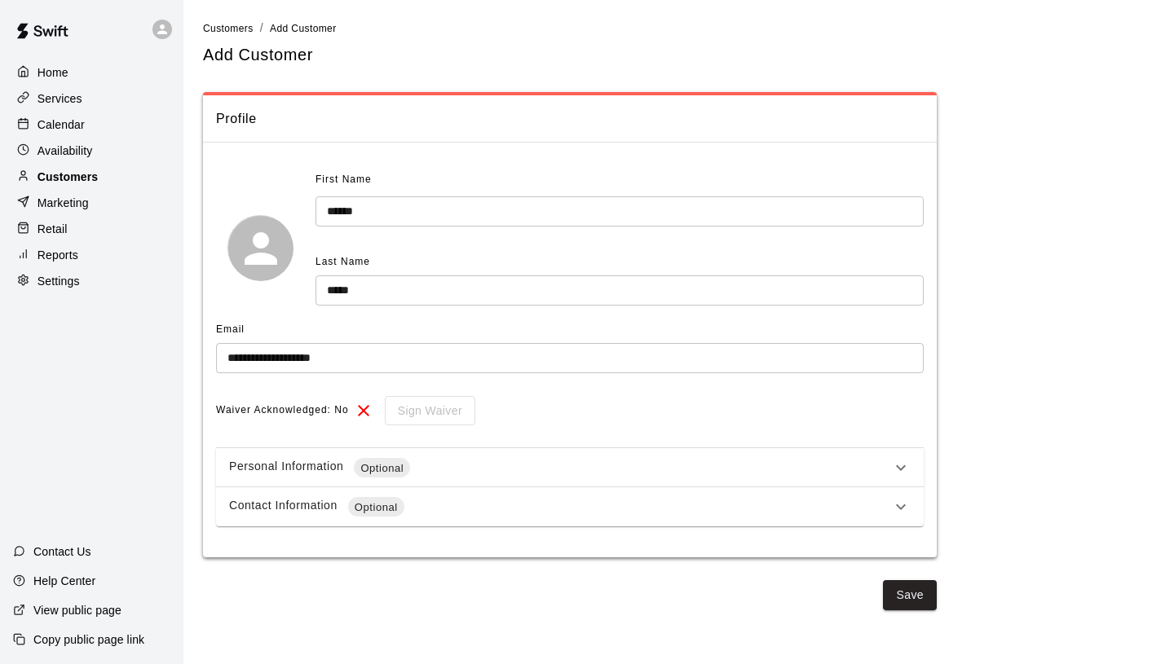
click at [95, 174] on p "Customers" at bounding box center [67, 177] width 60 height 16
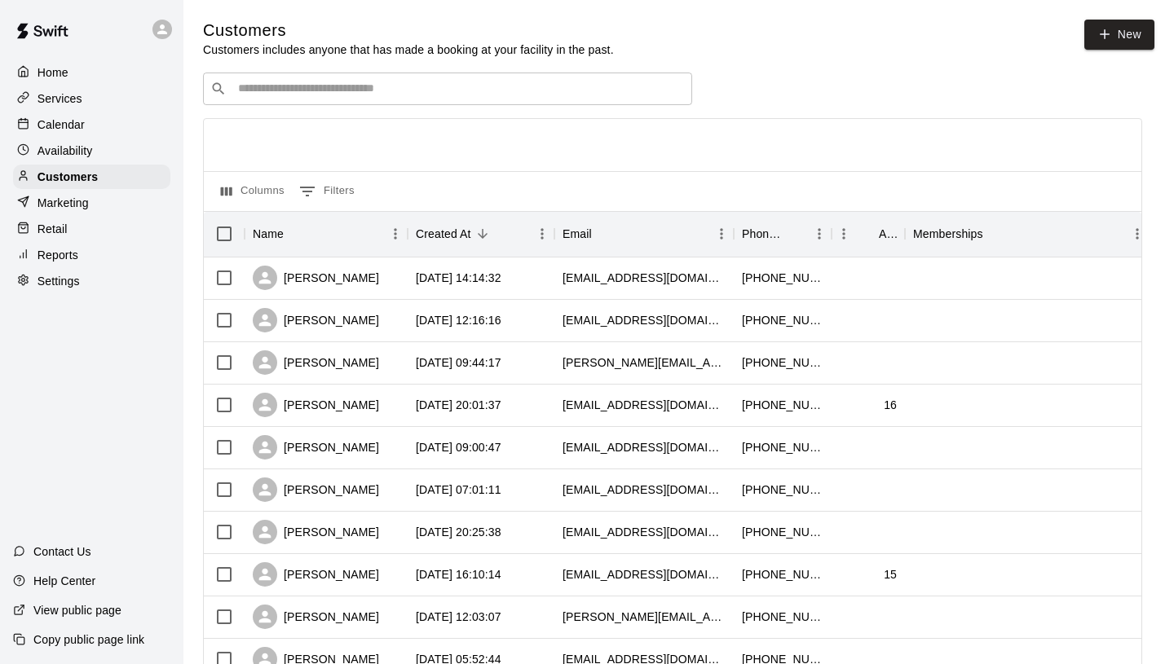
click at [236, 99] on div "​ ​" at bounding box center [447, 89] width 489 height 33
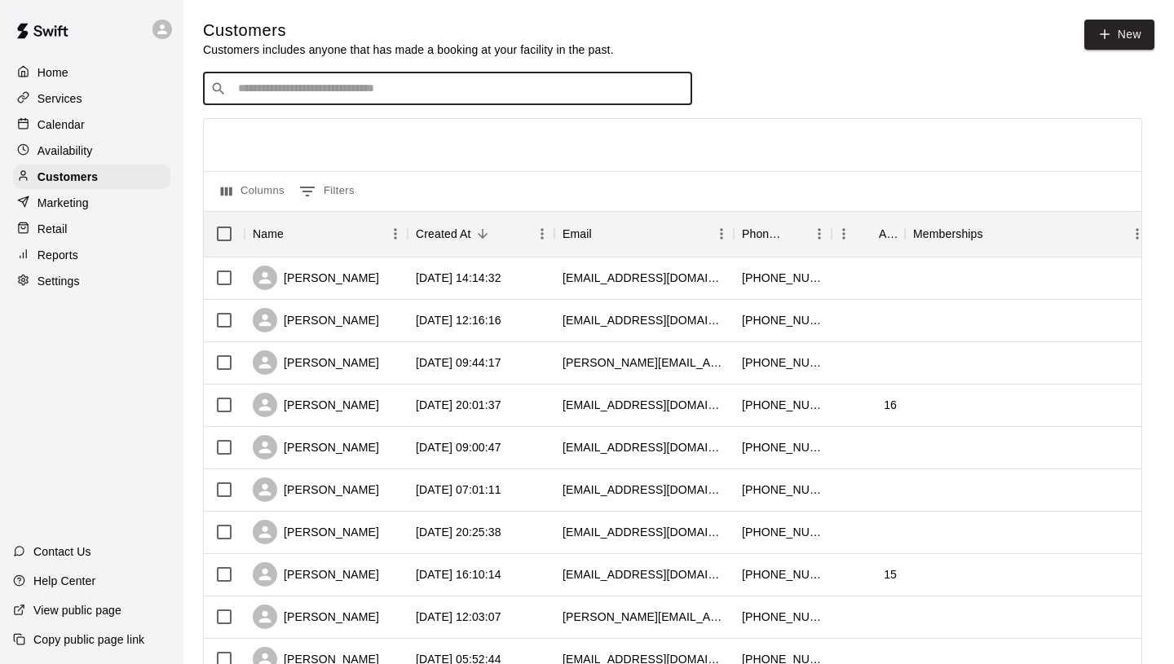
paste input "**********"
type input "**********"
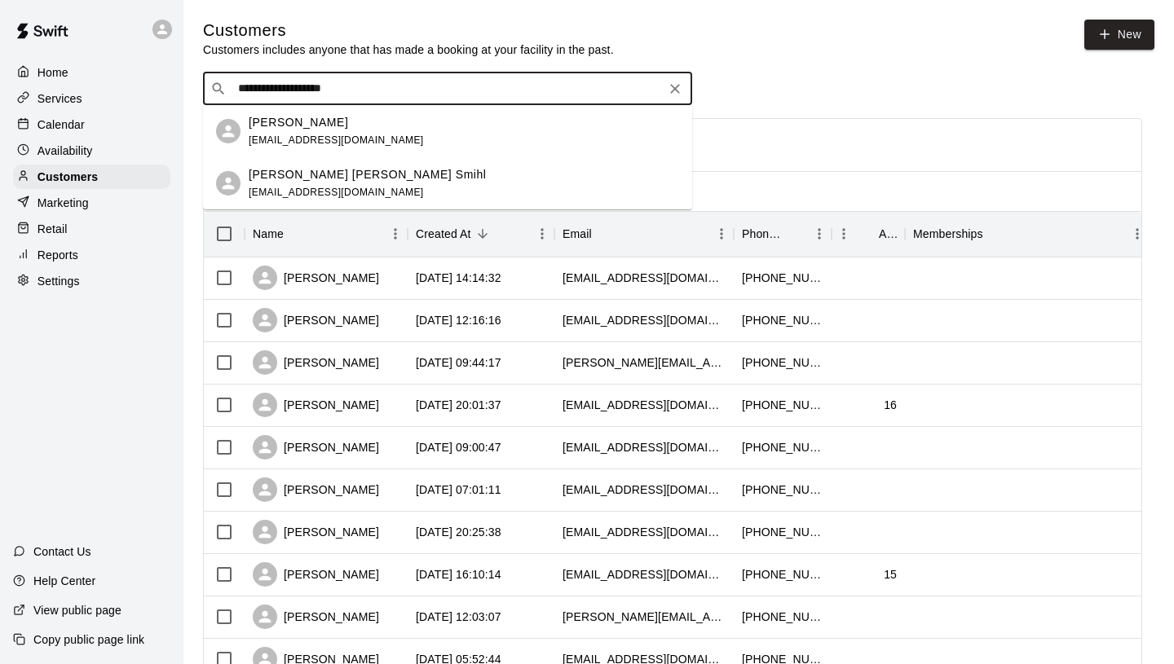
click at [386, 136] on div "Mindy E Smuhl mindye1824@gmail.com" at bounding box center [464, 131] width 430 height 35
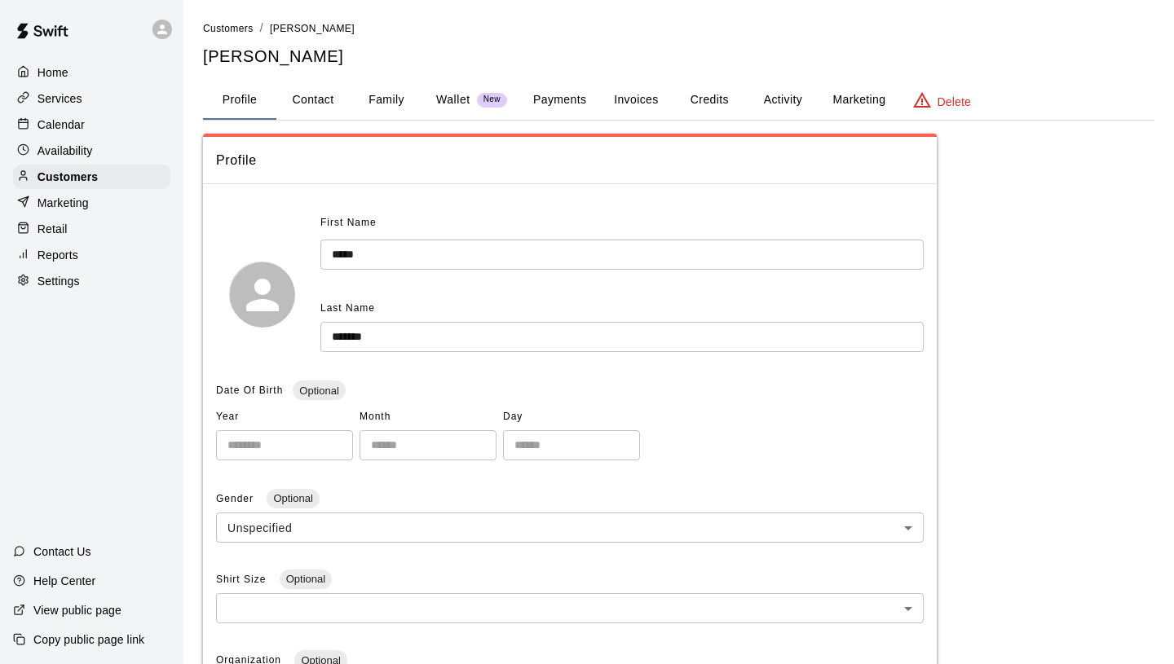
click at [443, 106] on p "Wallet" at bounding box center [453, 99] width 34 height 17
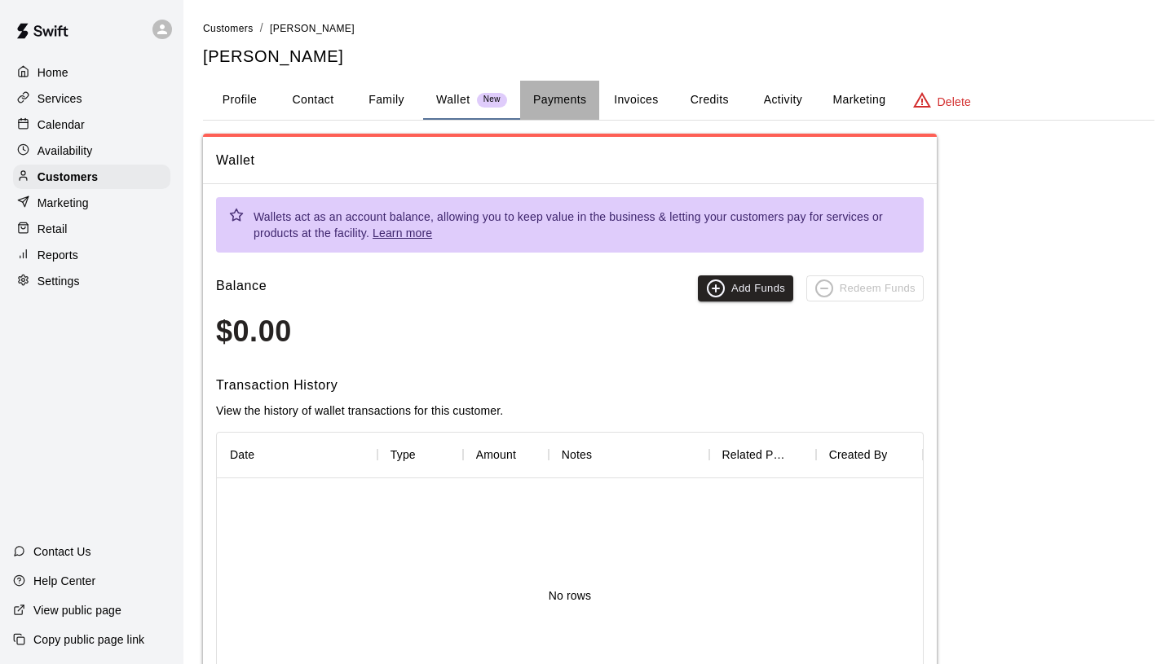
click at [573, 102] on button "Payments" at bounding box center [559, 100] width 79 height 39
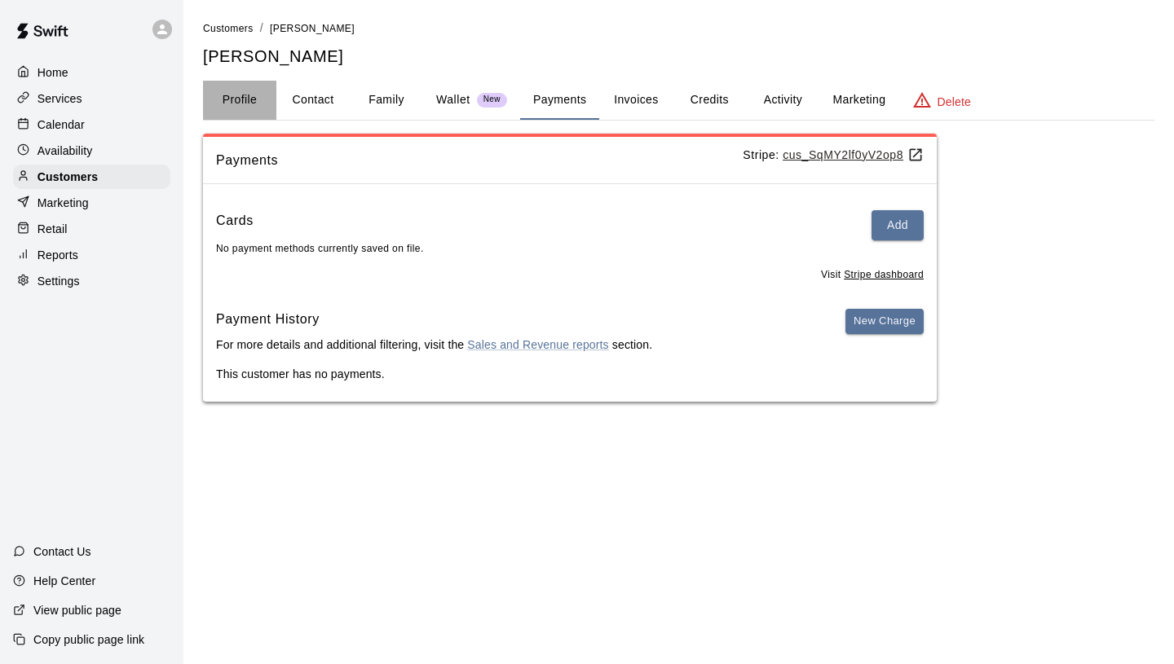
click at [258, 100] on button "Profile" at bounding box center [239, 100] width 73 height 39
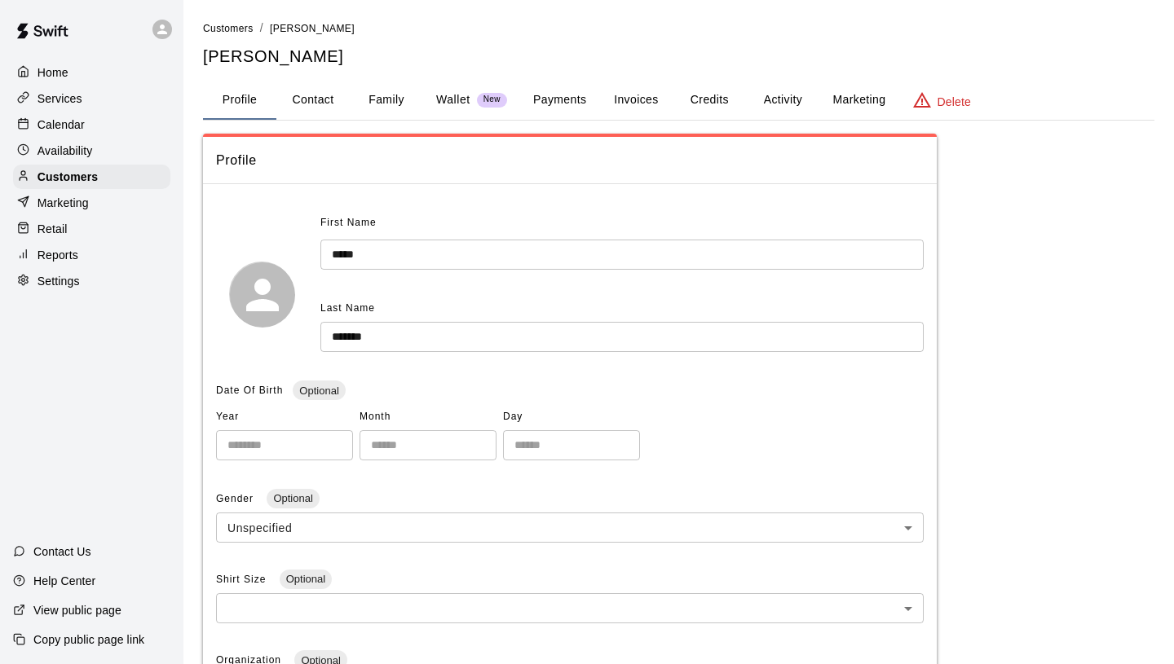
click at [328, 139] on div "Profile" at bounding box center [570, 160] width 734 height 47
click at [328, 101] on button "Contact" at bounding box center [312, 100] width 73 height 39
select select "**"
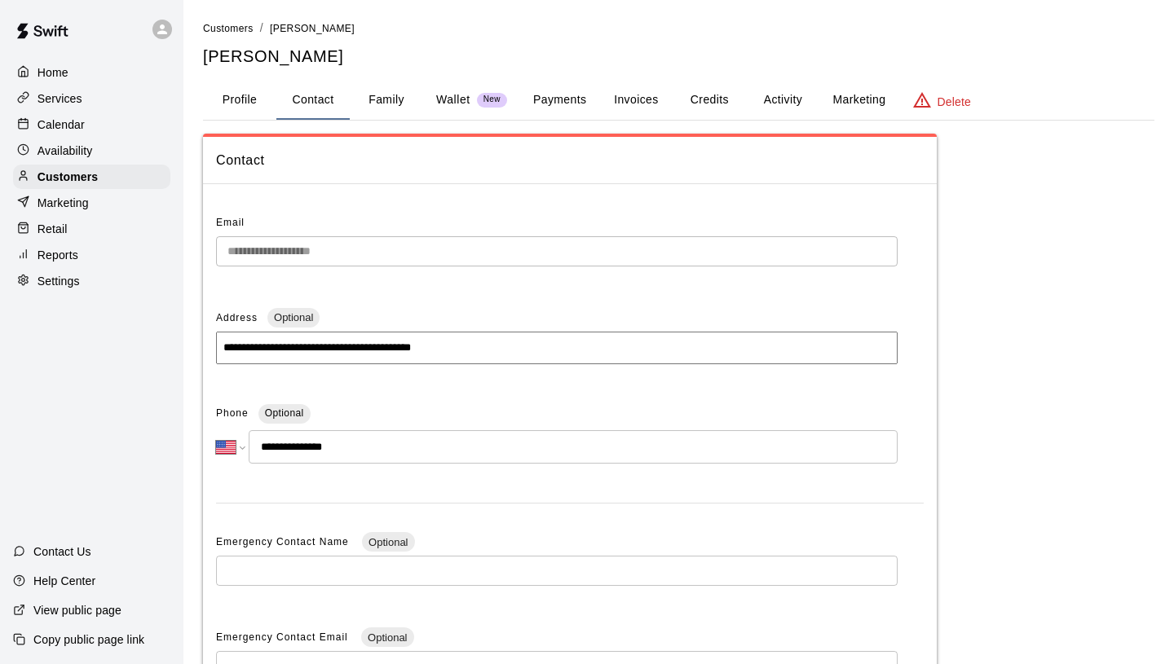
click at [398, 115] on button "Family" at bounding box center [386, 100] width 73 height 39
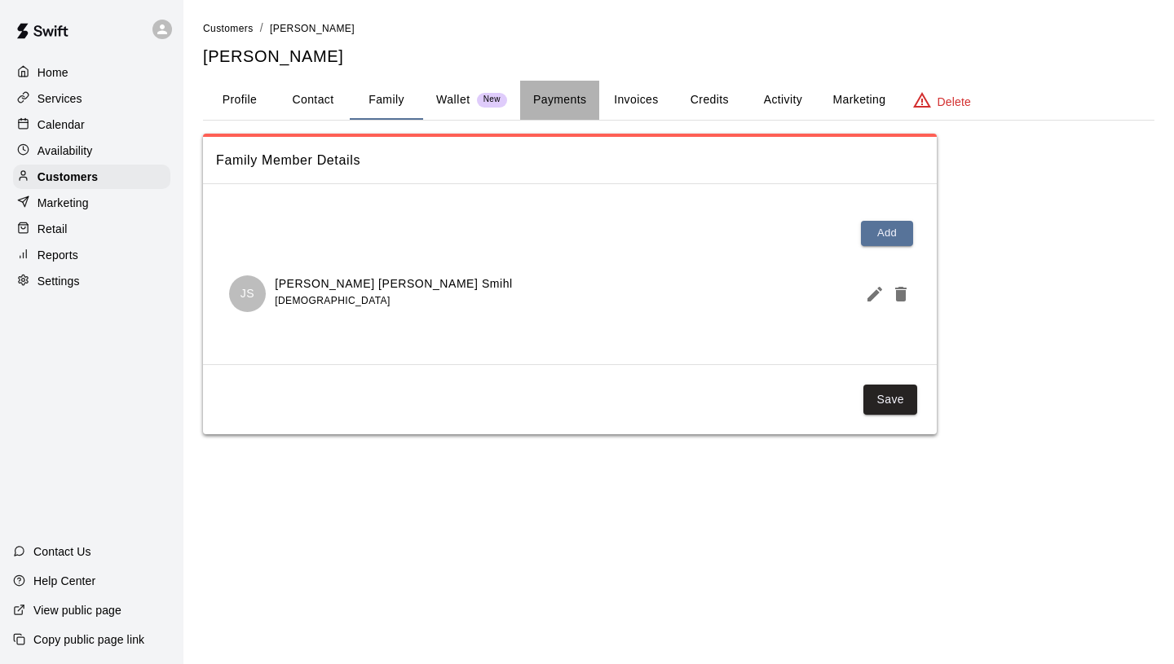
click at [554, 110] on button "Payments" at bounding box center [559, 100] width 79 height 39
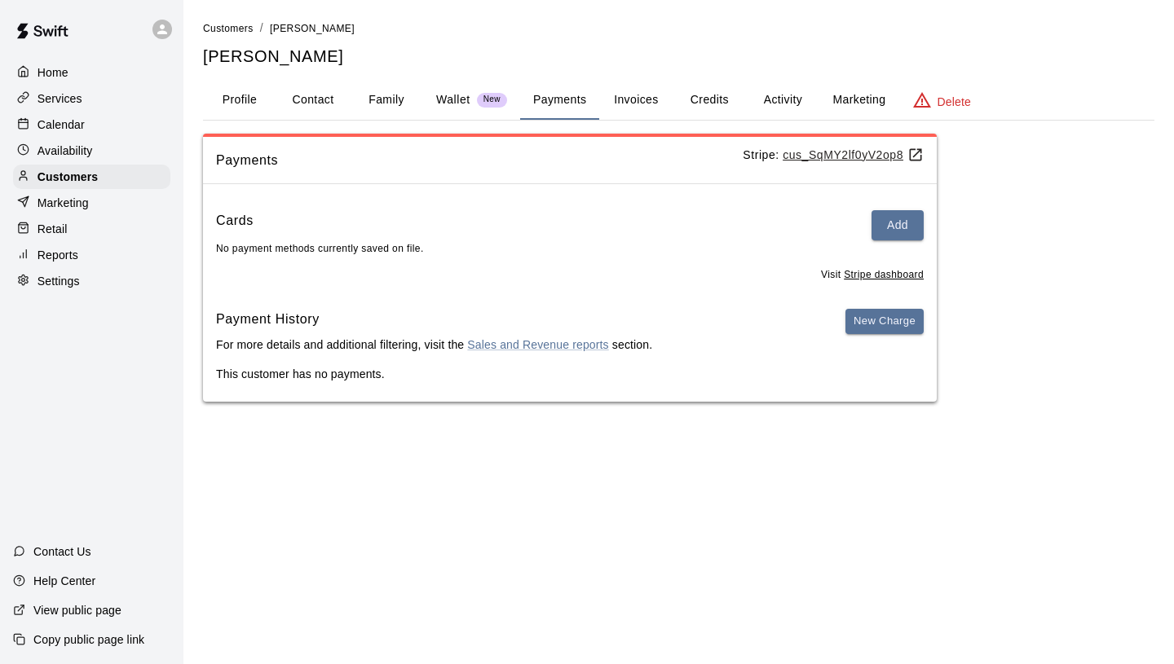
click at [780, 100] on button "Activity" at bounding box center [782, 100] width 73 height 39
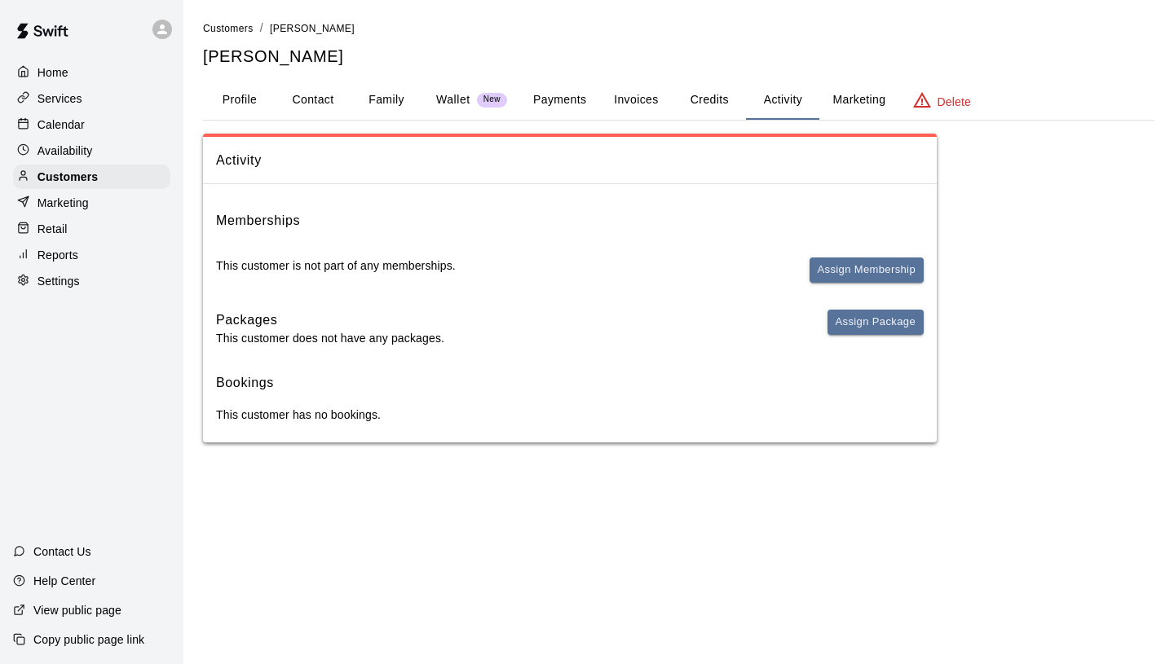
click at [578, 90] on button "Payments" at bounding box center [559, 100] width 79 height 39
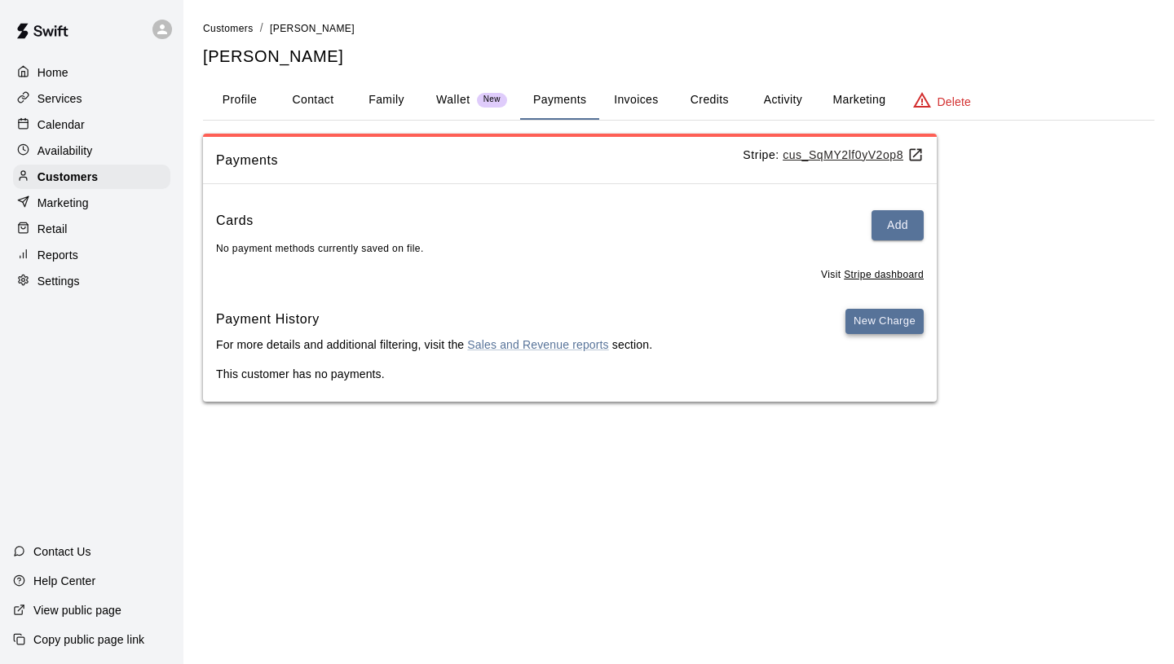
click at [861, 317] on button "New Charge" at bounding box center [884, 321] width 78 height 25
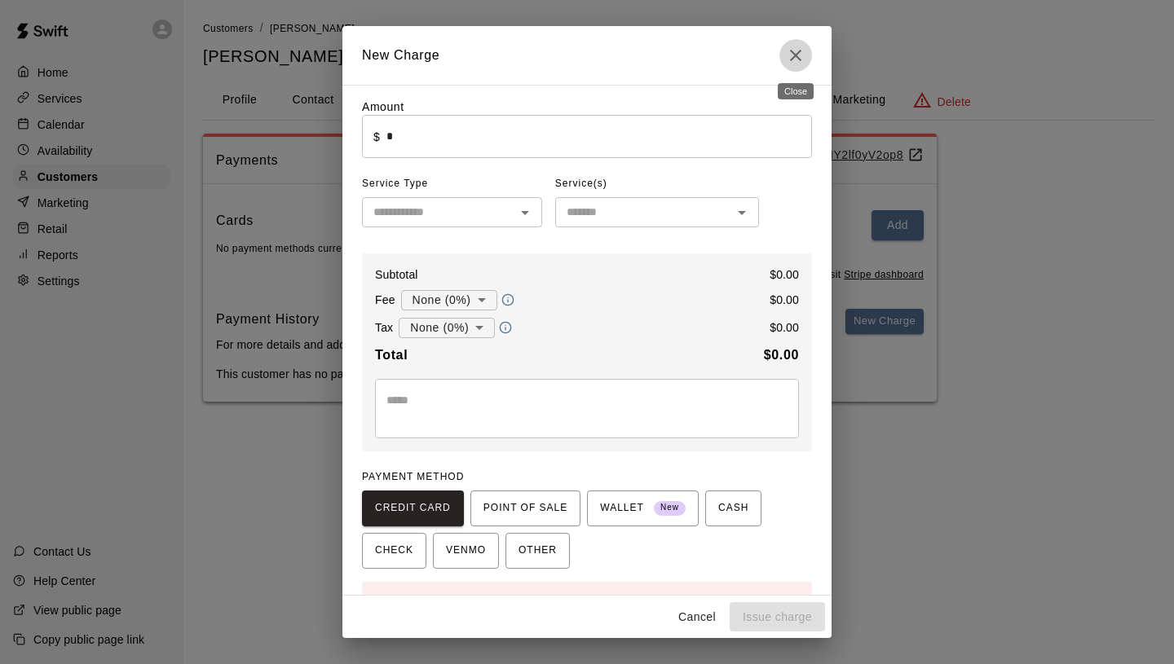
click at [796, 52] on icon "Close" at bounding box center [796, 56] width 20 height 20
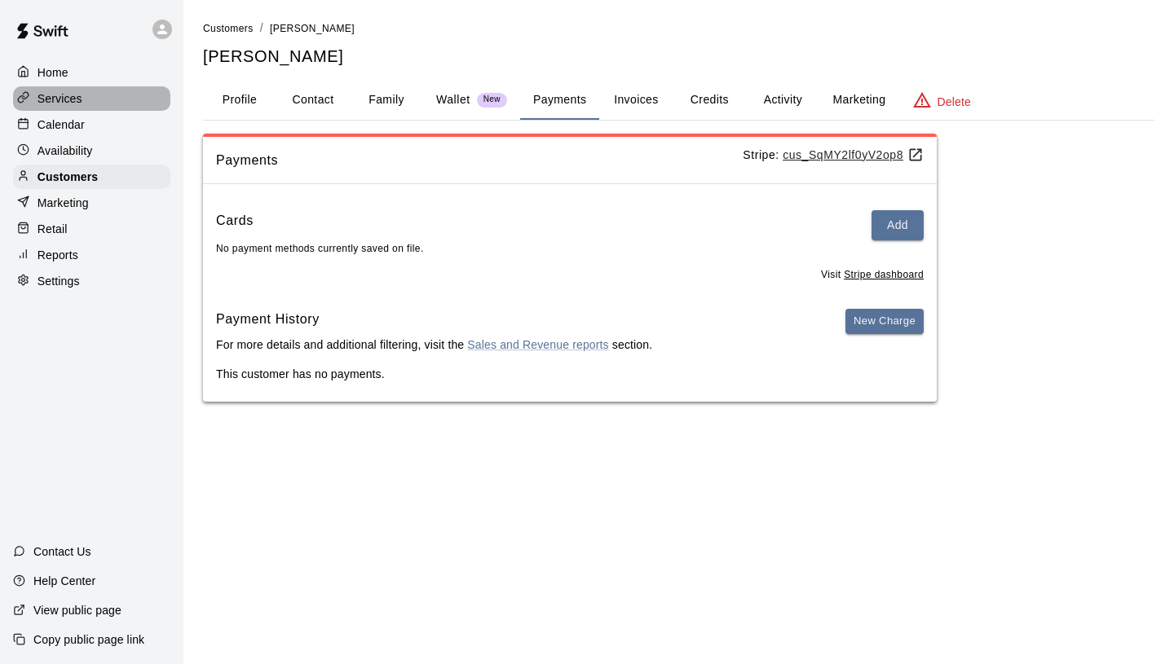
click at [94, 101] on div "Services" at bounding box center [91, 98] width 157 height 24
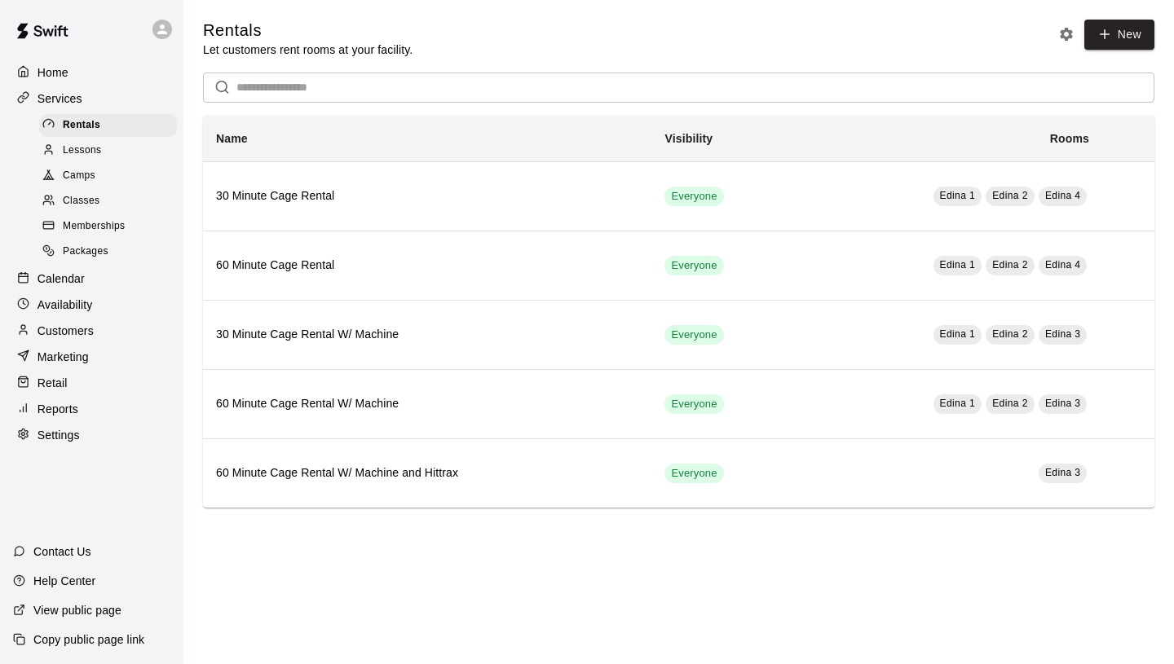
click at [68, 172] on span "Camps" at bounding box center [79, 176] width 33 height 16
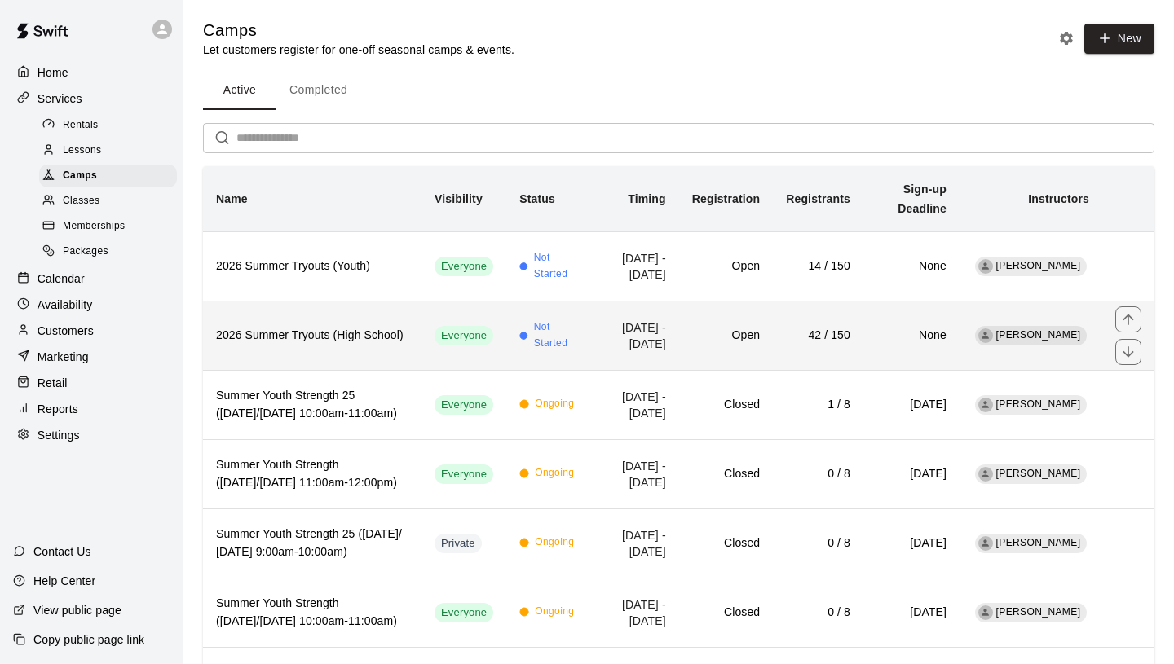
click at [355, 361] on th "2026 Summer Tryouts (High School)" at bounding box center [312, 335] width 218 height 69
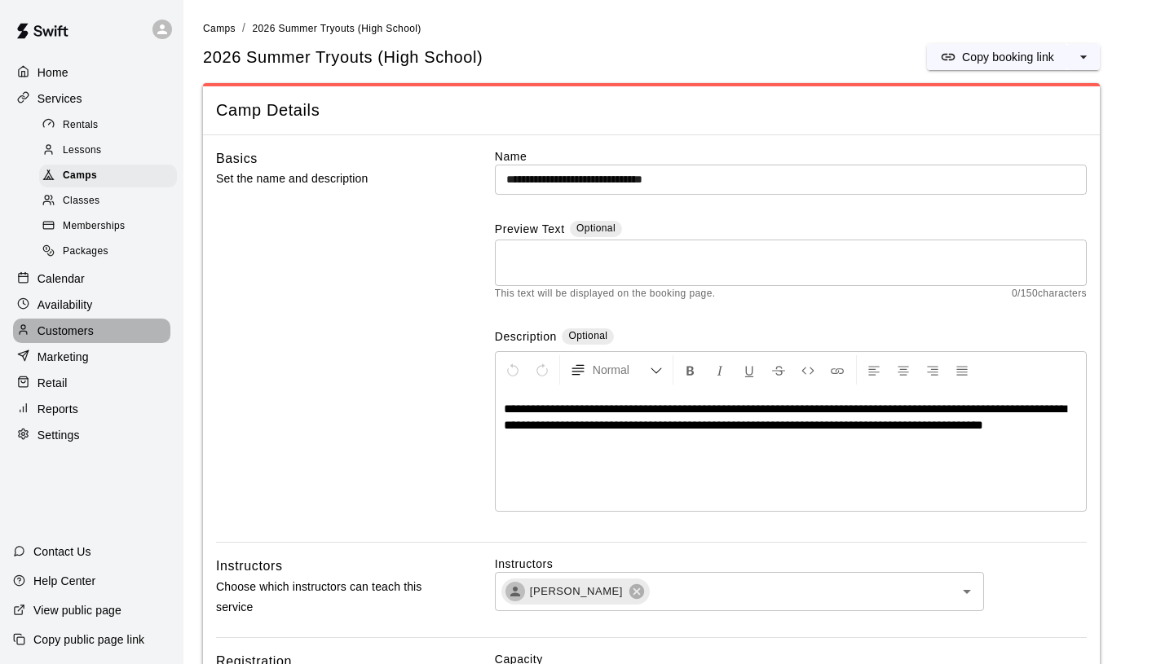
click at [99, 320] on div "Customers" at bounding box center [91, 331] width 157 height 24
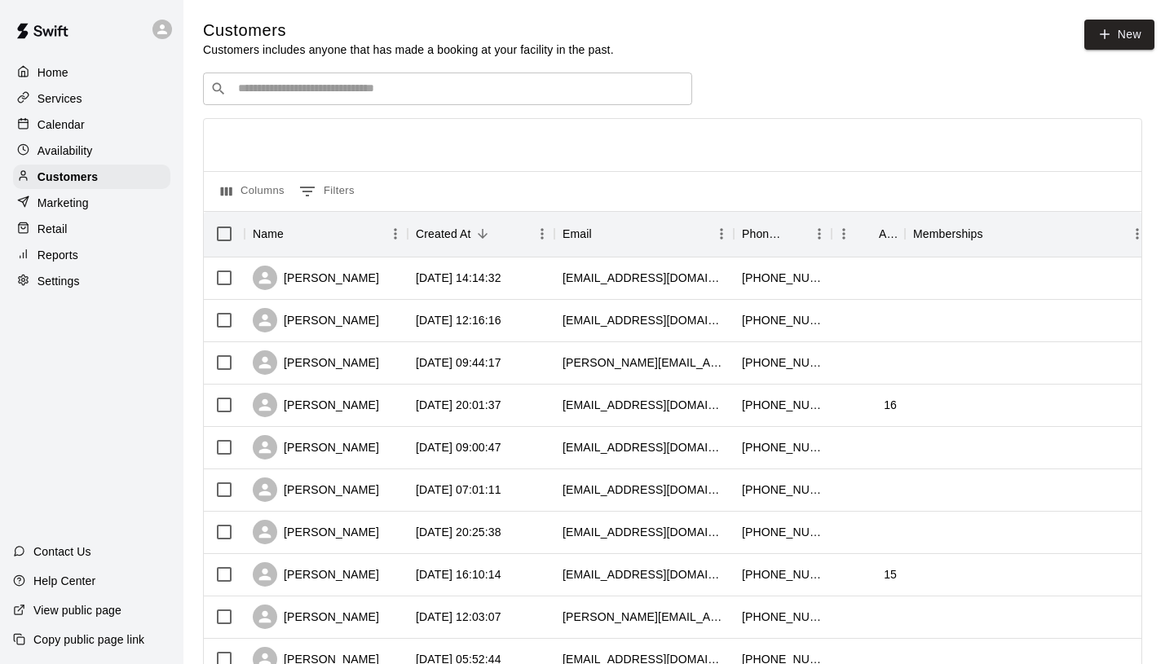
click at [320, 99] on div "​ ​" at bounding box center [447, 89] width 489 height 33
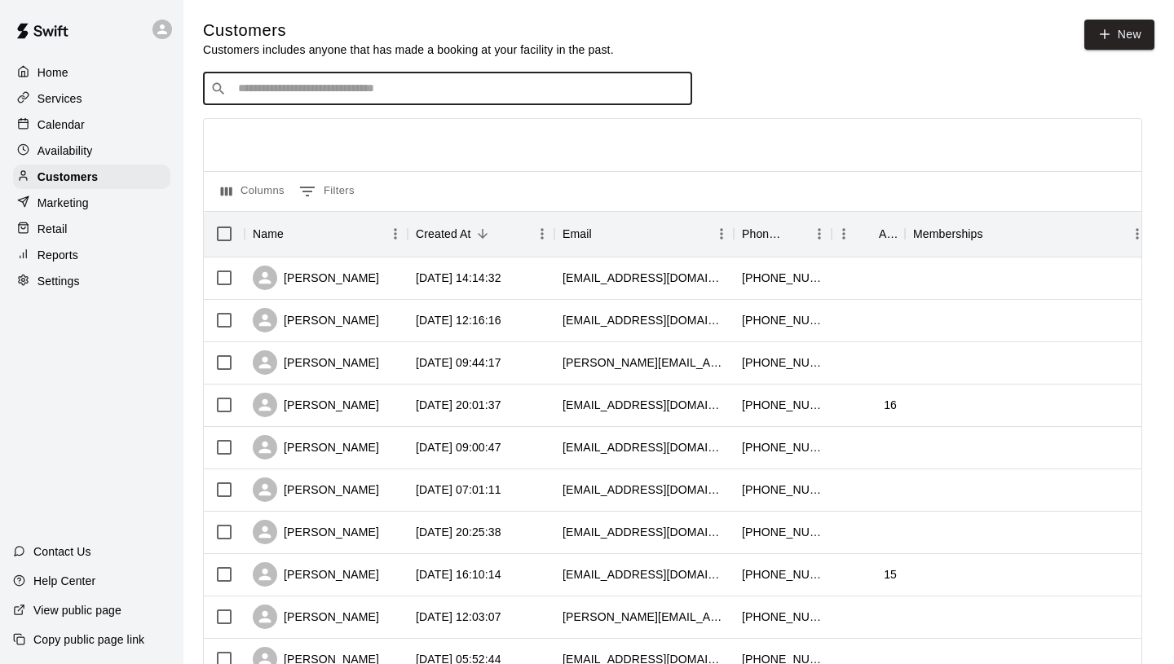
paste input "**********"
type input "**********"
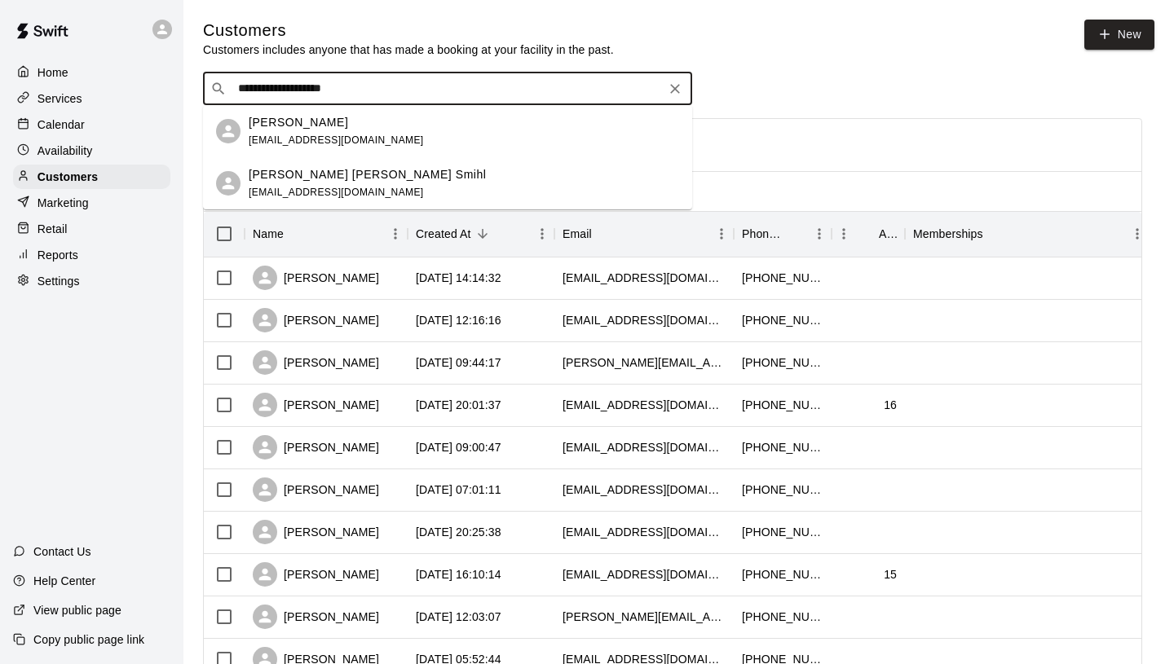
click at [373, 143] on div "Mindy E Smuhl mindye1824@gmail.com" at bounding box center [464, 131] width 430 height 35
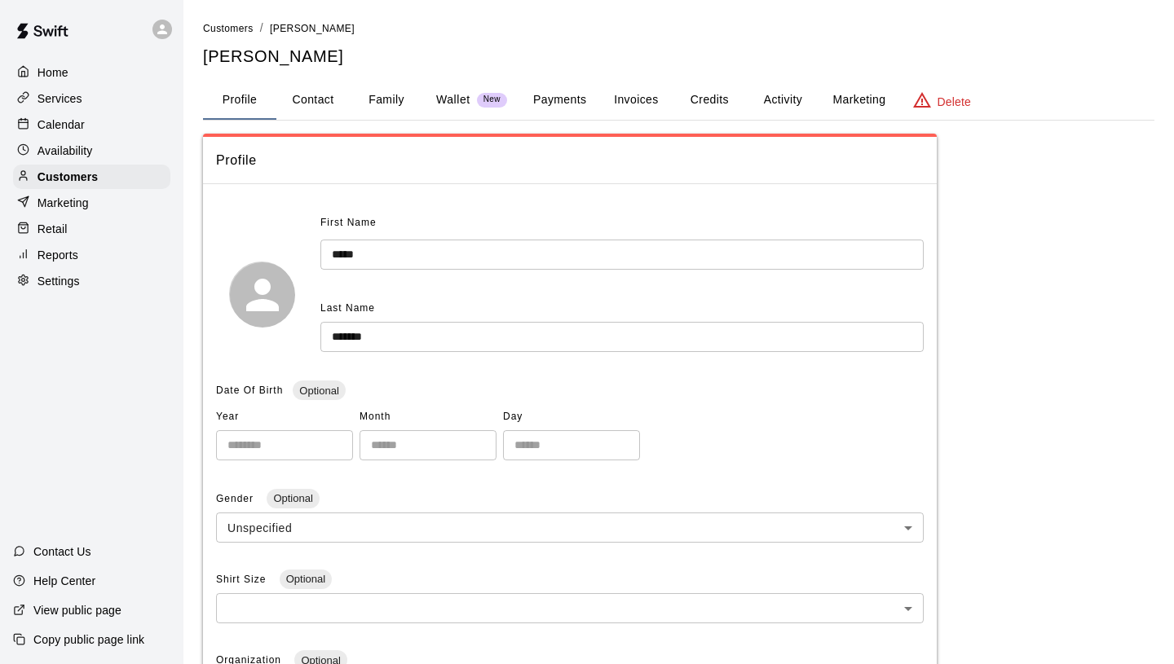
click at [562, 111] on button "Payments" at bounding box center [559, 100] width 79 height 39
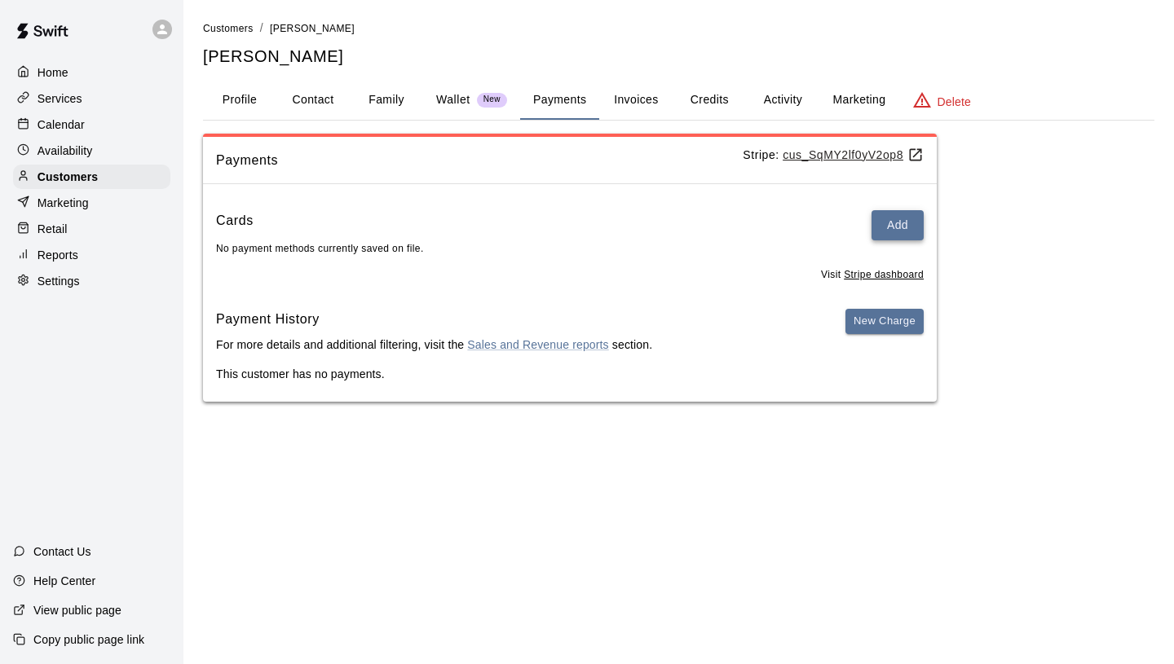
click at [876, 229] on button "Add" at bounding box center [897, 225] width 52 height 30
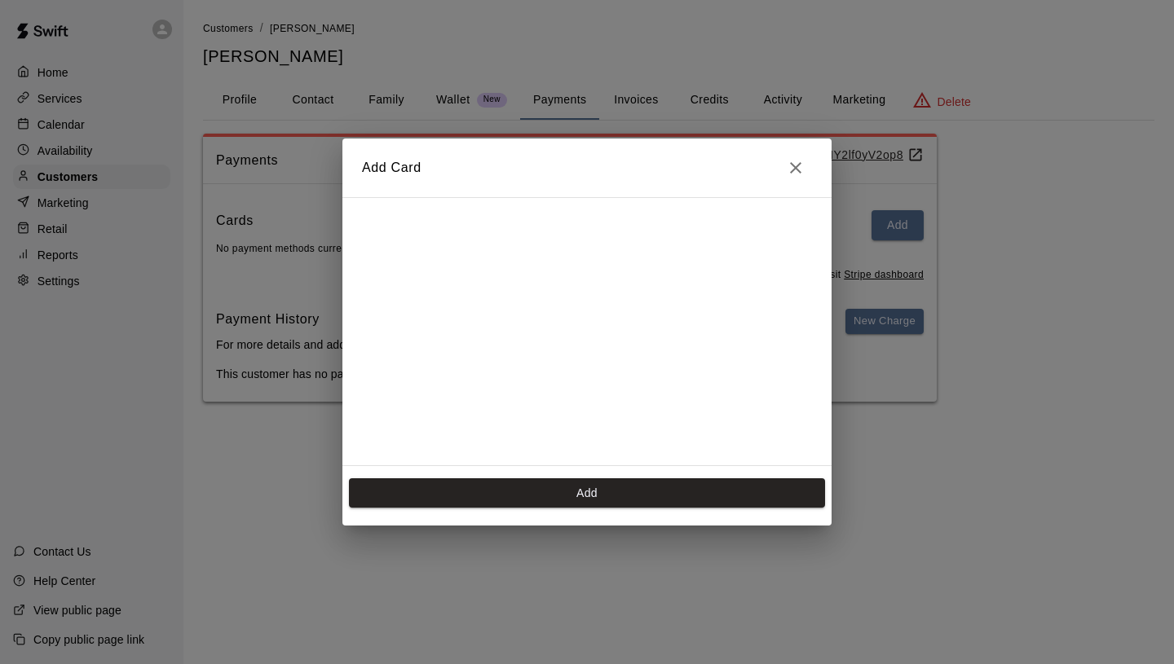
scroll to position [230, 0]
click at [604, 486] on button "Add" at bounding box center [587, 494] width 476 height 30
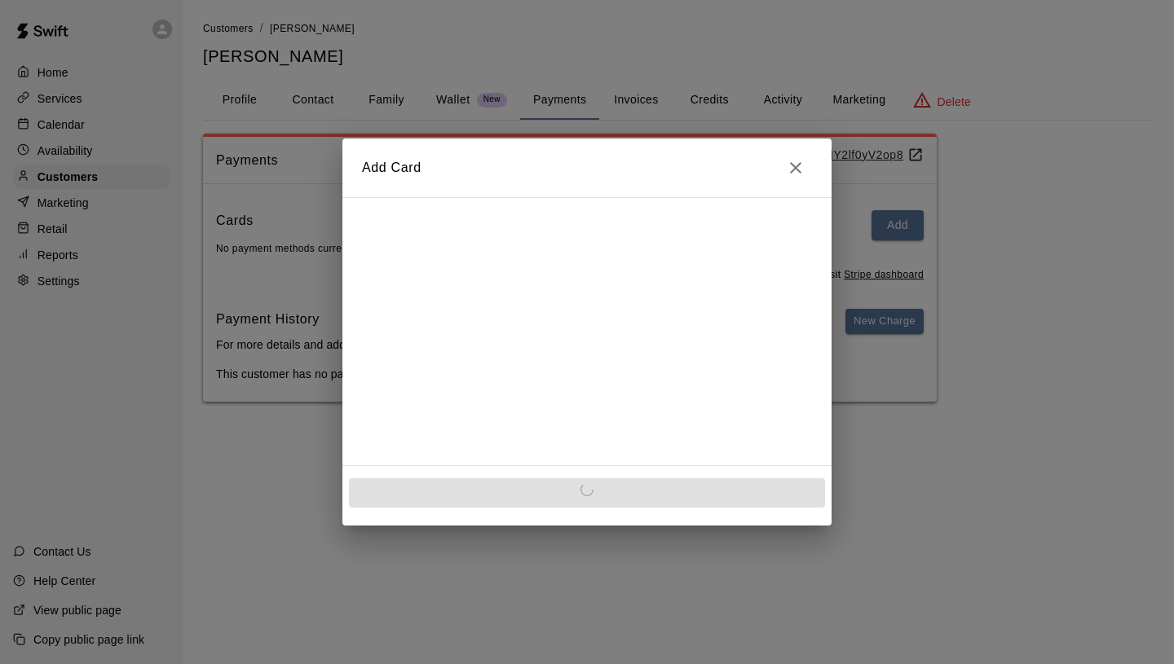
scroll to position [0, 0]
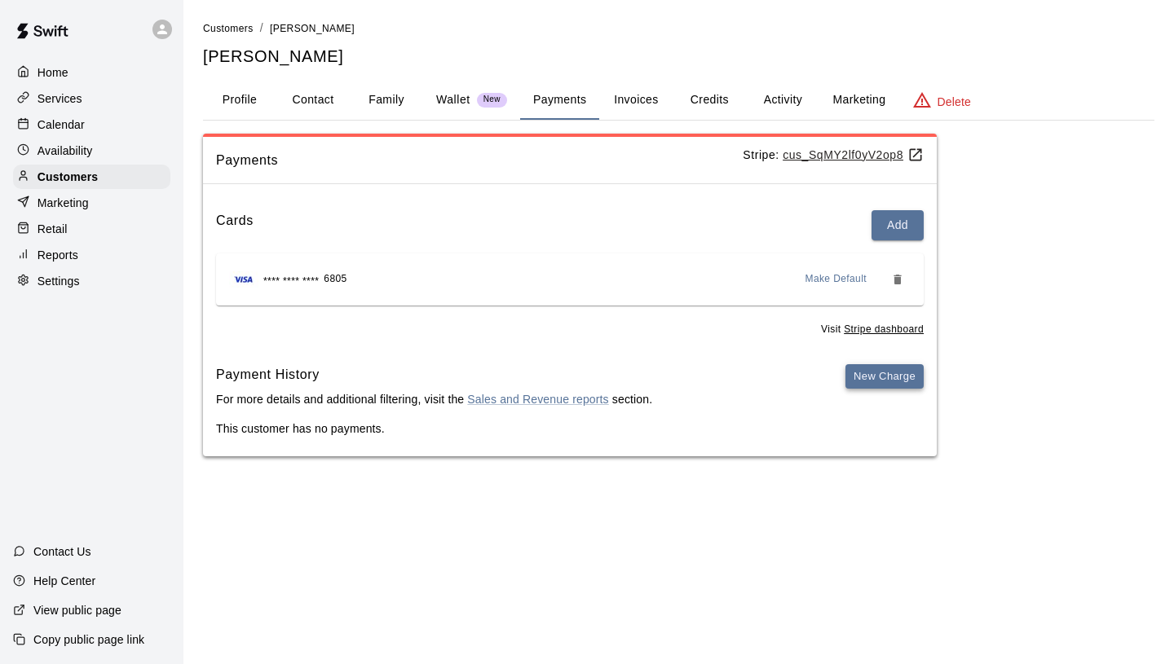
click at [864, 374] on button "New Charge" at bounding box center [884, 376] width 78 height 25
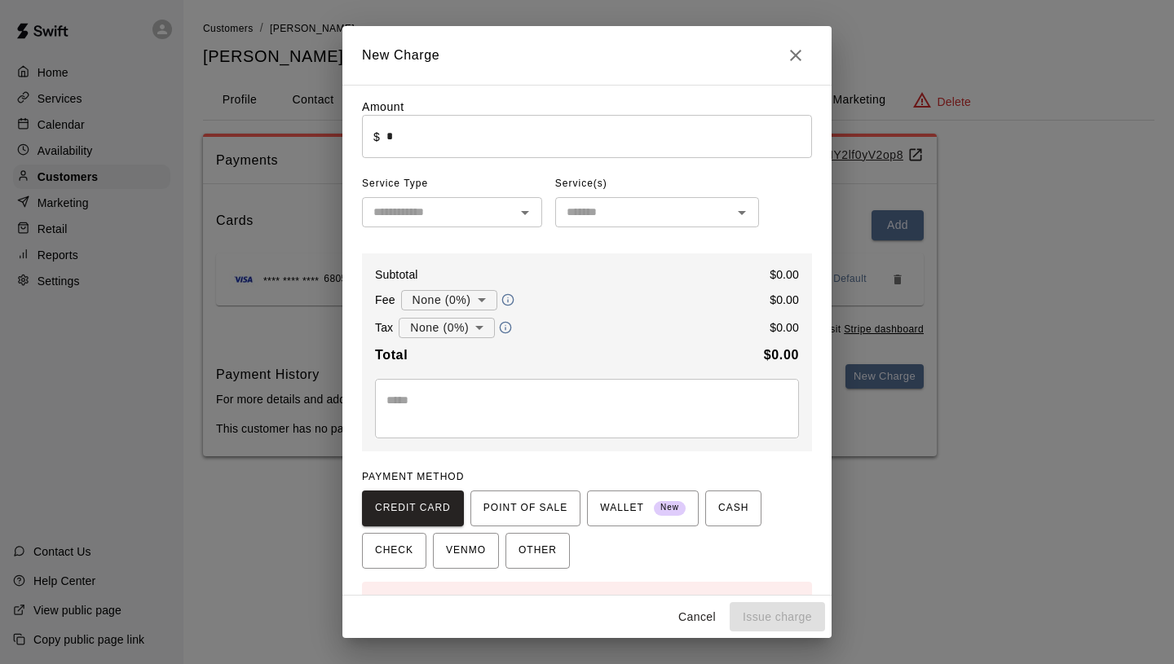
click at [498, 207] on input "text" at bounding box center [438, 212] width 143 height 20
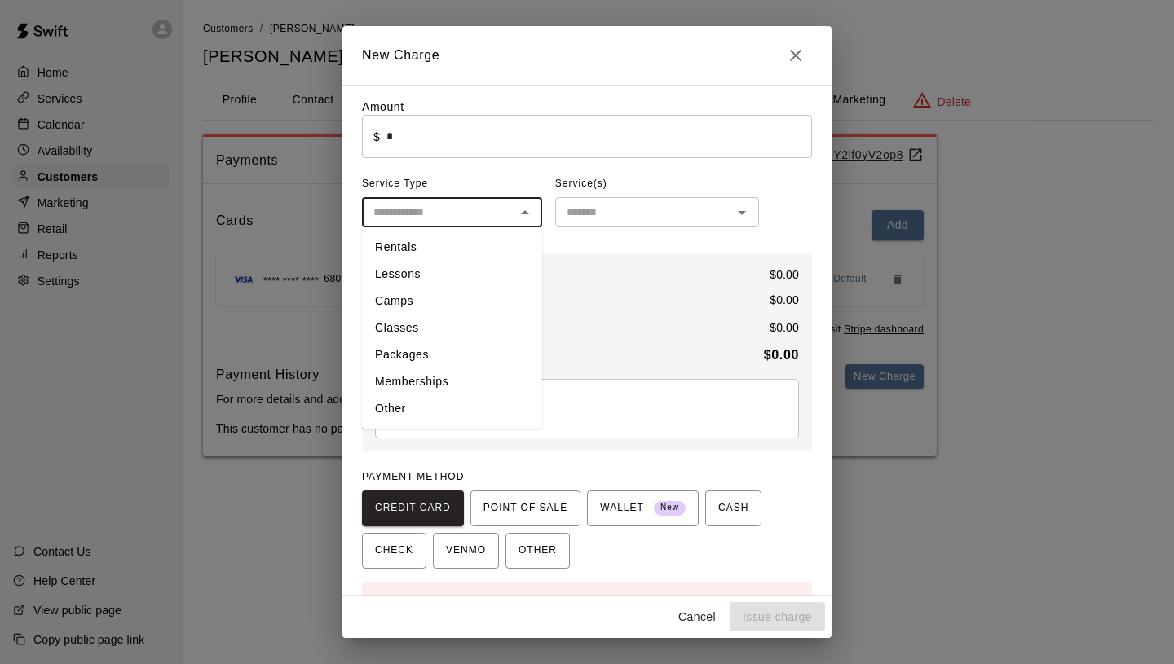
click at [473, 298] on li "Camps" at bounding box center [452, 301] width 180 height 27
type input "*****"
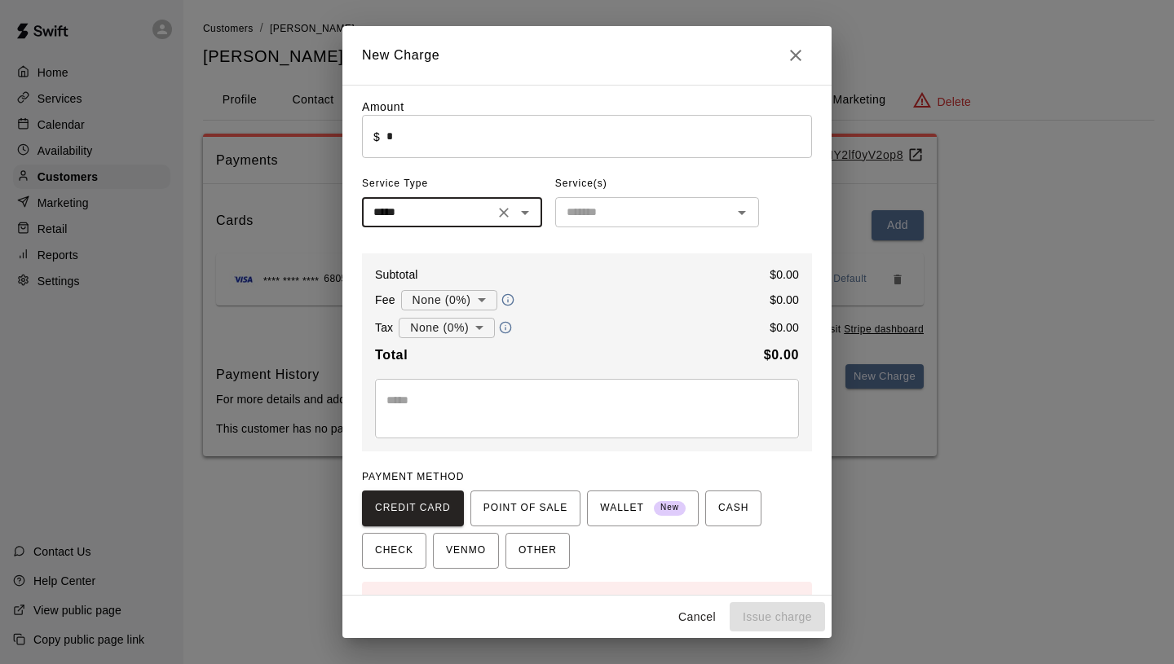
click at [616, 205] on input "text" at bounding box center [643, 212] width 167 height 20
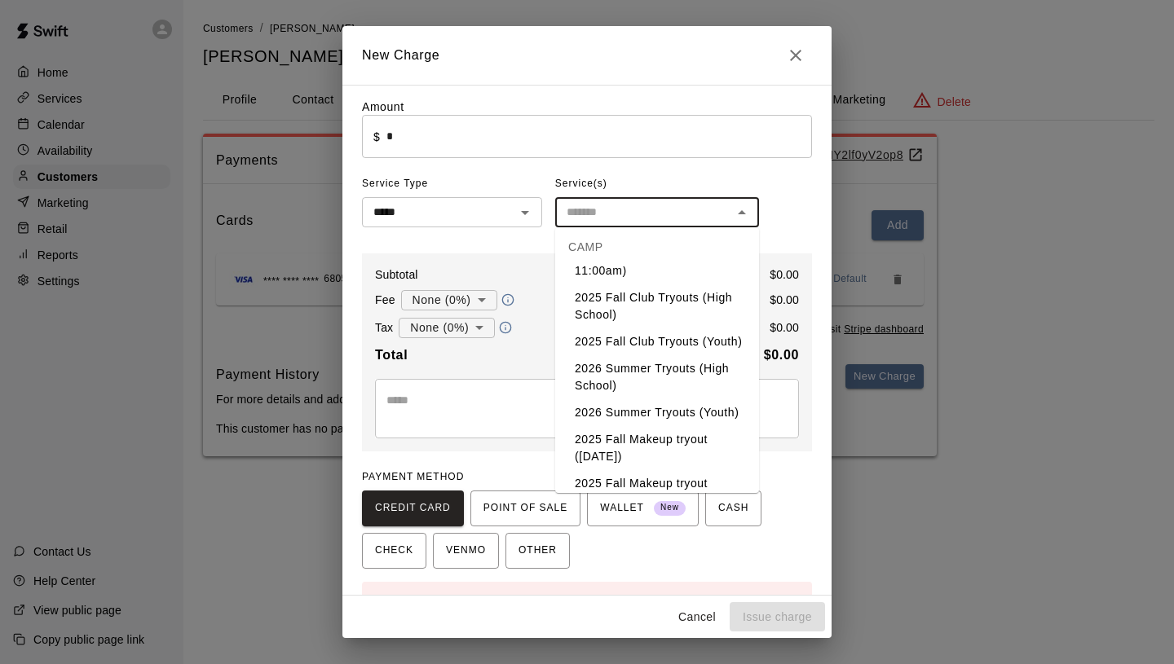
scroll to position [382, 0]
click at [636, 402] on li "2026 Summer Tryouts (High School)" at bounding box center [657, 380] width 204 height 44
type input "**********"
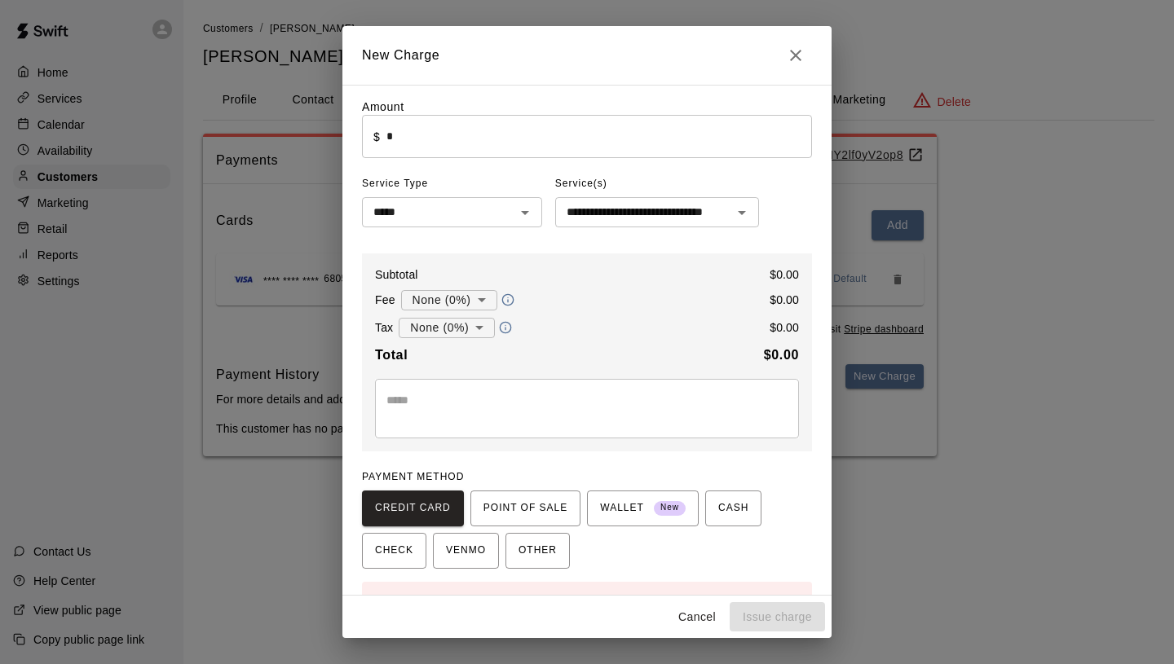
click at [576, 331] on div "Tax None (0%) * ​ $ 0.00" at bounding box center [587, 327] width 424 height 21
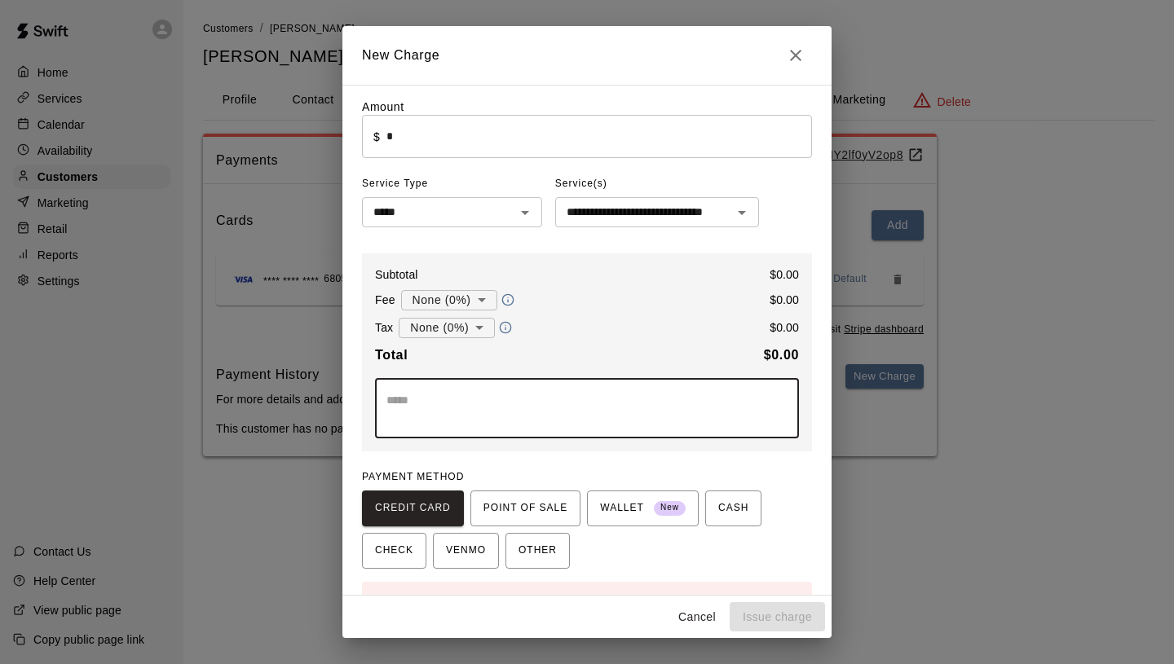
click at [505, 415] on textarea at bounding box center [586, 408] width 401 height 33
click at [585, 435] on div "**********" at bounding box center [587, 409] width 424 height 60
click at [568, 408] on textarea "**********" at bounding box center [586, 408] width 401 height 33
type textarea "*"
click at [682, 551] on div "CREDIT CARD POINT OF SALE WALLET New CASH CHECK VENMO OTHER" at bounding box center [587, 530] width 450 height 78
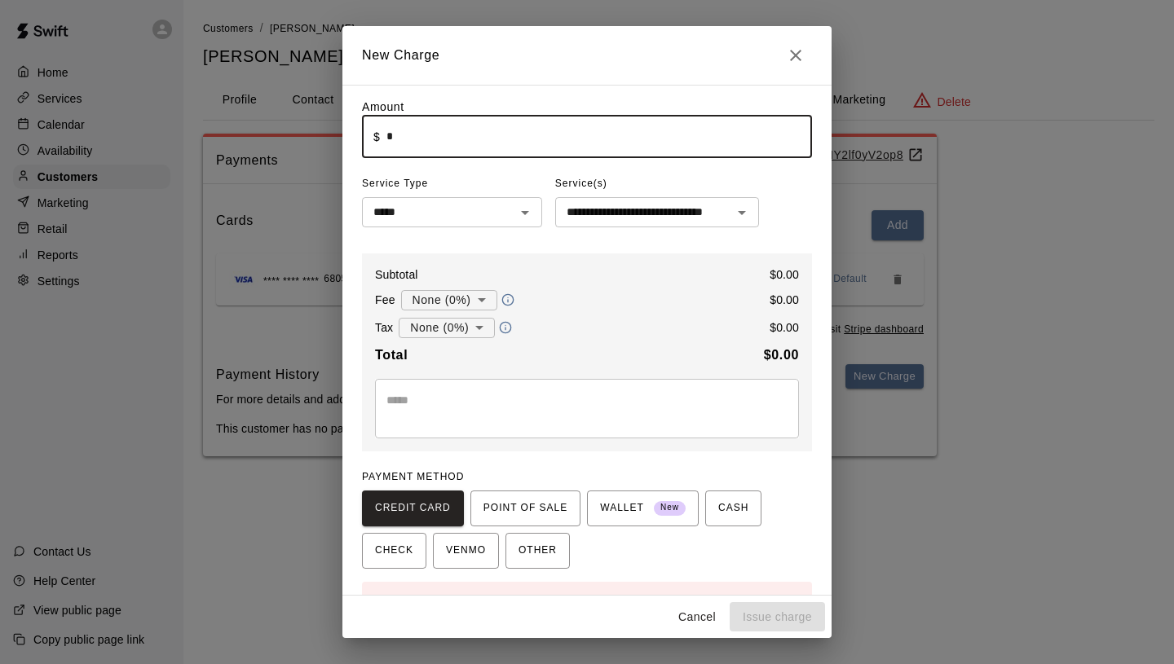
click at [510, 131] on input "*" at bounding box center [599, 136] width 426 height 43
type input "****"
click at [534, 264] on div "Subtotal $ 1.00 Fee None (0%) * ​ $ 0.00 Tax None (0%) * ​ $ 0.00 Total $ 1.00 …" at bounding box center [587, 353] width 450 height 198
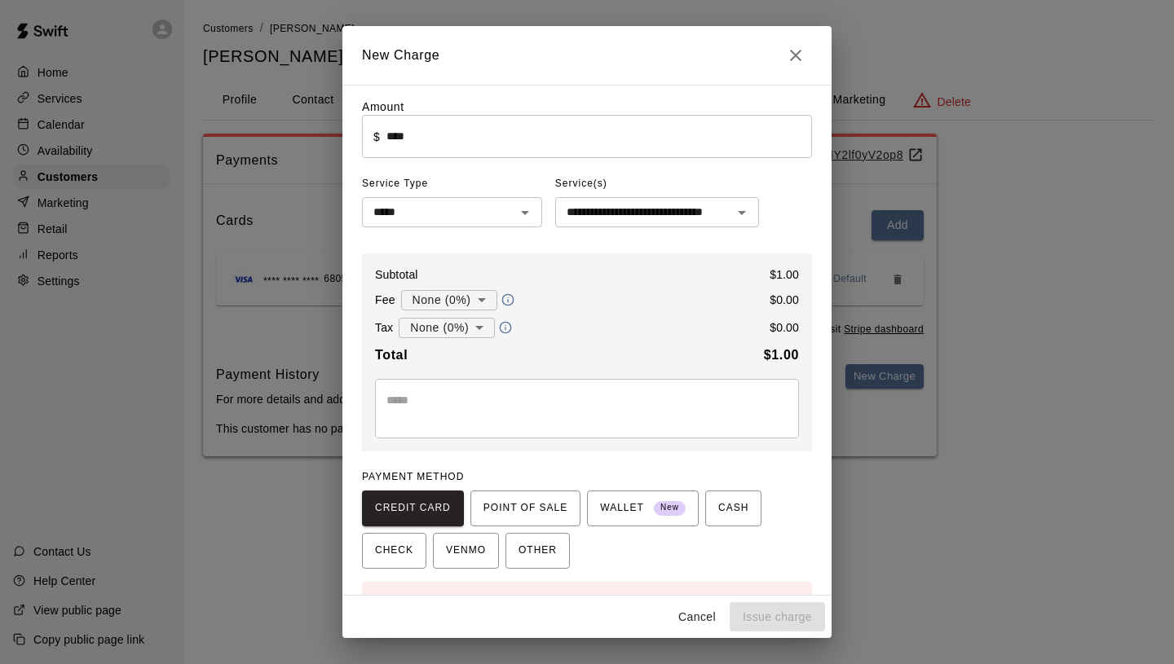
click at [465, 148] on input "****" at bounding box center [599, 136] width 426 height 43
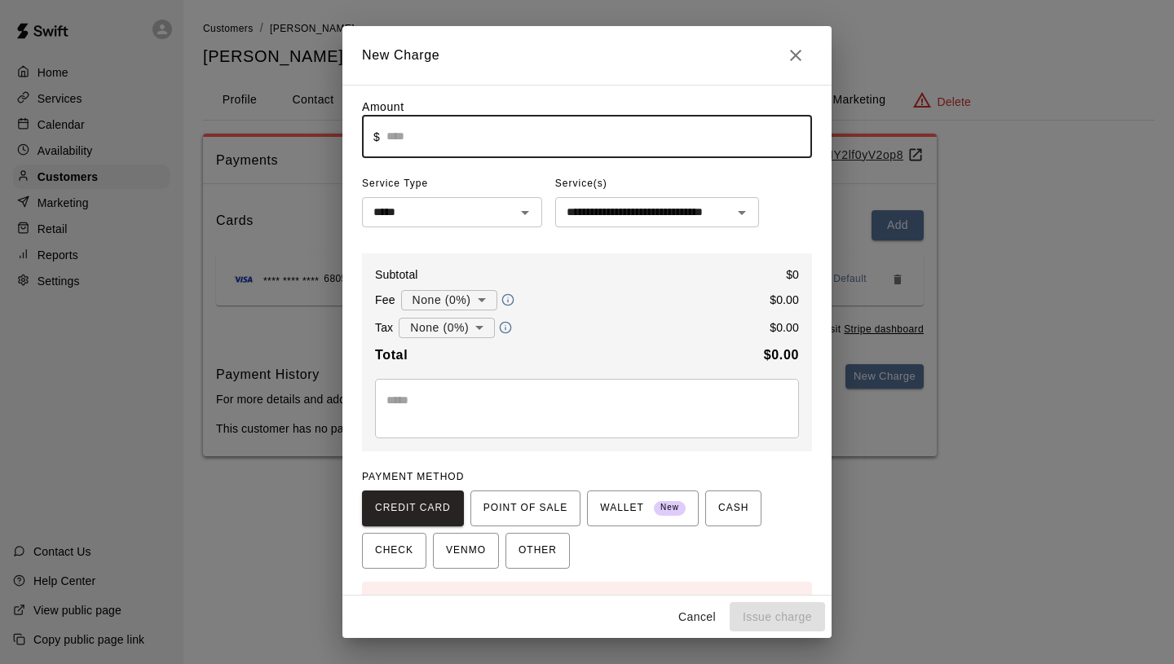
click at [530, 465] on div "PAYMENT METHOD CREDIT CARD POINT OF SALE WALLET New CASH CHECK VENMO OTHER" at bounding box center [587, 517] width 450 height 104
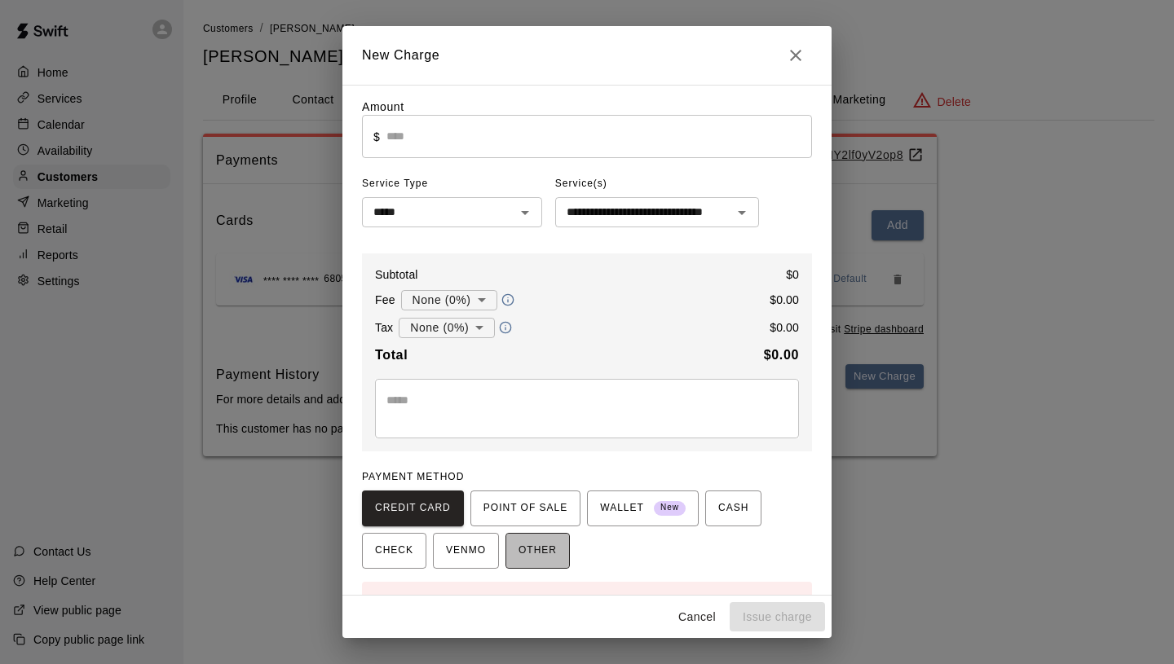
click at [544, 567] on button "OTHER" at bounding box center [537, 551] width 64 height 36
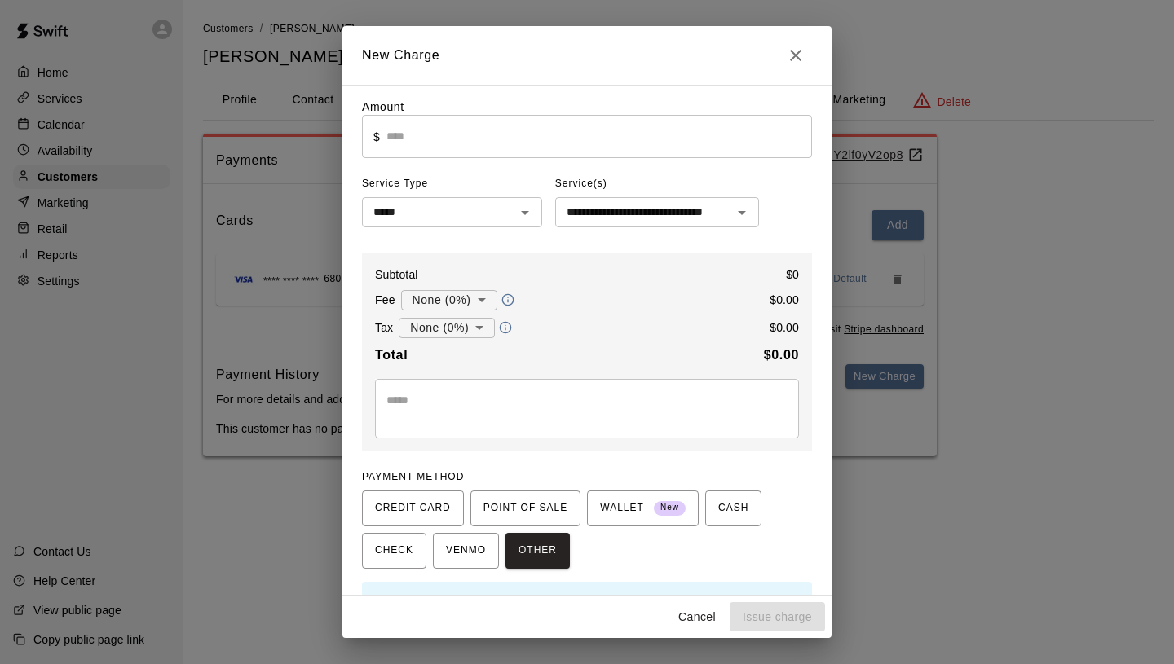
click at [772, 611] on div "Cancel Issue charge" at bounding box center [586, 617] width 489 height 43
click at [504, 149] on input "text" at bounding box center [599, 136] width 426 height 43
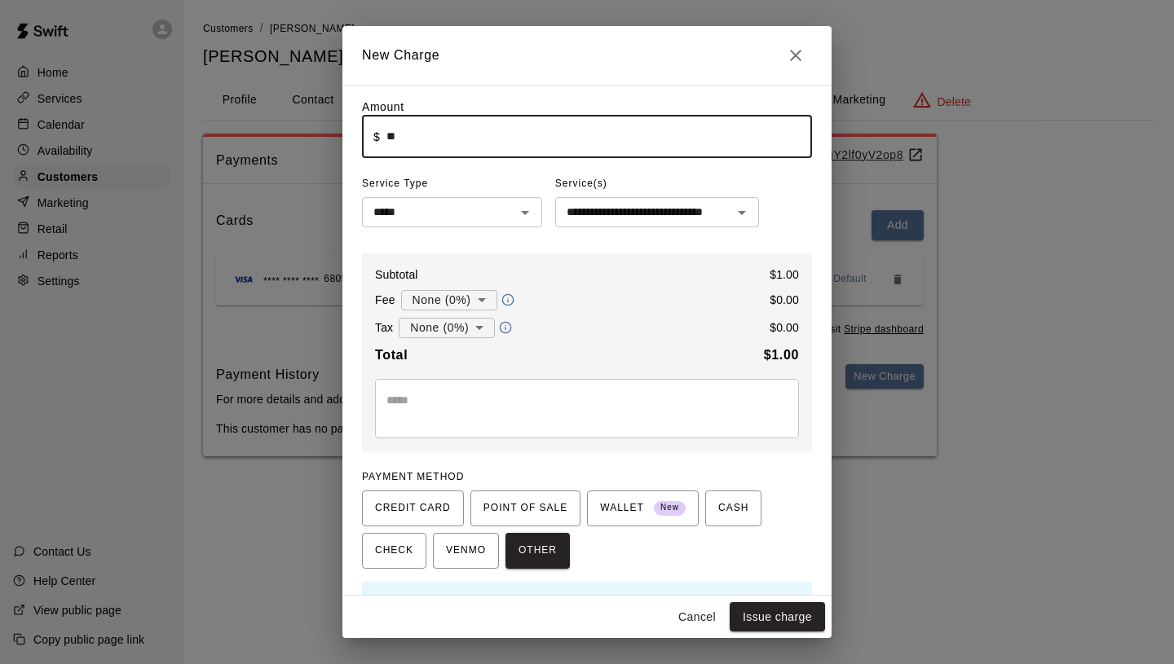
type input "*"
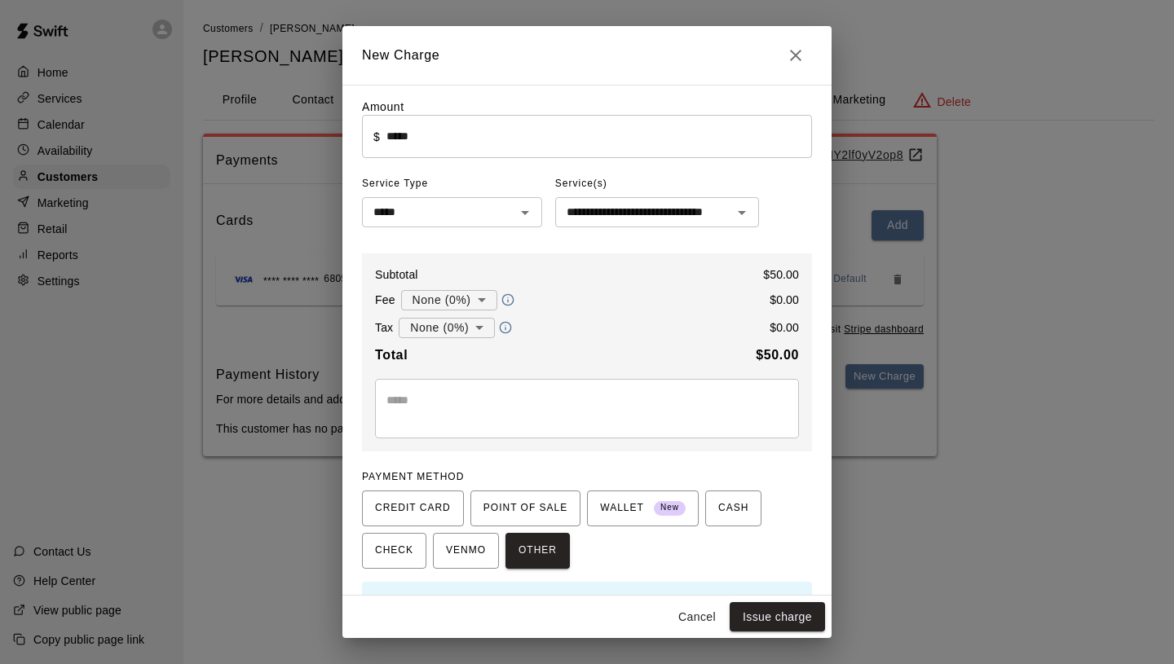
click at [785, 579] on div "**********" at bounding box center [587, 361] width 450 height 524
click at [774, 607] on button "Issue charge" at bounding box center [777, 617] width 95 height 30
type input "*"
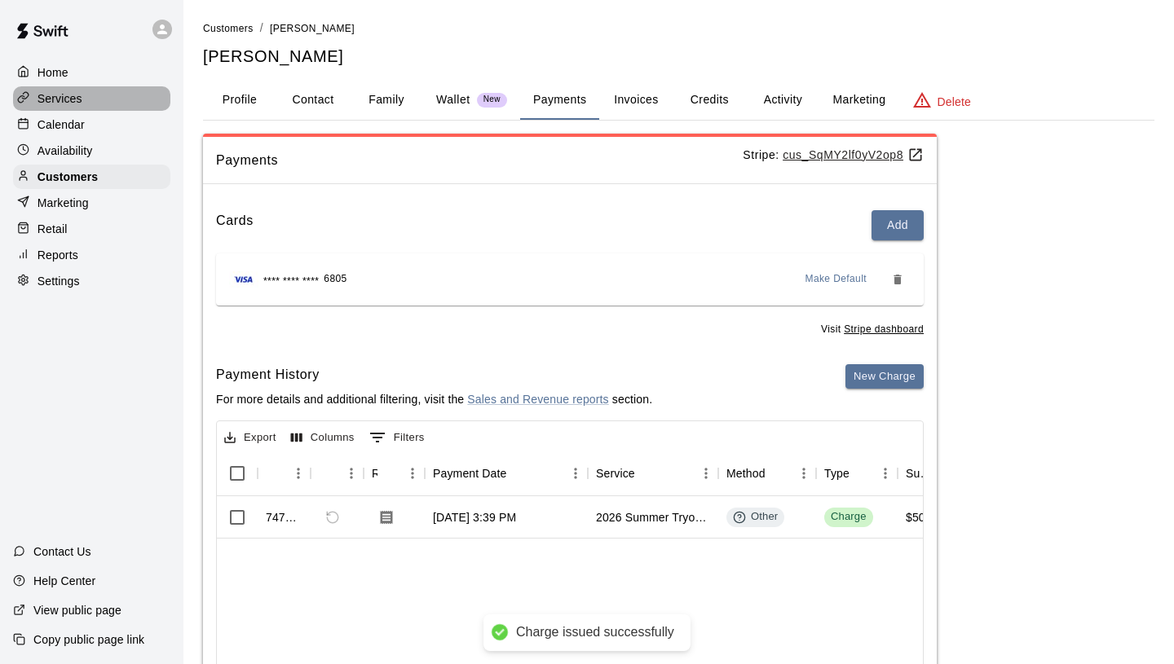
click at [55, 108] on div "Services" at bounding box center [91, 98] width 157 height 24
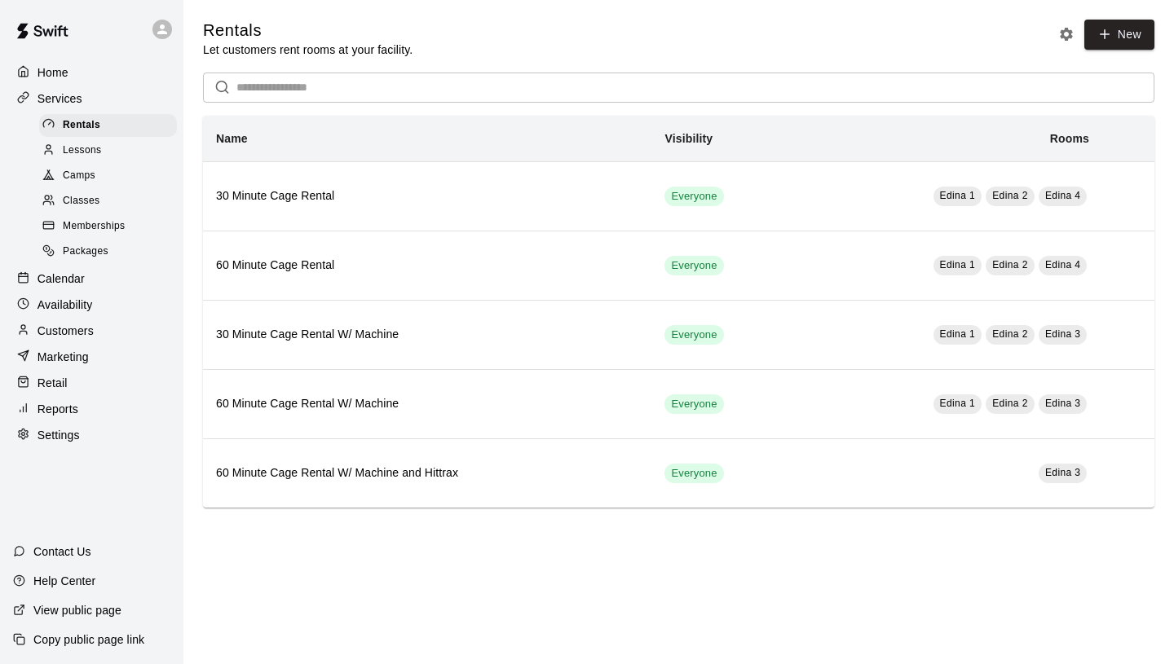
click at [95, 173] on div "Camps" at bounding box center [108, 176] width 138 height 23
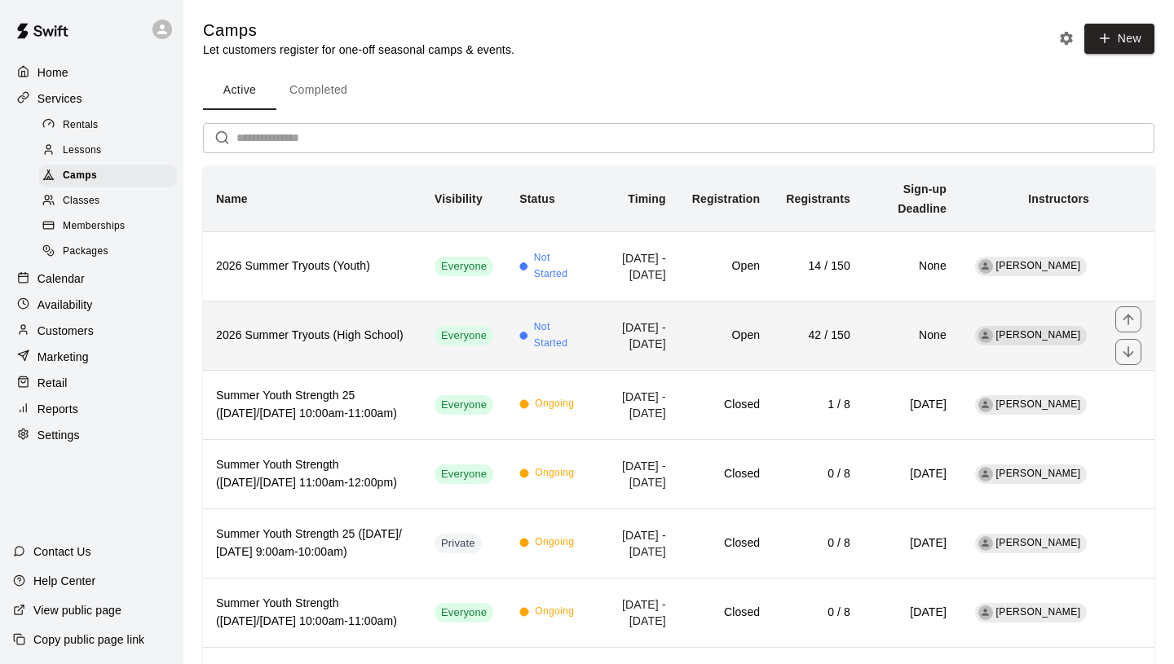
click at [276, 362] on th "2026 Summer Tryouts (High School)" at bounding box center [312, 335] width 218 height 69
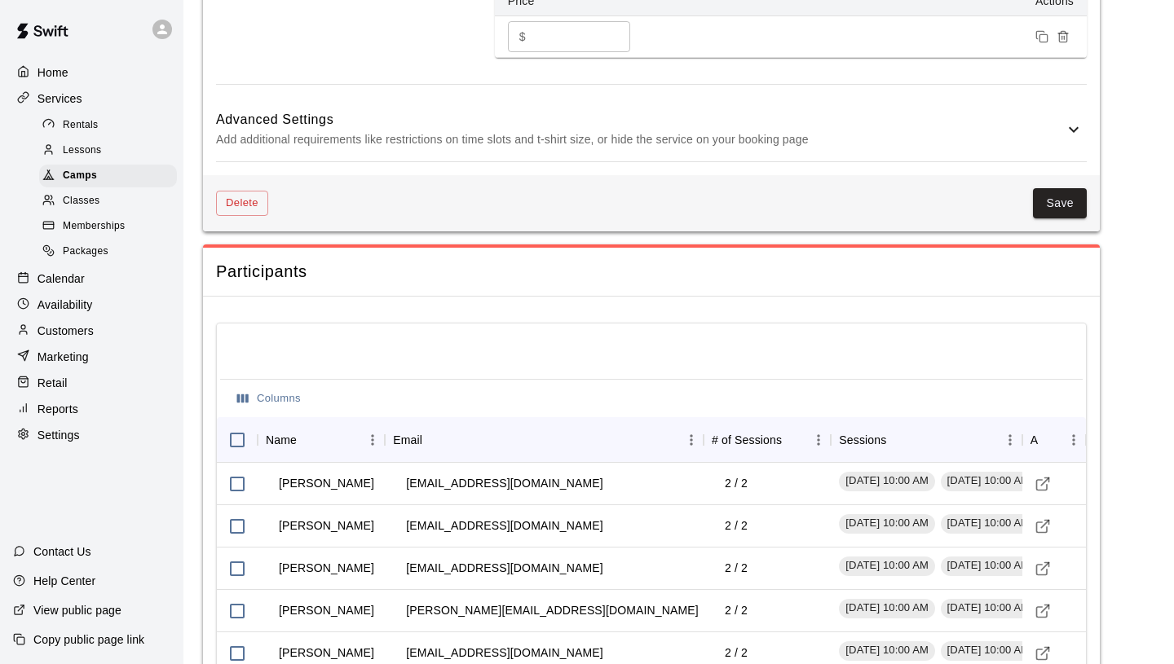
scroll to position [1346, 0]
click at [103, 178] on div "Camps" at bounding box center [108, 176] width 138 height 23
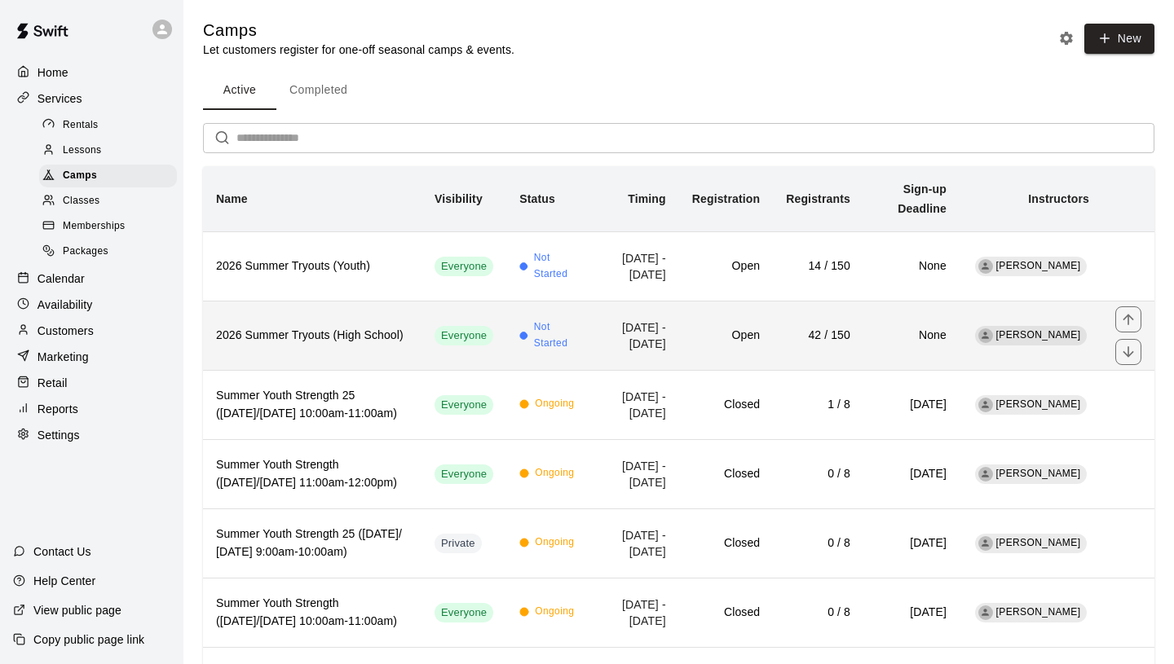
click at [262, 345] on h6 "2026 Summer Tryouts (High School)" at bounding box center [312, 336] width 192 height 18
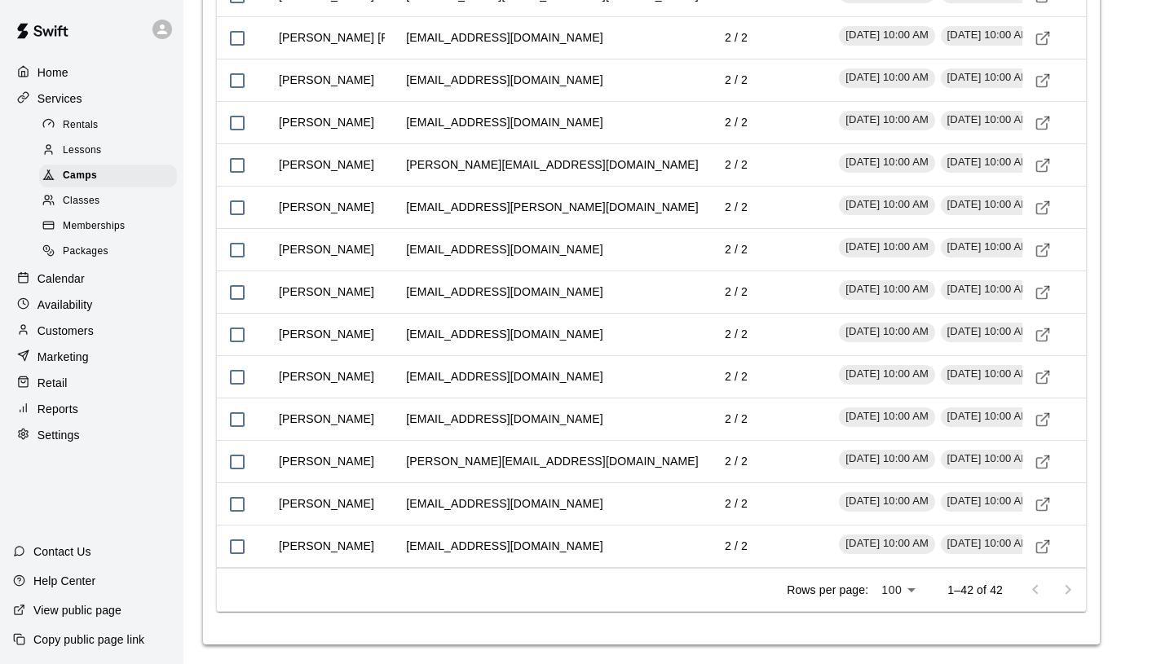
scroll to position [3063, 0]
click at [84, 183] on span "Camps" at bounding box center [80, 176] width 34 height 16
